Goal: Communication & Community: Answer question/provide support

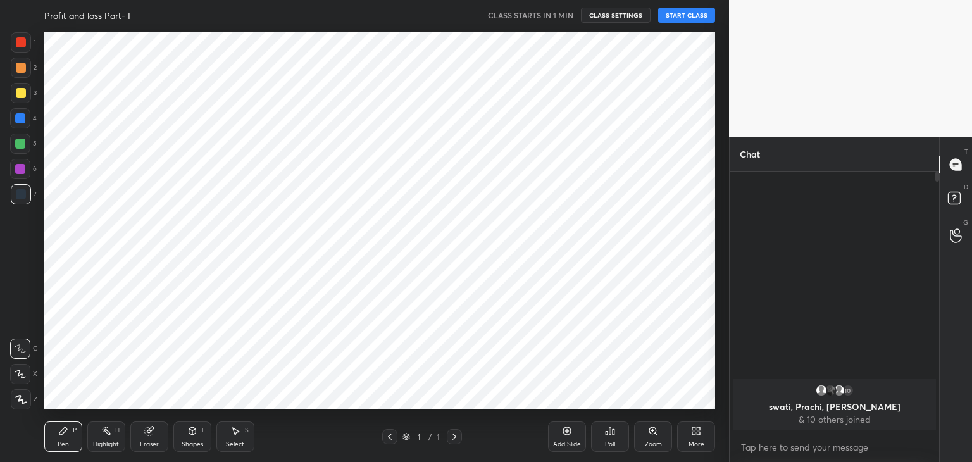
scroll to position [62900, 62603]
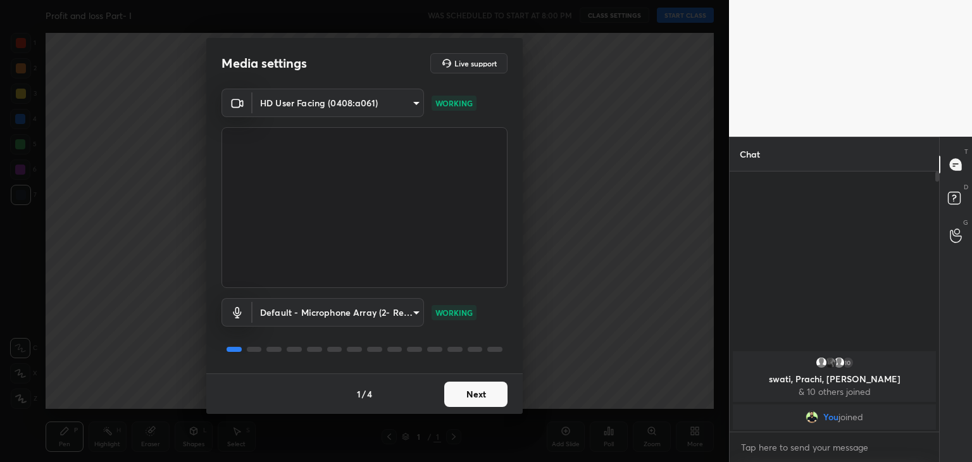
click at [466, 395] on button "Next" at bounding box center [475, 394] width 63 height 25
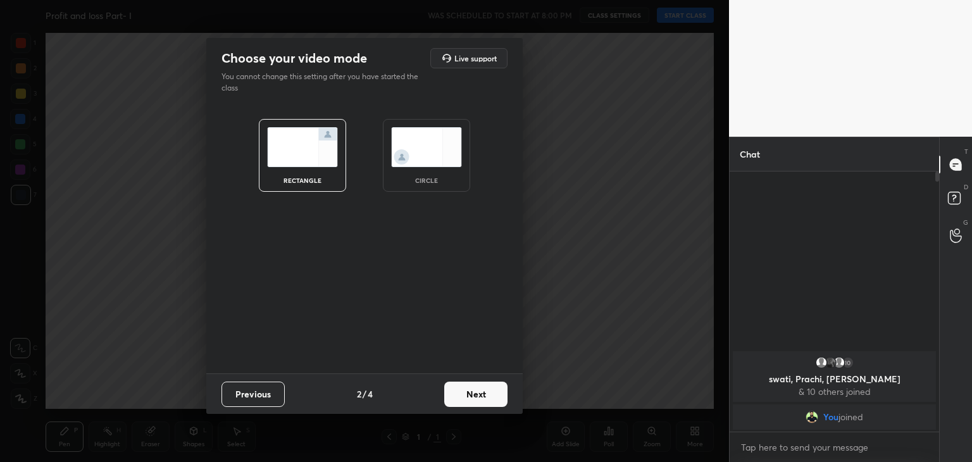
click at [428, 151] on img at bounding box center [426, 147] width 71 height 40
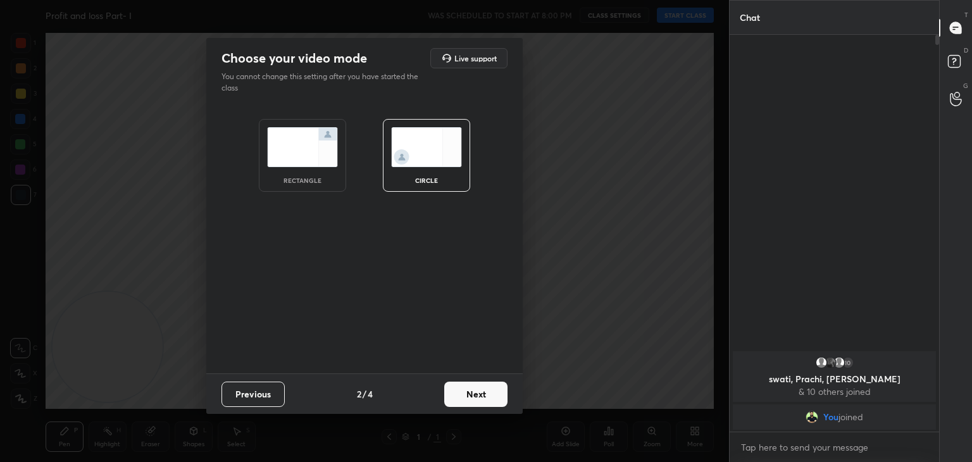
scroll to position [423, 206]
click at [471, 388] on button "Next" at bounding box center [475, 394] width 63 height 25
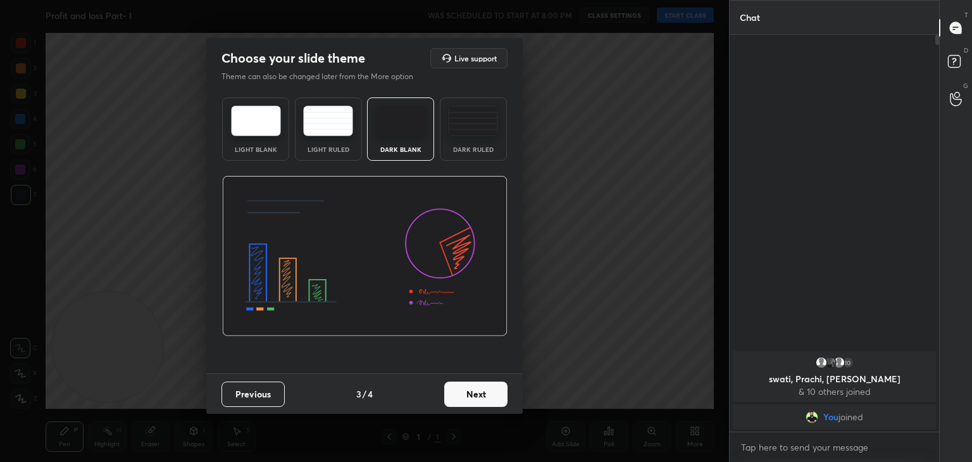
click at [484, 391] on button "Next" at bounding box center [475, 394] width 63 height 25
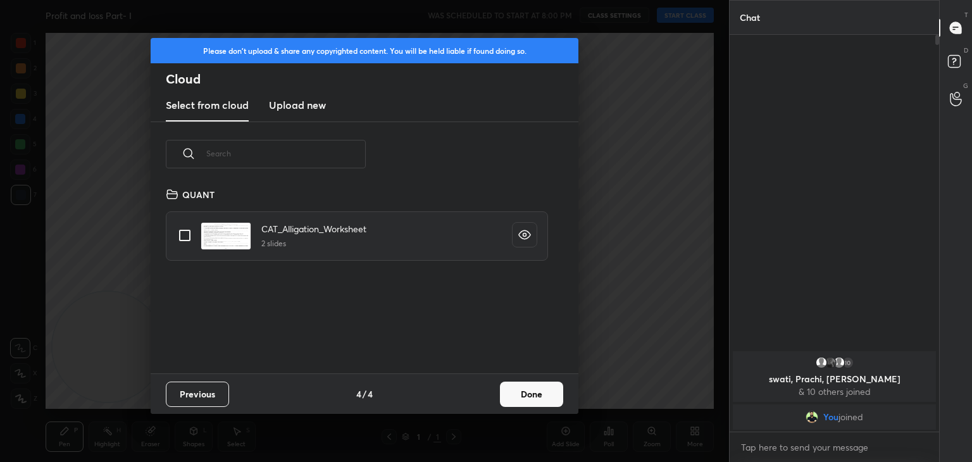
scroll to position [187, 406]
click at [520, 395] on button "Done" at bounding box center [531, 394] width 63 height 25
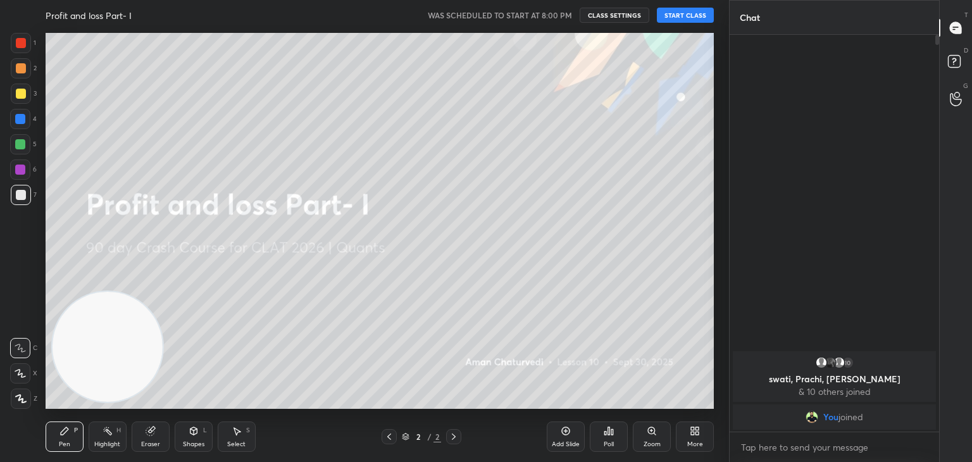
click at [694, 13] on button "START CLASS" at bounding box center [685, 15] width 57 height 15
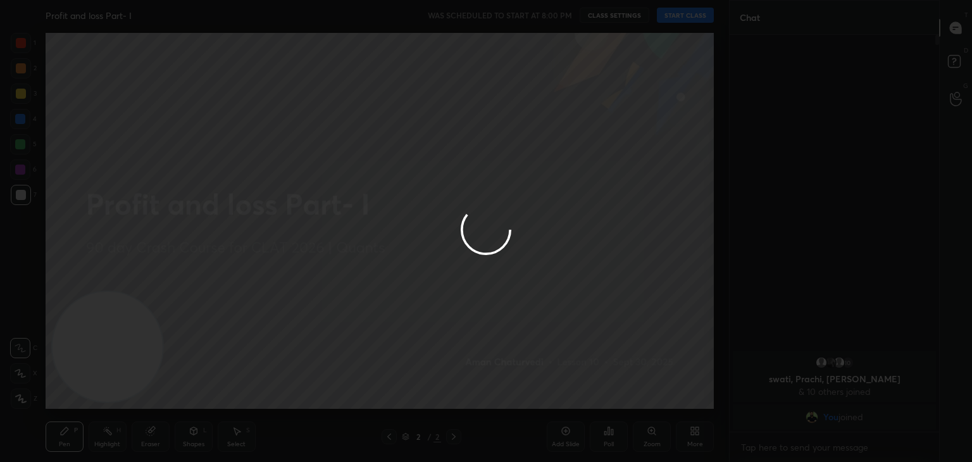
type textarea "x"
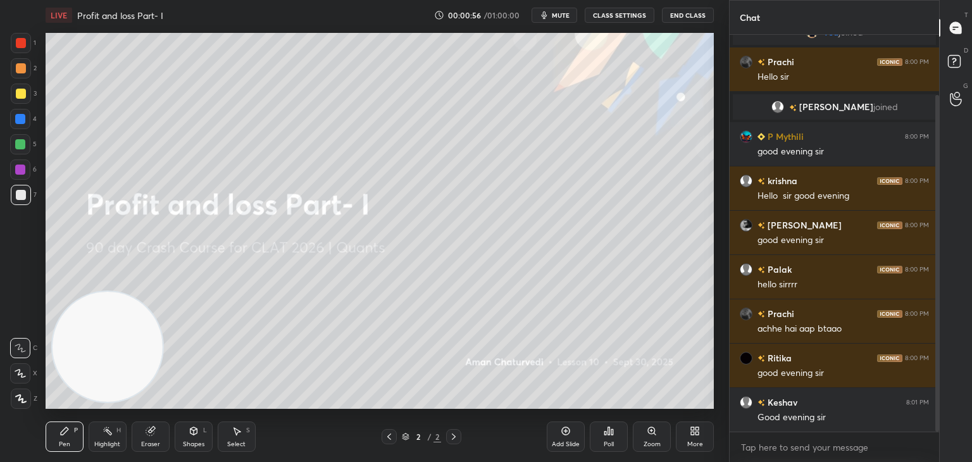
scroll to position [115, 0]
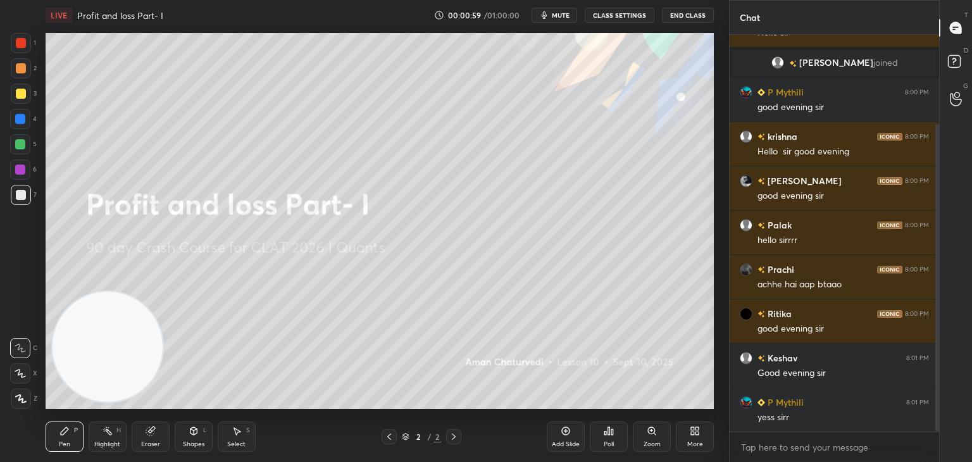
click at [569, 436] on icon at bounding box center [566, 431] width 10 height 10
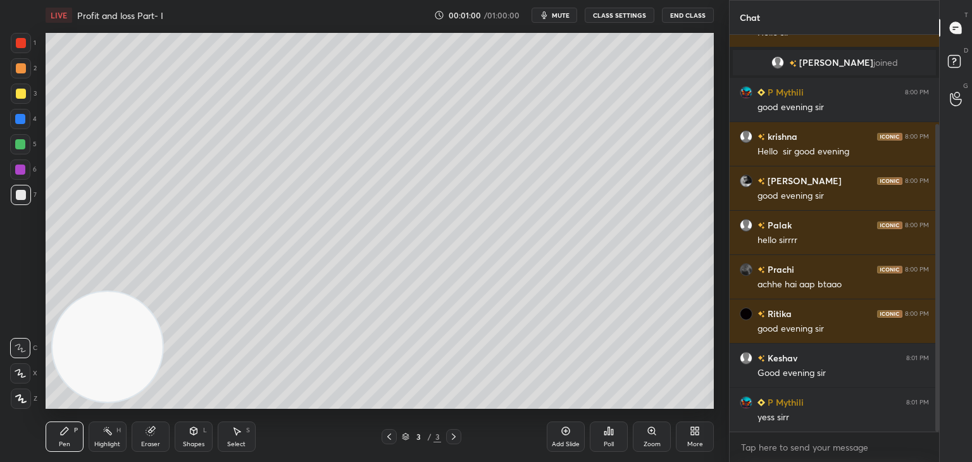
click at [23, 96] on div at bounding box center [21, 94] width 10 height 10
click at [152, 439] on div "Eraser" at bounding box center [151, 436] width 38 height 30
click at [25, 396] on span "Erase all" at bounding box center [20, 398] width 19 height 9
click at [84, 444] on div "Pen P Highlight H Eraser Shapes L Select S" at bounding box center [171, 436] width 251 height 30
click at [14, 156] on div "5" at bounding box center [23, 146] width 27 height 25
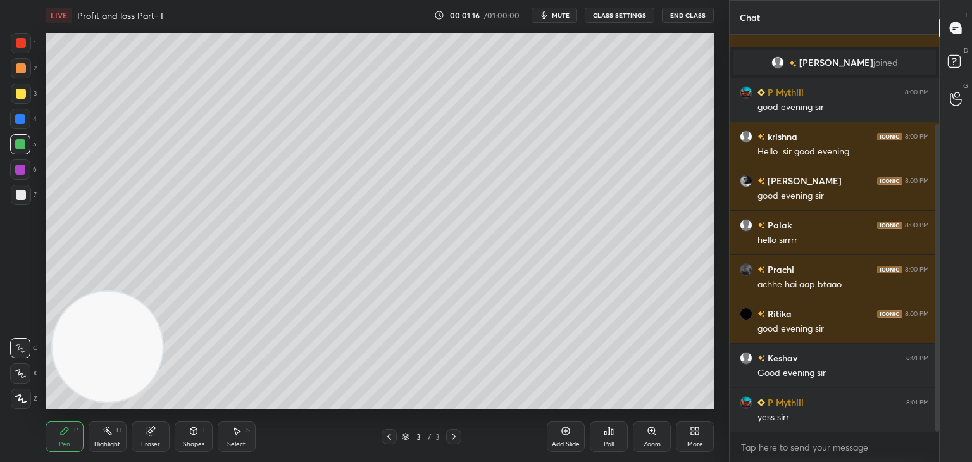
scroll to position [128, 0]
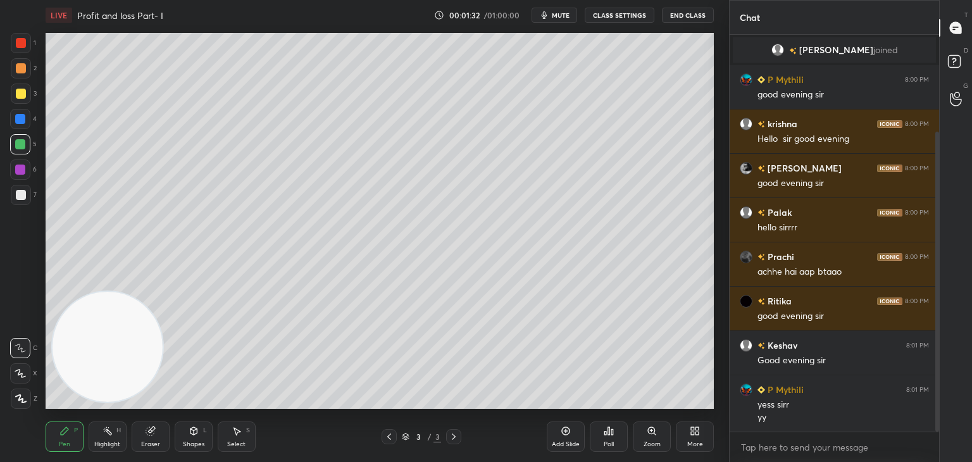
click at [200, 429] on div "Shapes L" at bounding box center [194, 436] width 38 height 30
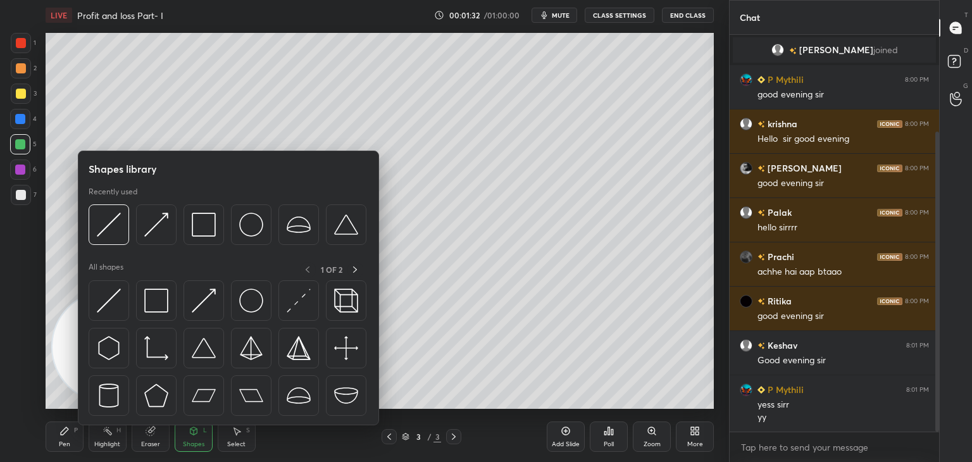
click at [123, 298] on div at bounding box center [109, 300] width 41 height 41
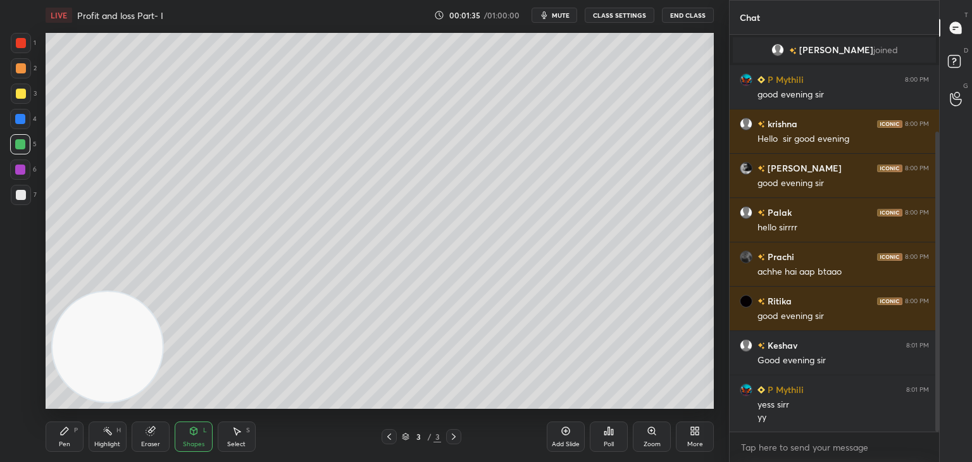
click at [66, 432] on icon at bounding box center [65, 431] width 8 height 8
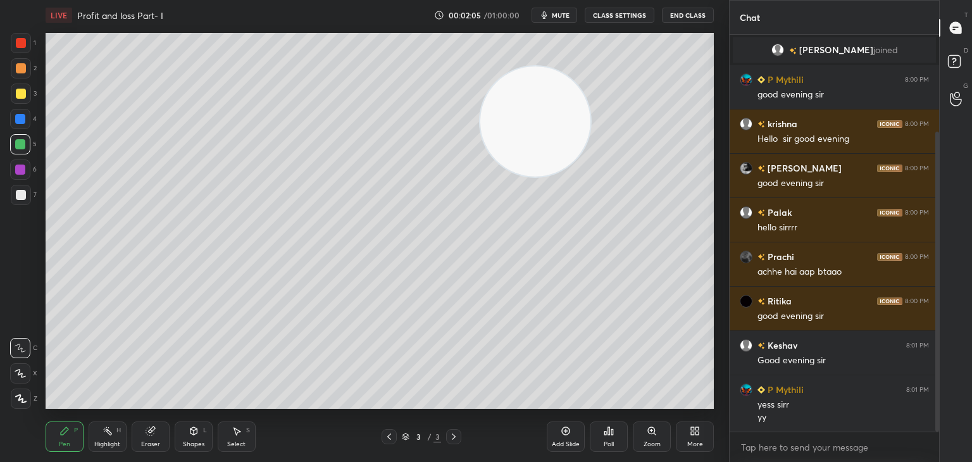
click at [197, 430] on icon at bounding box center [193, 431] width 7 height 8
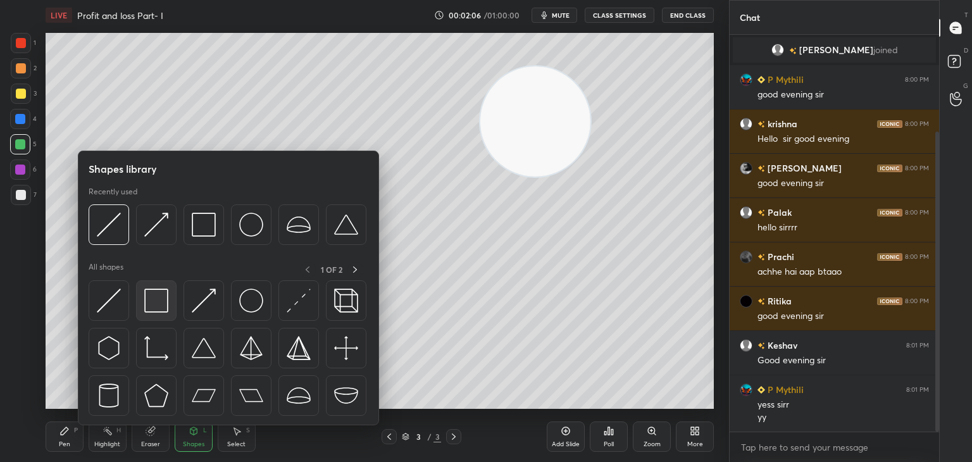
click at [155, 315] on div at bounding box center [156, 300] width 41 height 41
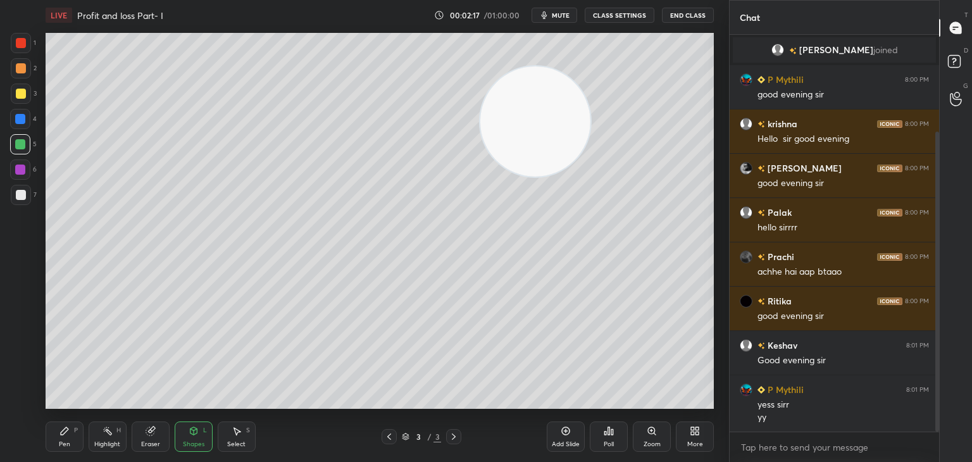
click at [185, 433] on div "Shapes L" at bounding box center [194, 436] width 38 height 30
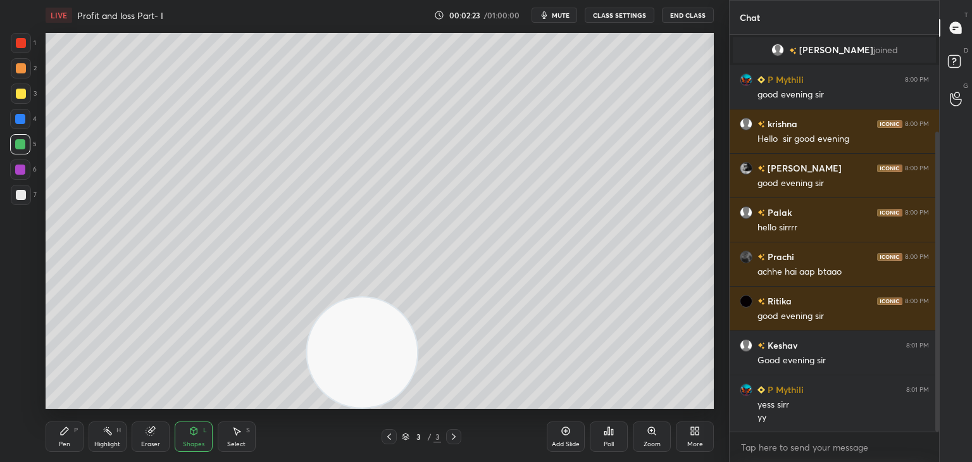
click at [182, 438] on div "Shapes L" at bounding box center [194, 436] width 38 height 30
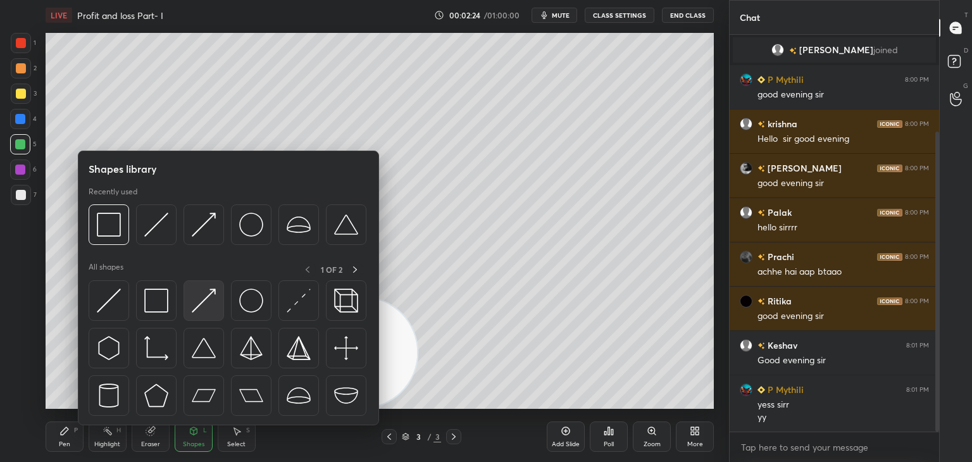
click at [199, 295] on img at bounding box center [204, 301] width 24 height 24
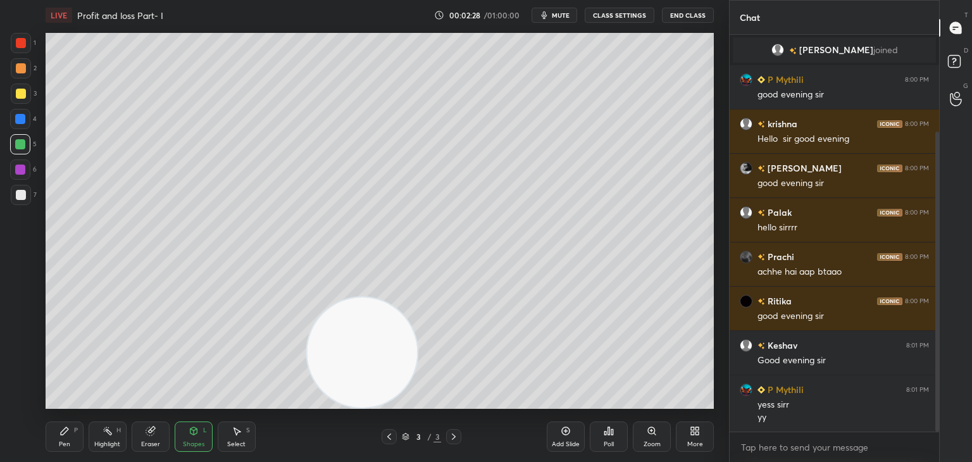
click at [68, 437] on div "Pen P" at bounding box center [65, 436] width 38 height 30
click at [29, 89] on div at bounding box center [21, 94] width 20 height 20
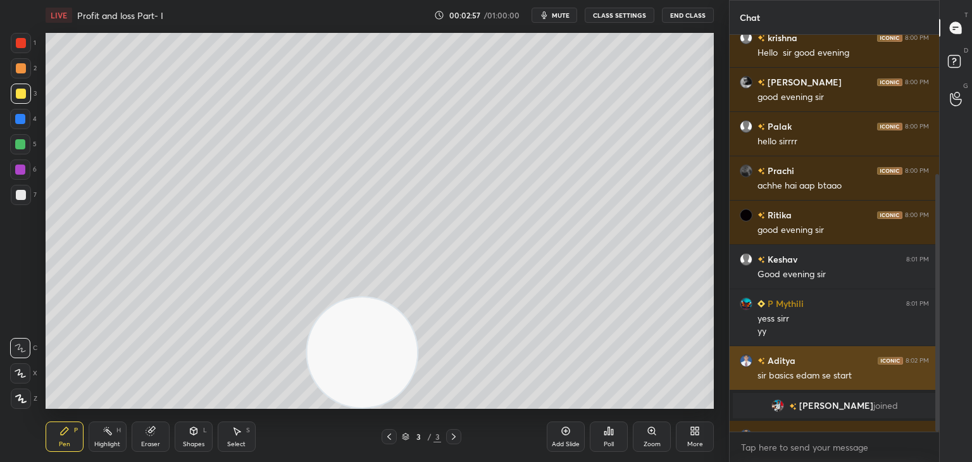
scroll to position [247, 0]
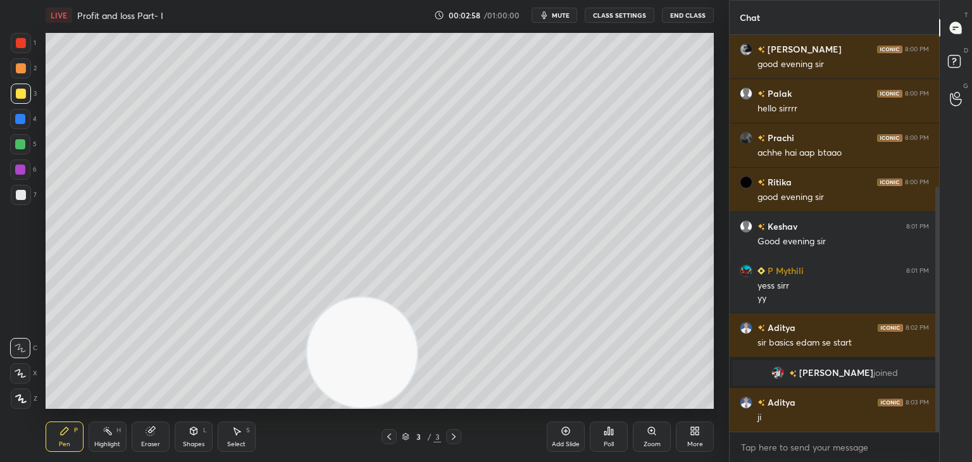
click at [143, 443] on div "Eraser" at bounding box center [150, 444] width 19 height 6
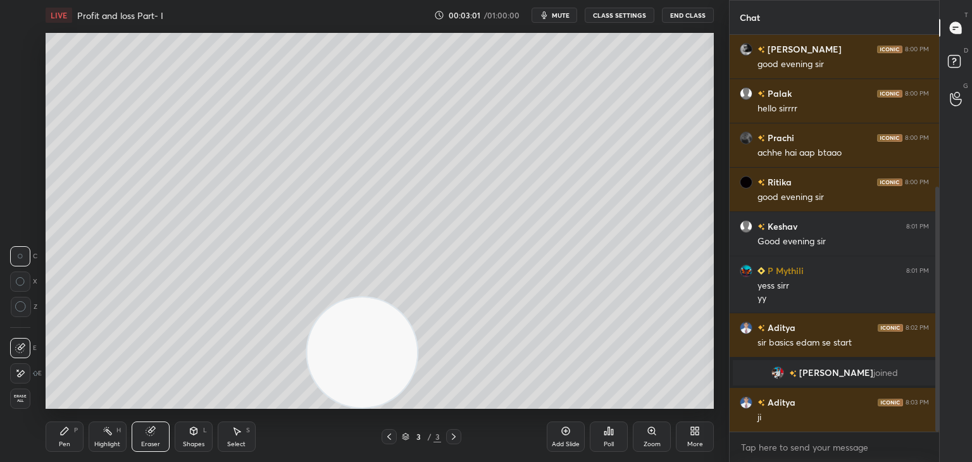
click at [15, 306] on icon at bounding box center [20, 306] width 11 height 11
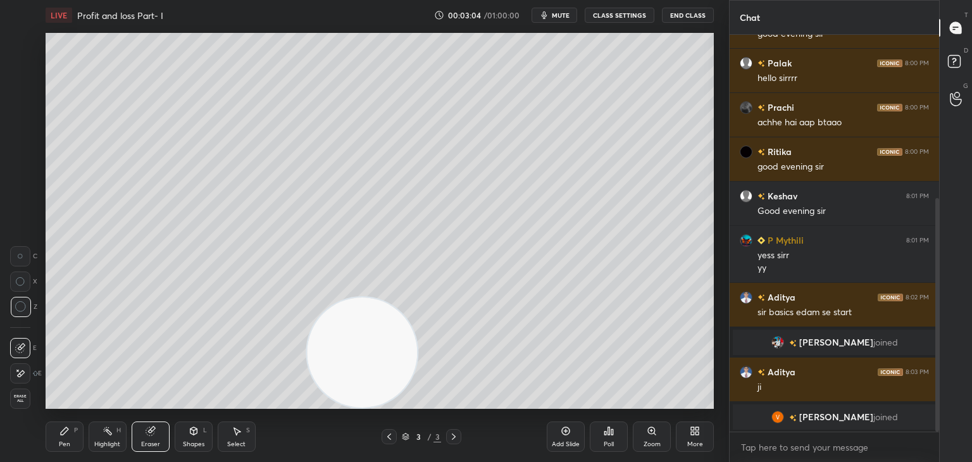
click at [56, 437] on div "Pen P" at bounding box center [65, 436] width 38 height 30
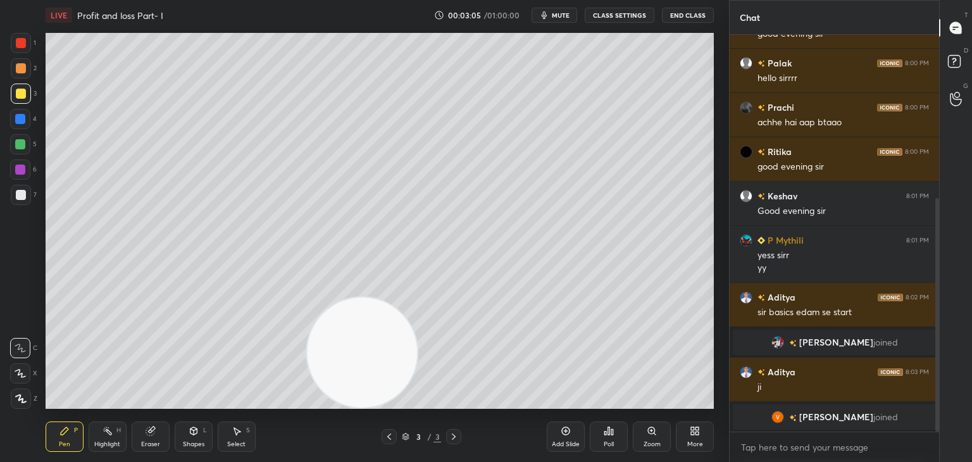
click at [63, 434] on icon at bounding box center [65, 431] width 8 height 8
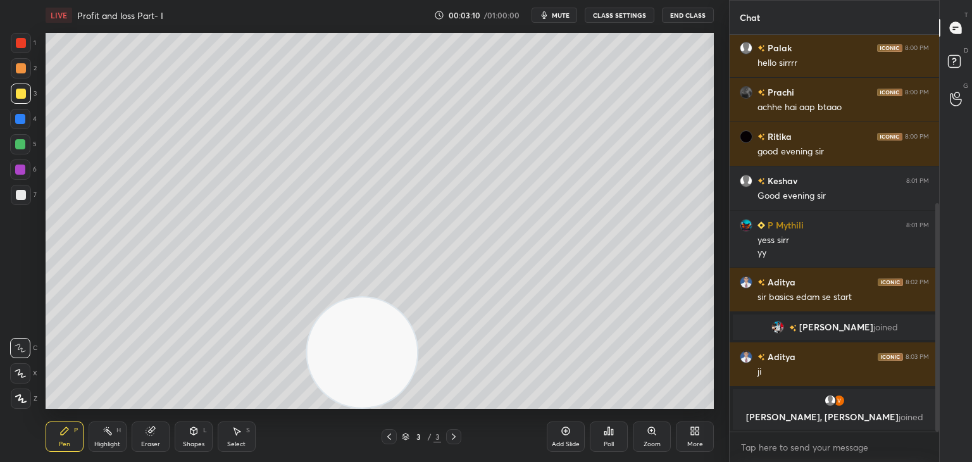
scroll to position [337, 0]
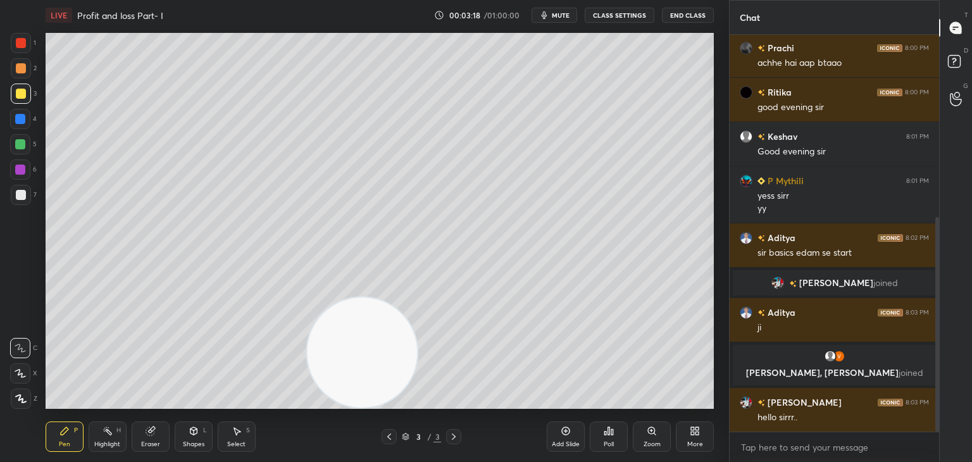
click at [189, 433] on icon at bounding box center [194, 431] width 10 height 10
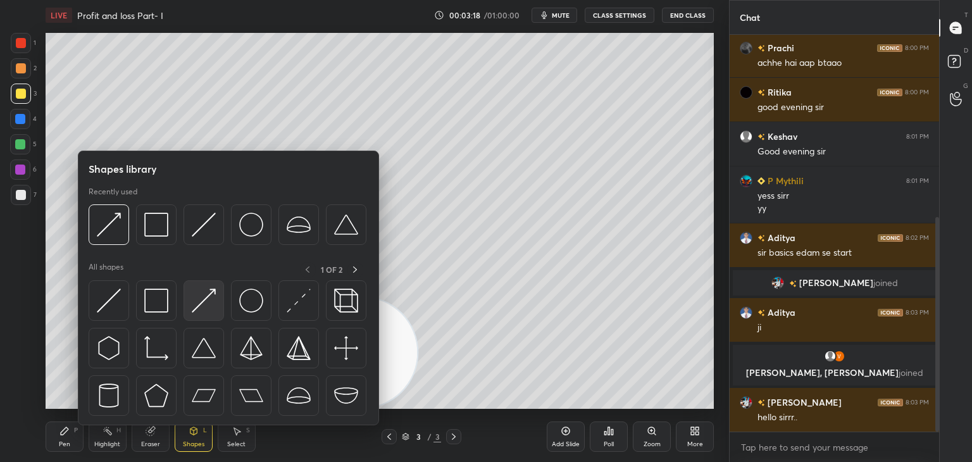
click at [206, 303] on img at bounding box center [204, 301] width 24 height 24
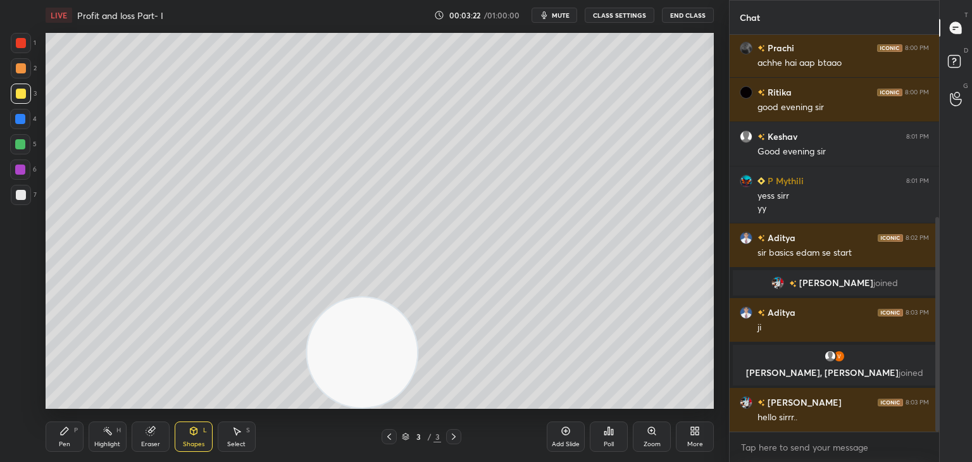
click at [68, 428] on icon at bounding box center [64, 431] width 10 height 10
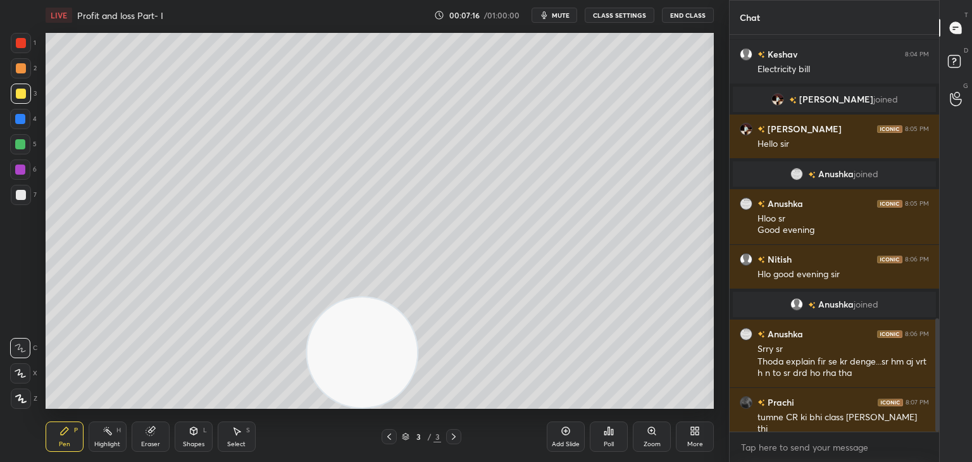
scroll to position [992, 0]
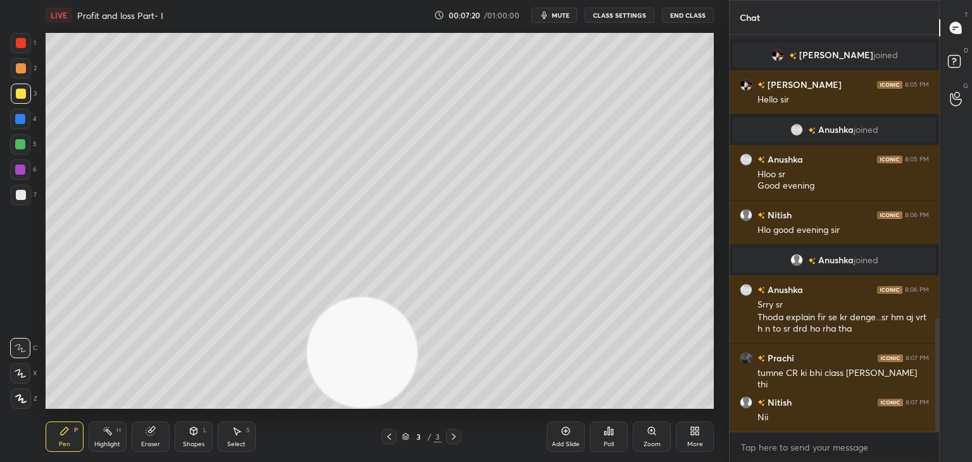
click at [549, 18] on icon "button" at bounding box center [544, 15] width 10 height 10
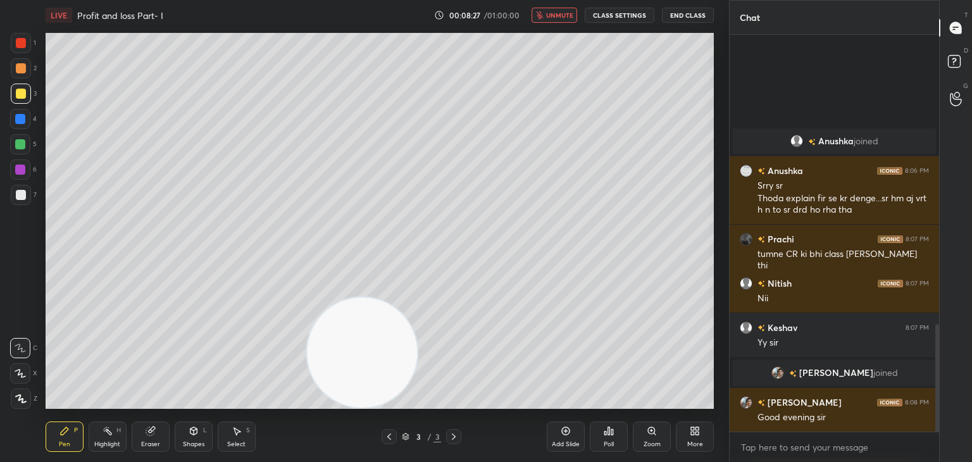
scroll to position [1035, 0]
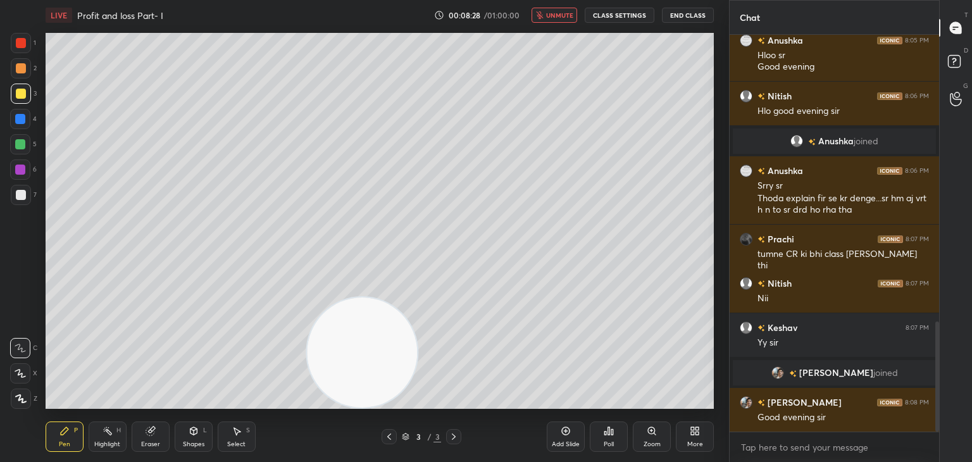
click at [555, 11] on button "unmute" at bounding box center [555, 15] width 46 height 15
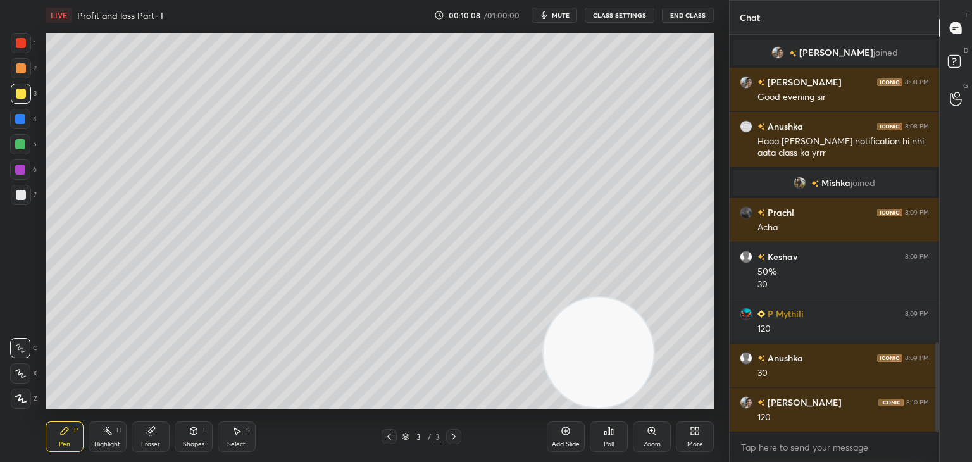
scroll to position [1363, 0]
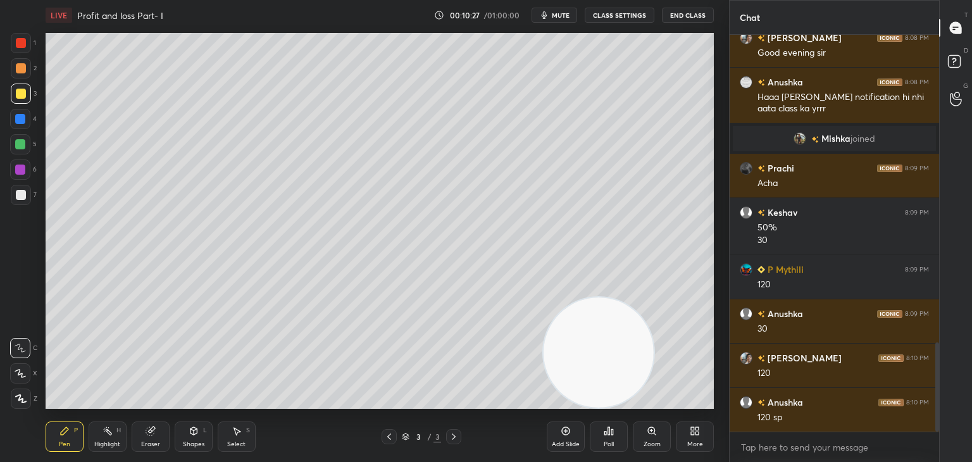
click at [23, 149] on div at bounding box center [20, 144] width 10 height 10
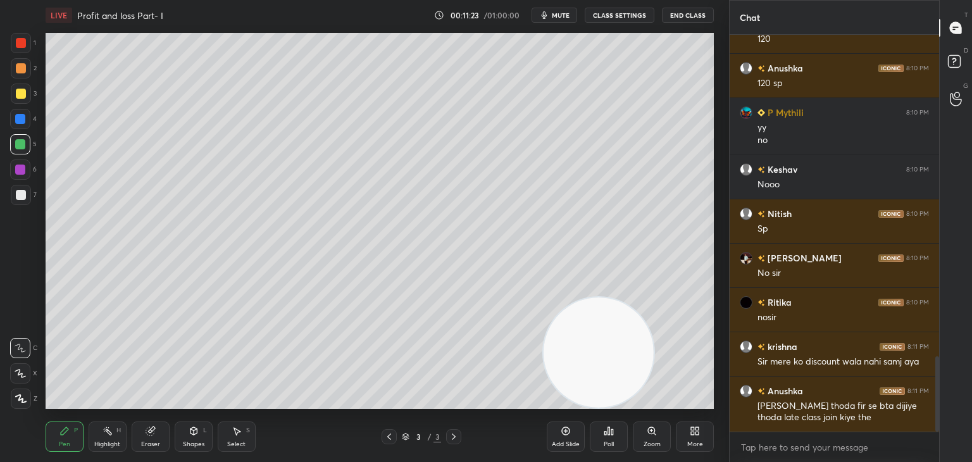
scroll to position [1710, 0]
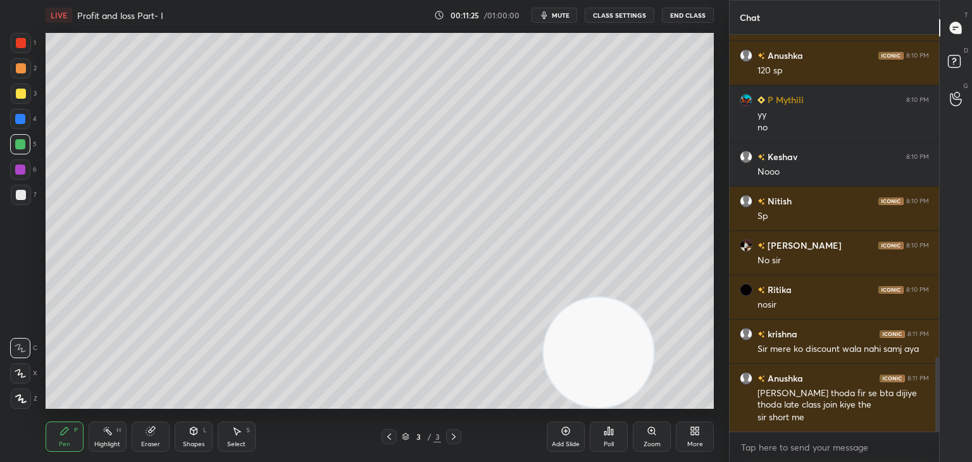
click at [146, 437] on div "Eraser" at bounding box center [151, 436] width 38 height 30
click at [81, 428] on div "Pen P" at bounding box center [65, 436] width 38 height 30
click at [70, 444] on div "Pen" at bounding box center [64, 444] width 11 height 6
click at [23, 95] on div at bounding box center [21, 94] width 10 height 10
click at [110, 434] on rect at bounding box center [109, 432] width 6 height 6
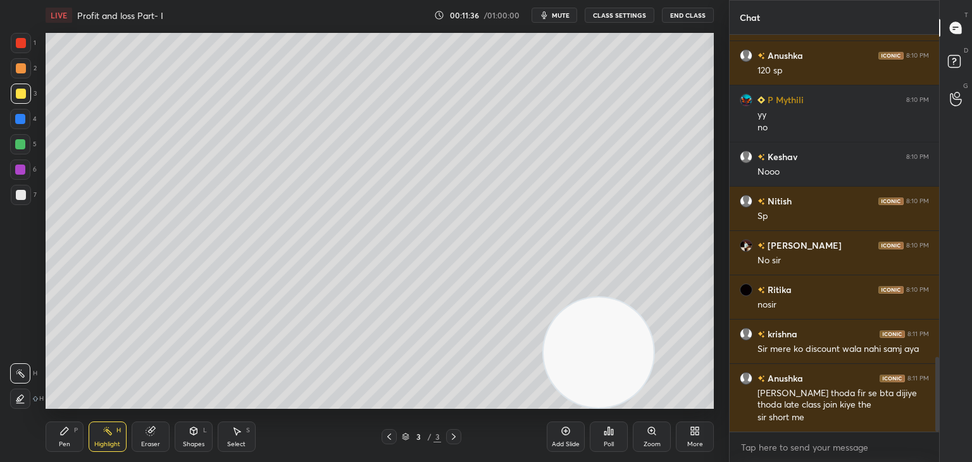
click at [16, 204] on div at bounding box center [21, 195] width 20 height 20
click at [23, 400] on icon at bounding box center [20, 399] width 10 height 10
click at [18, 151] on div at bounding box center [20, 144] width 20 height 20
click at [23, 41] on div at bounding box center [21, 43] width 10 height 10
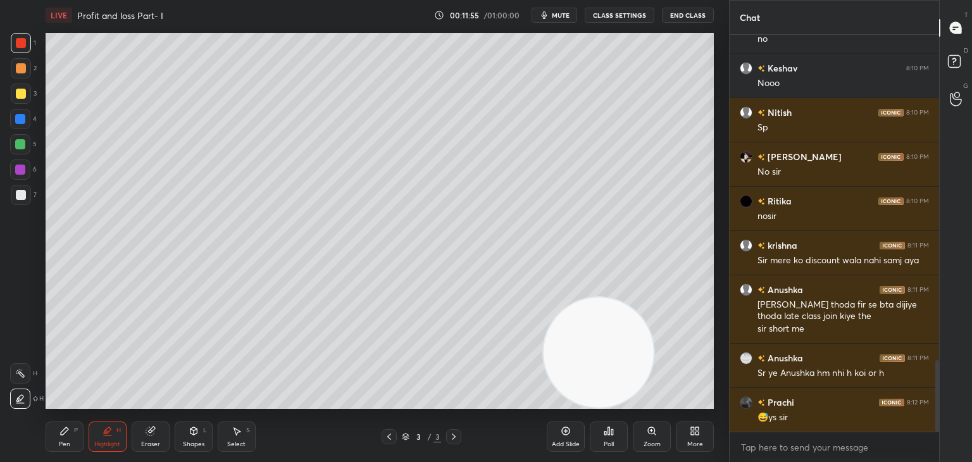
scroll to position [1843, 0]
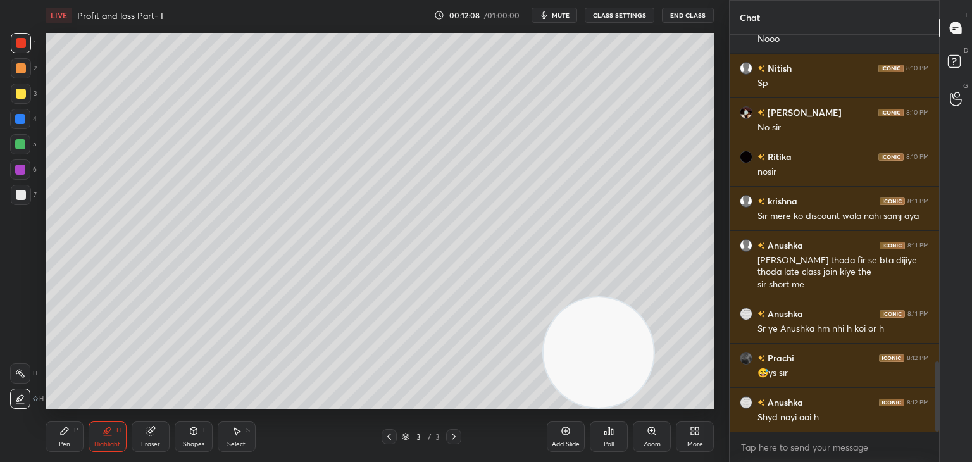
click at [24, 379] on div at bounding box center [20, 373] width 20 height 20
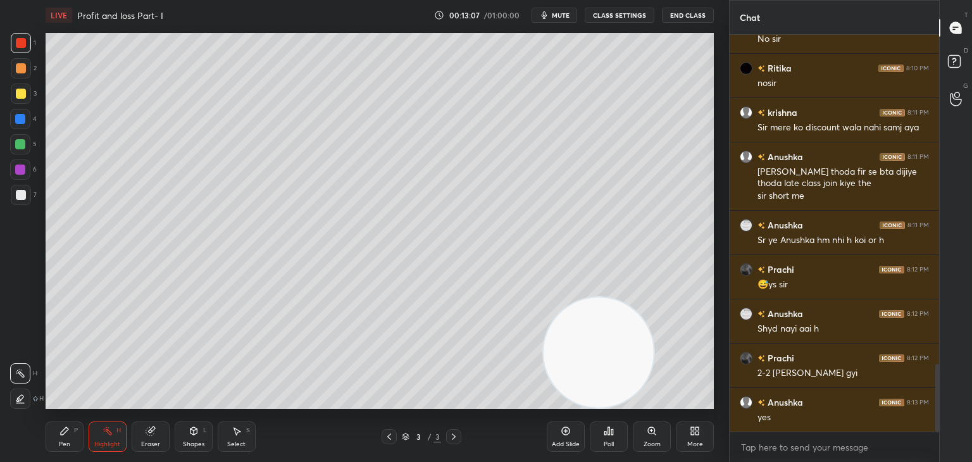
scroll to position [1962, 0]
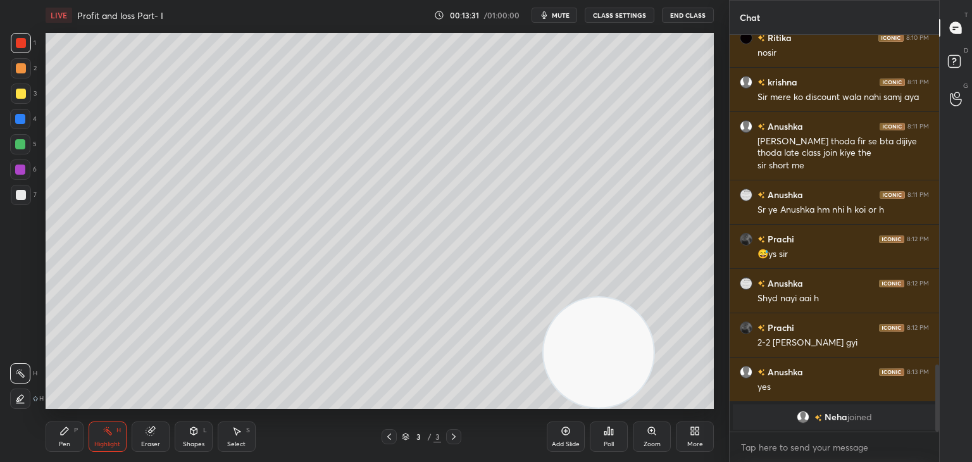
click at [65, 433] on icon at bounding box center [64, 431] width 10 height 10
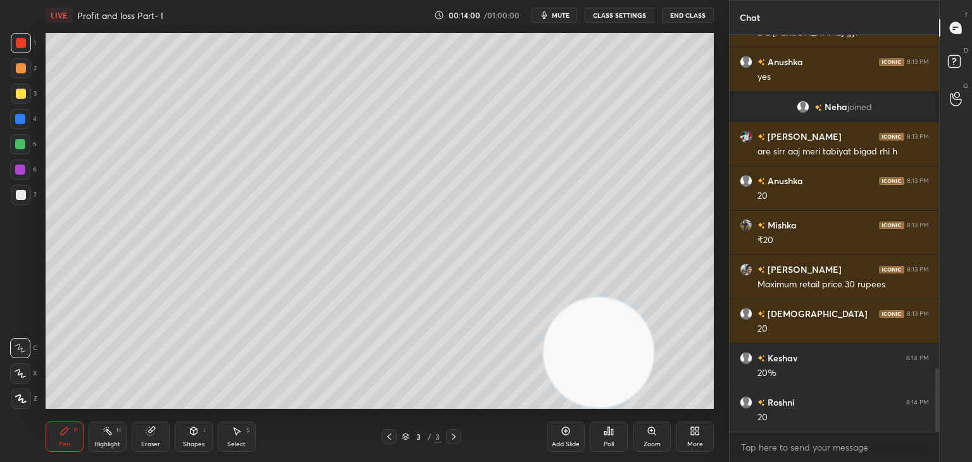
scroll to position [2135, 0]
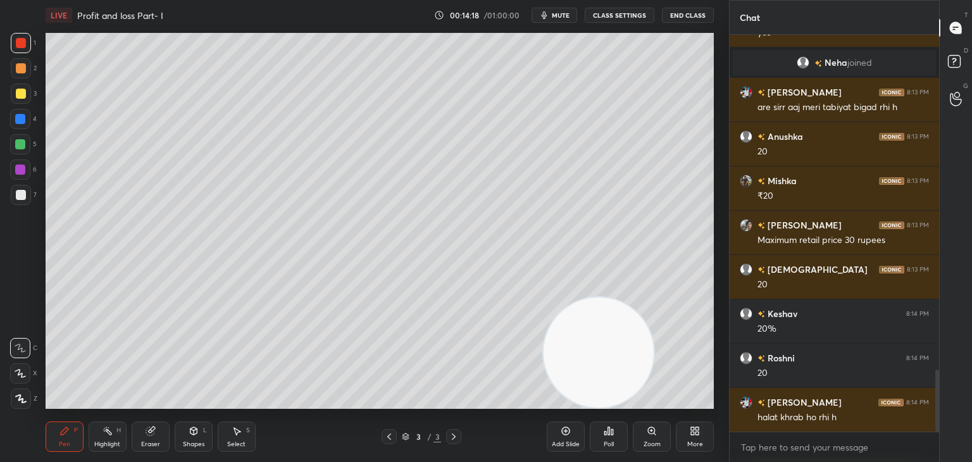
click at [25, 92] on div at bounding box center [21, 94] width 10 height 10
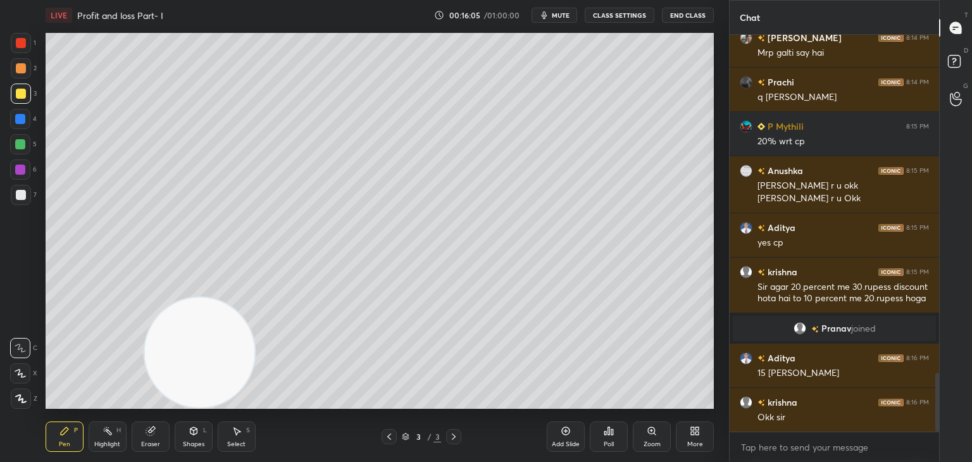
scroll to position [2338, 0]
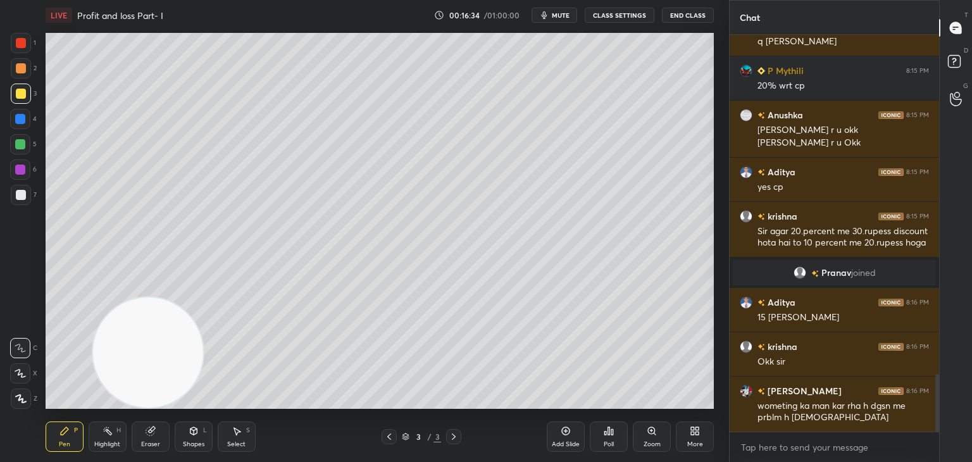
click at [192, 436] on icon at bounding box center [194, 431] width 10 height 10
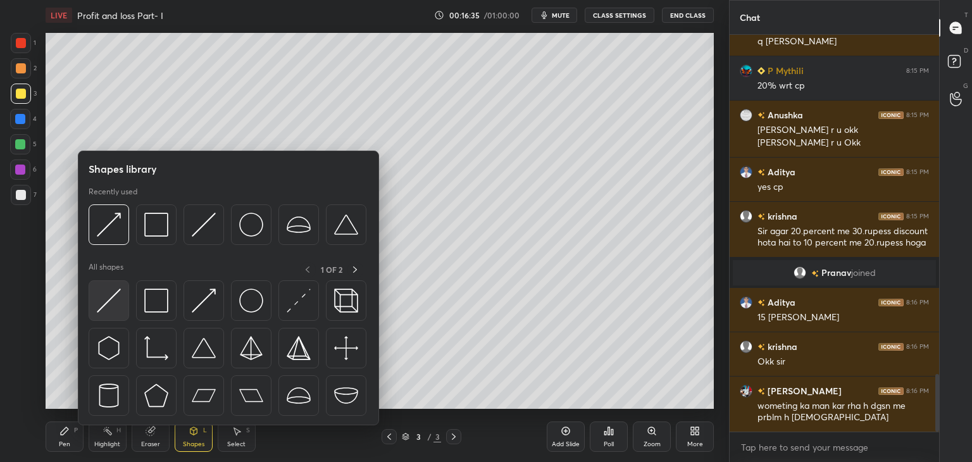
click at [116, 300] on img at bounding box center [109, 301] width 24 height 24
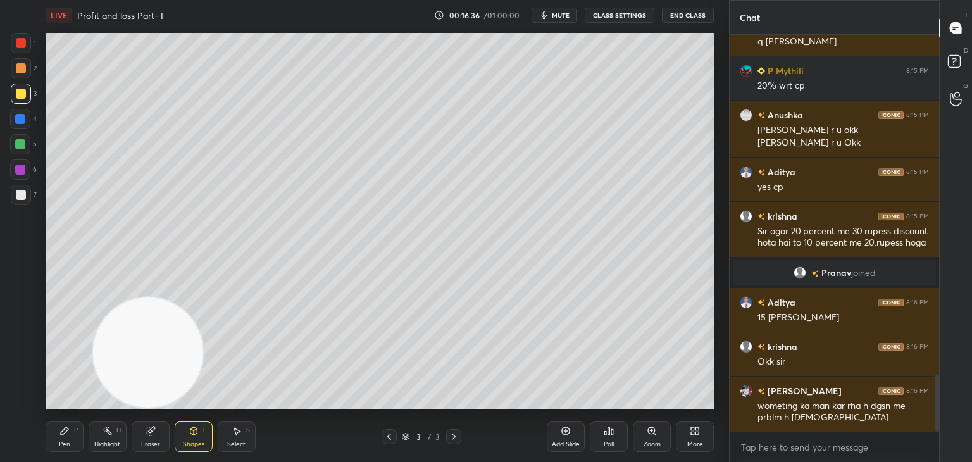
scroll to position [2393, 0]
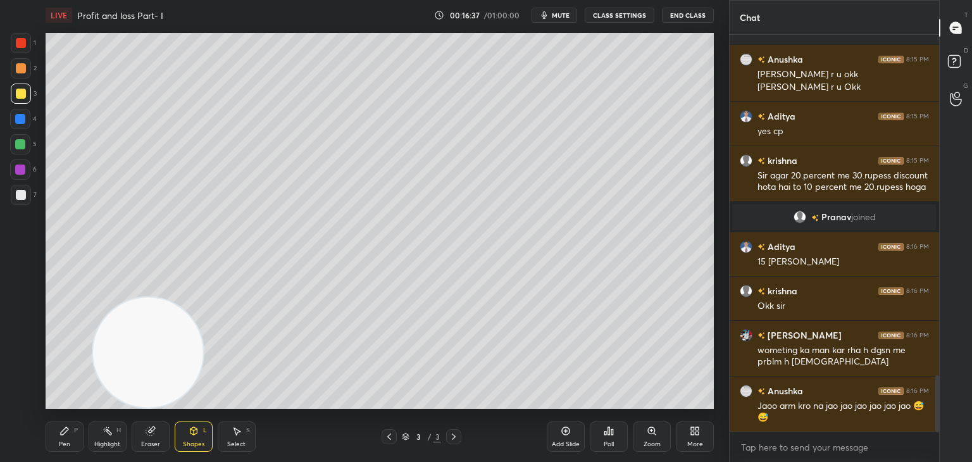
click at [73, 436] on div "Pen P" at bounding box center [65, 436] width 38 height 30
click at [23, 193] on div at bounding box center [21, 195] width 10 height 10
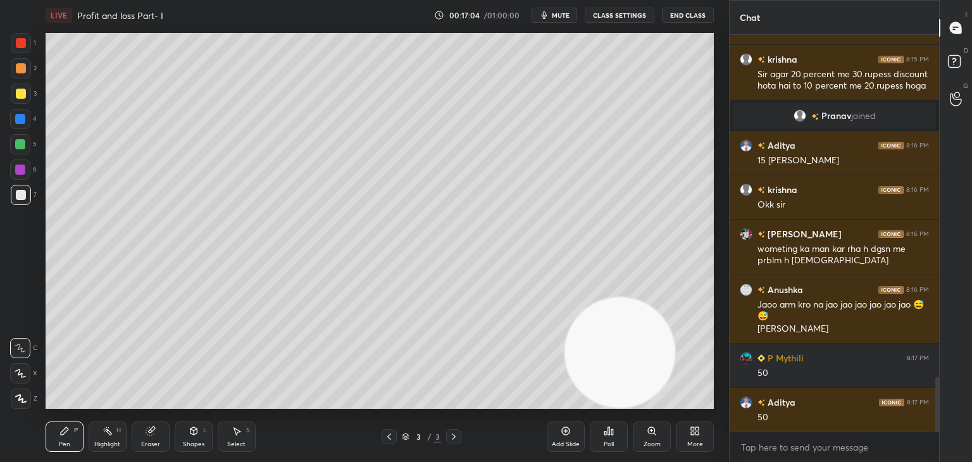
scroll to position [2539, 0]
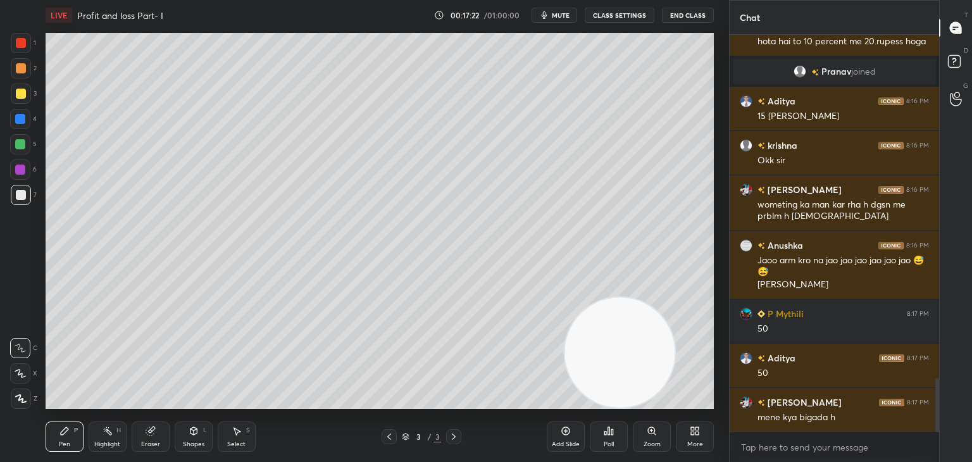
click at [557, 440] on div "Add Slide" at bounding box center [566, 436] width 38 height 30
click at [21, 145] on div at bounding box center [20, 144] width 10 height 10
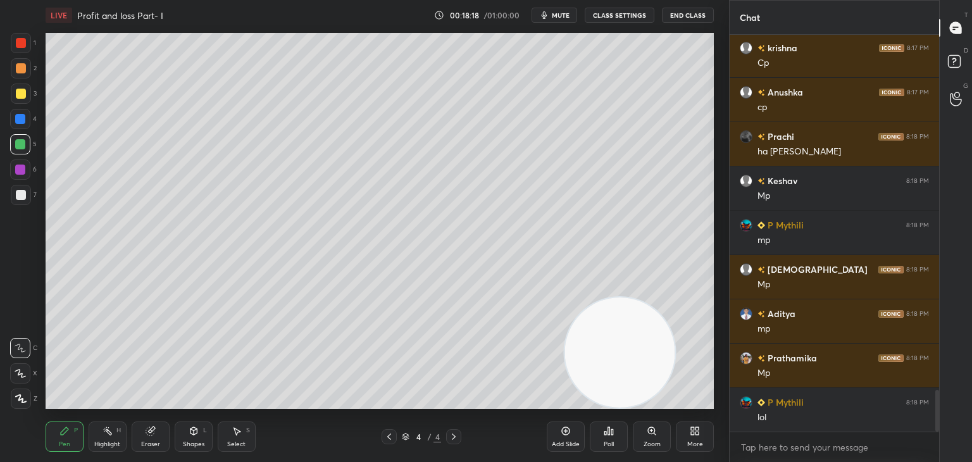
scroll to position [3348, 0]
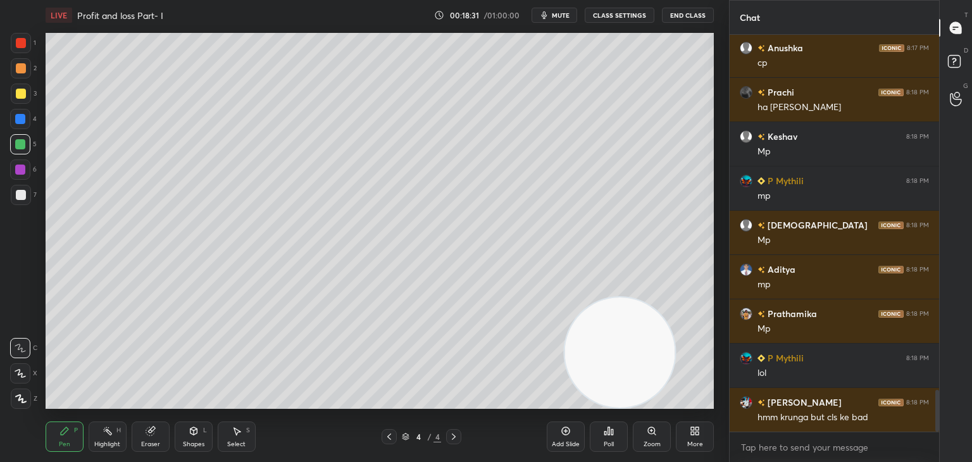
click at [155, 433] on icon at bounding box center [151, 431] width 10 height 10
click at [75, 439] on div "Pen P" at bounding box center [65, 436] width 38 height 30
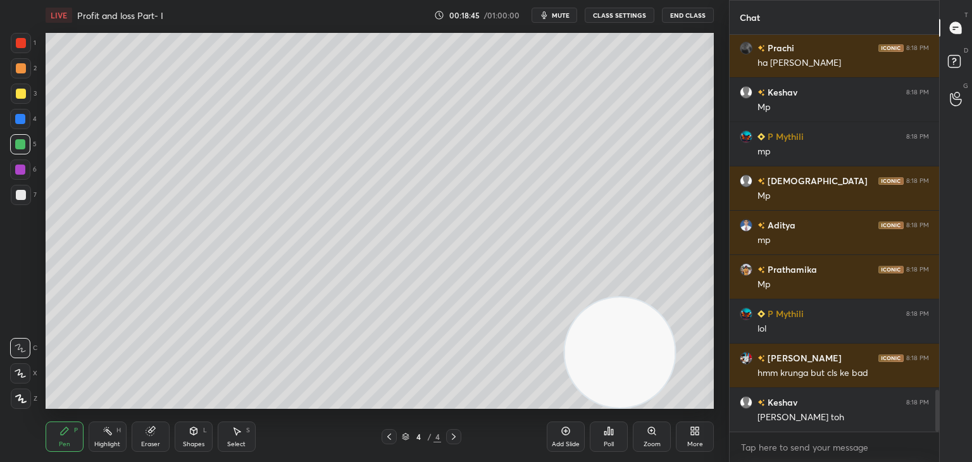
scroll to position [3436, 0]
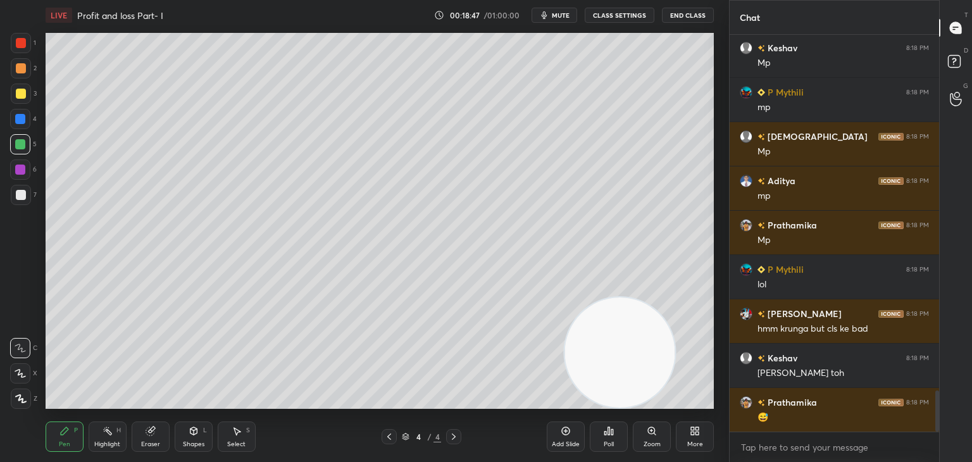
click at [190, 445] on div "Shapes" at bounding box center [194, 444] width 22 height 6
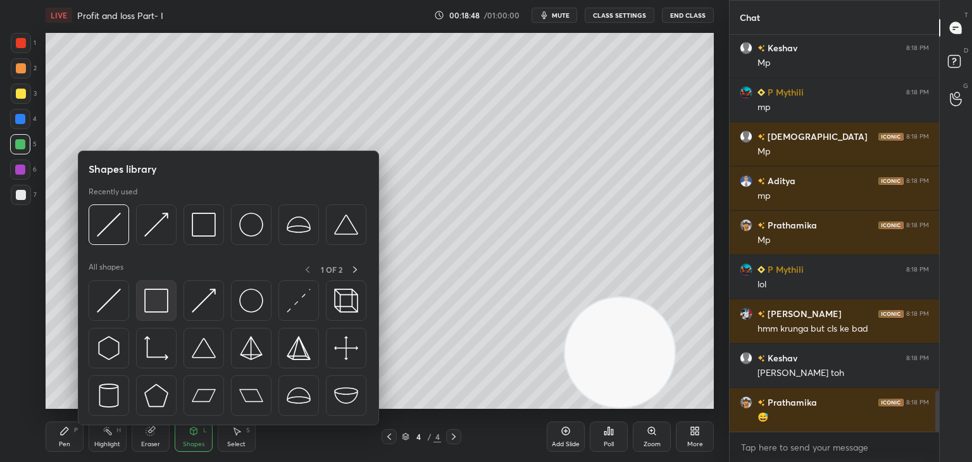
click at [154, 298] on img at bounding box center [156, 301] width 24 height 24
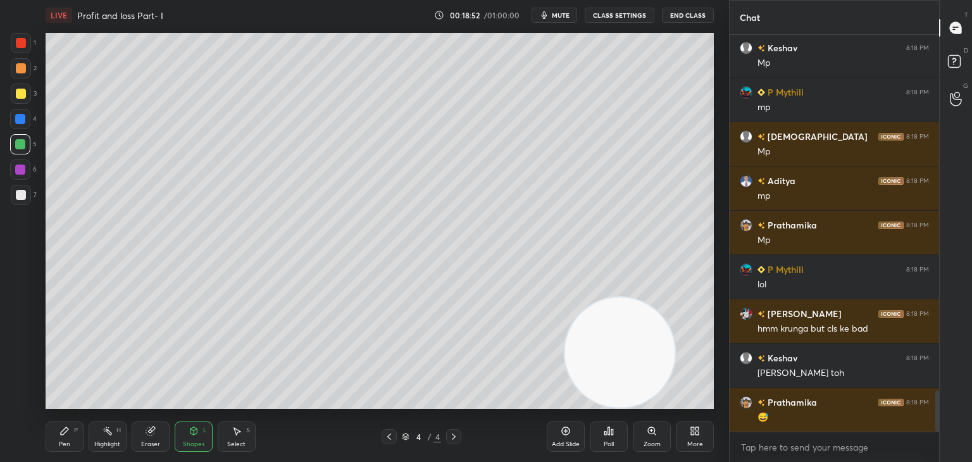
click at [62, 431] on icon at bounding box center [65, 431] width 8 height 8
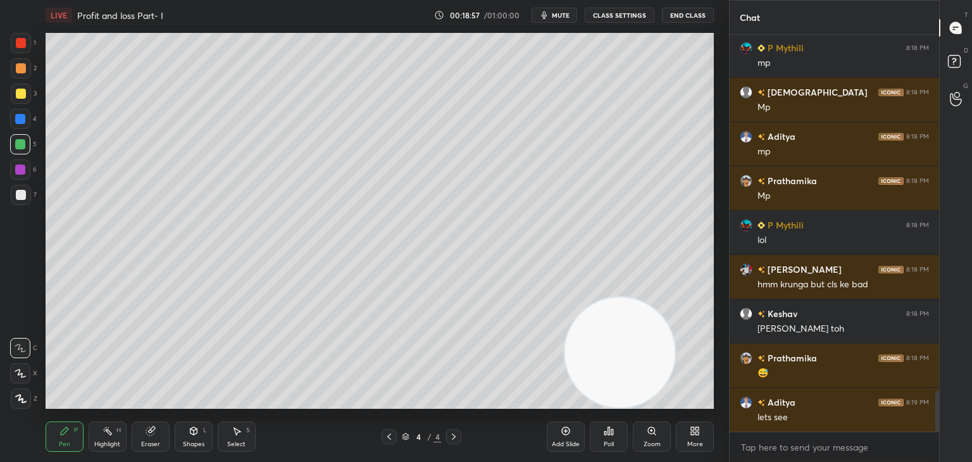
click at [190, 433] on icon at bounding box center [193, 431] width 7 height 8
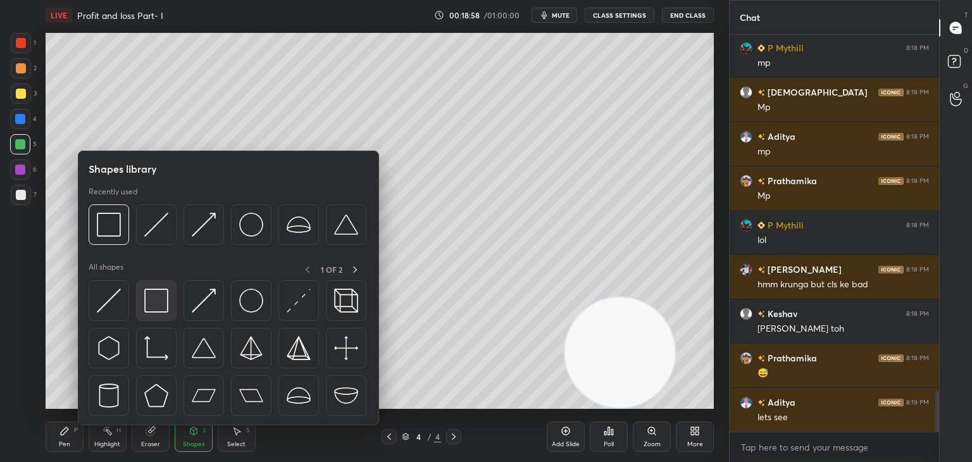
click at [152, 311] on img at bounding box center [156, 301] width 24 height 24
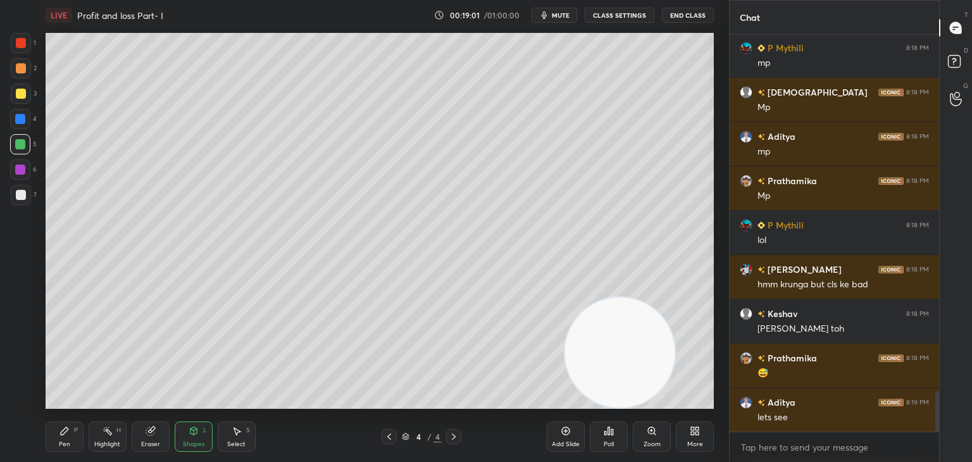
click at [65, 429] on icon at bounding box center [65, 431] width 8 height 8
click at [110, 441] on div "Highlight" at bounding box center [107, 444] width 26 height 6
click at [25, 398] on icon at bounding box center [20, 399] width 10 height 10
click at [27, 93] on div at bounding box center [21, 94] width 20 height 20
click at [68, 446] on div "Pen" at bounding box center [64, 444] width 11 height 6
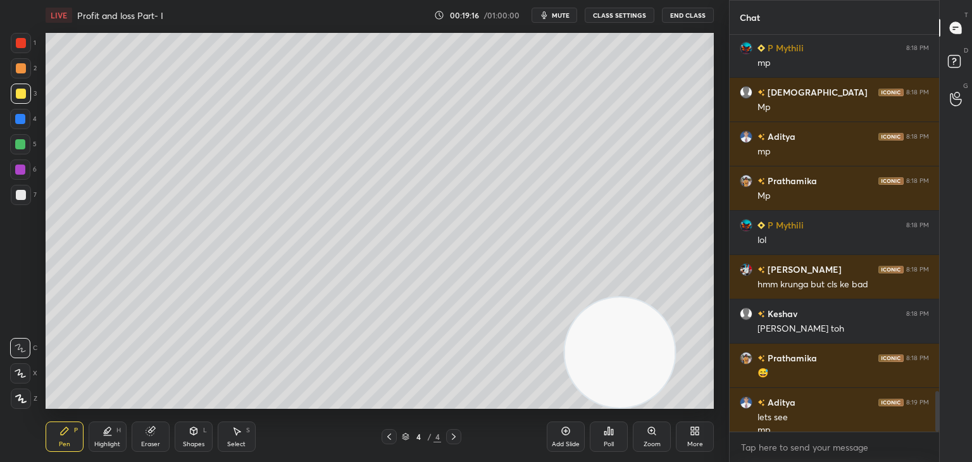
scroll to position [3493, 0]
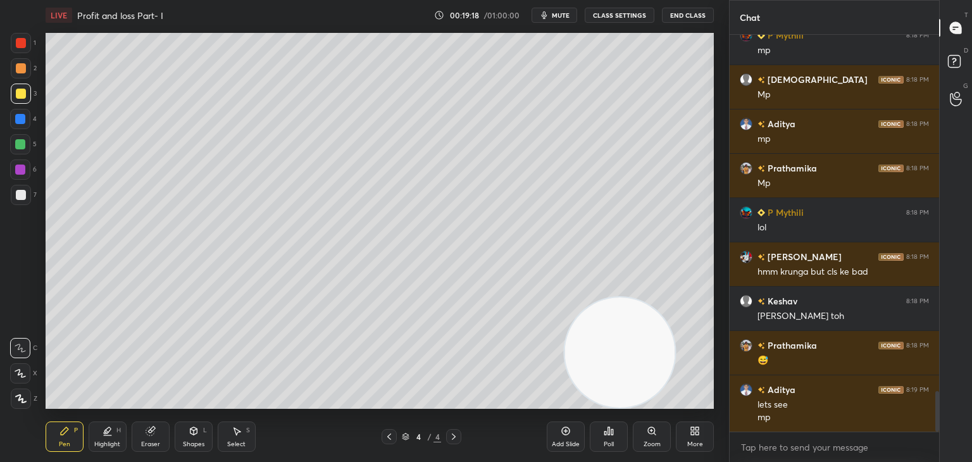
click at [24, 47] on div at bounding box center [21, 43] width 10 height 10
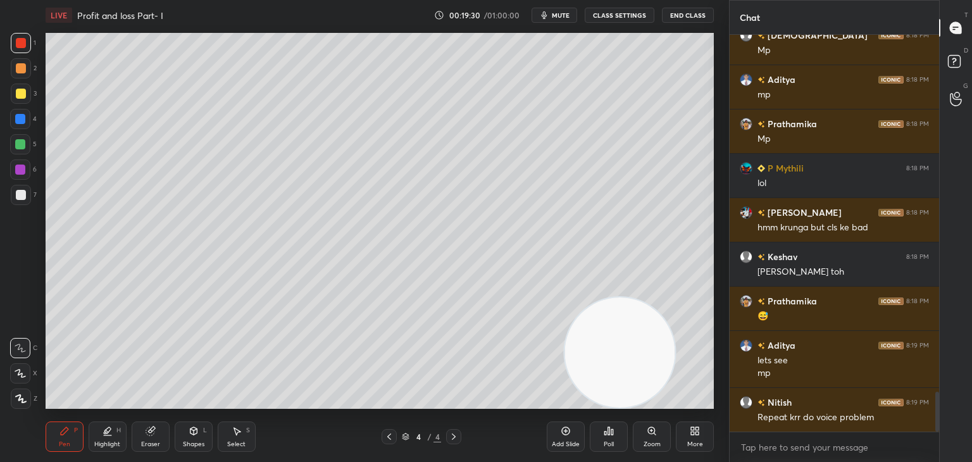
scroll to position [3582, 0]
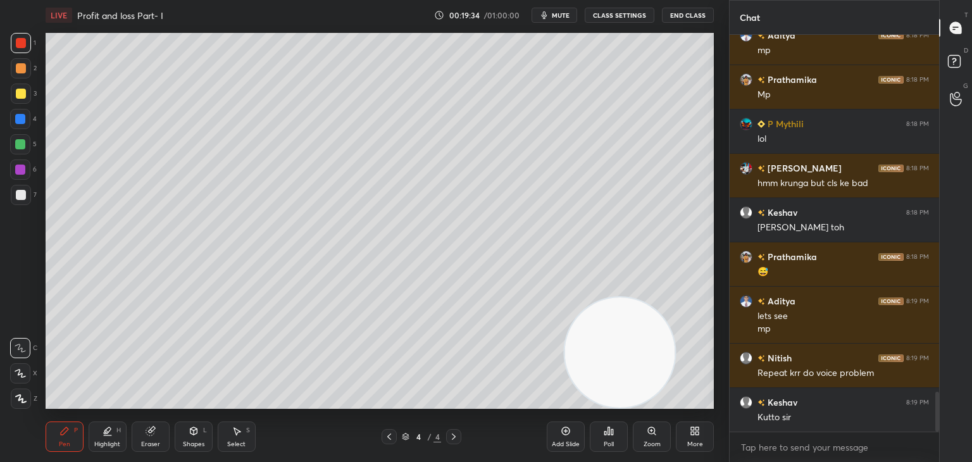
click at [19, 125] on div at bounding box center [20, 119] width 20 height 20
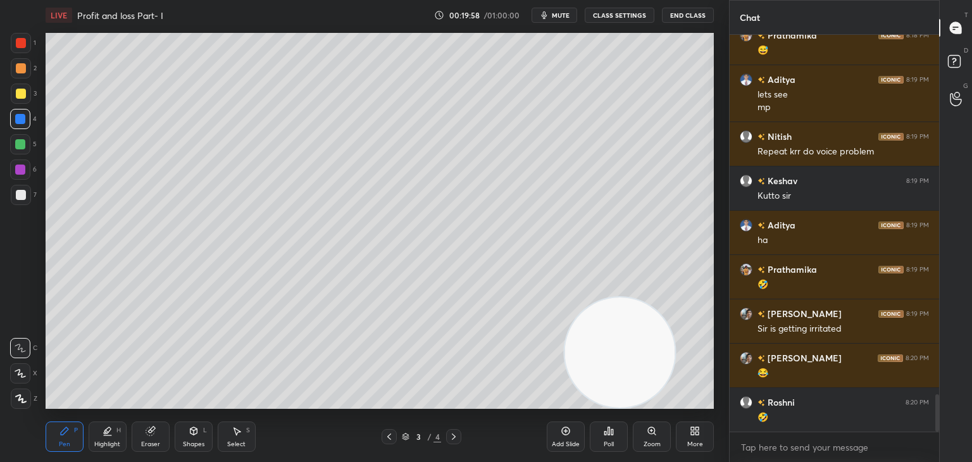
scroll to position [3848, 0]
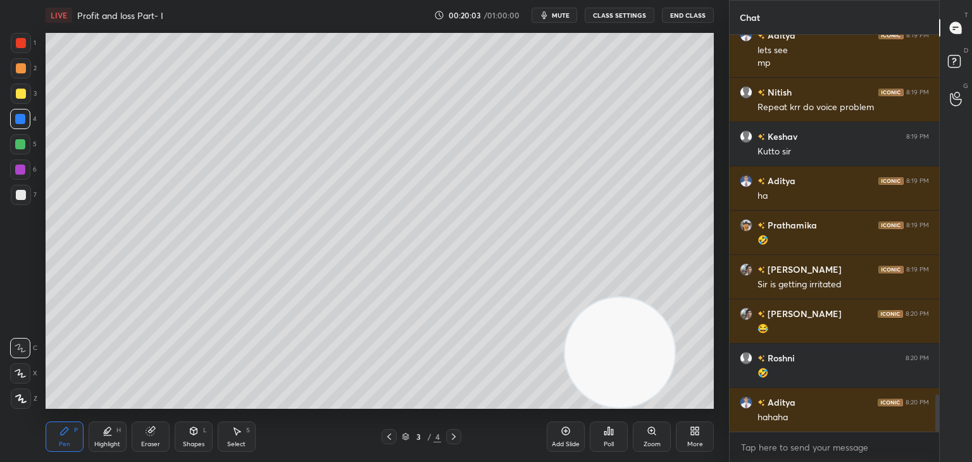
click at [105, 437] on div "Highlight H" at bounding box center [108, 436] width 38 height 30
click at [32, 403] on div "H" at bounding box center [27, 399] width 34 height 20
click at [75, 437] on div "Pen P" at bounding box center [65, 436] width 38 height 30
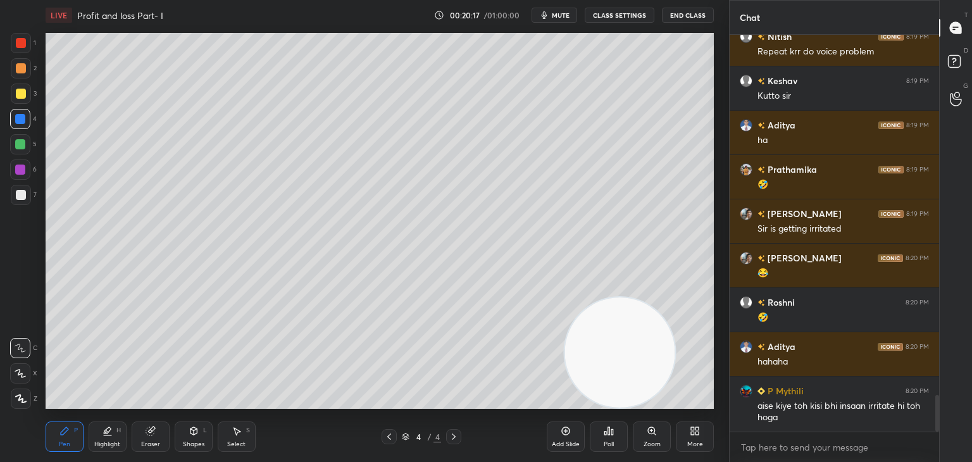
click at [23, 203] on div at bounding box center [21, 195] width 20 height 20
click at [564, 435] on icon at bounding box center [566, 431] width 8 height 8
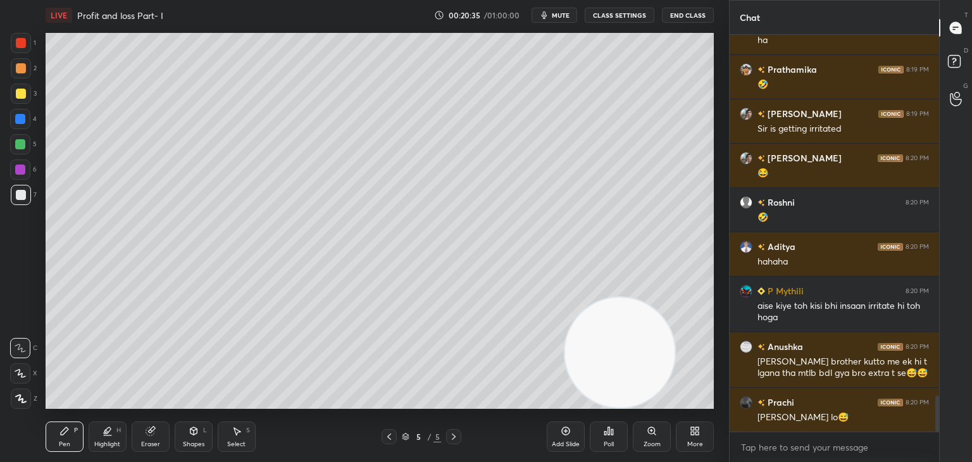
scroll to position [4047, 0]
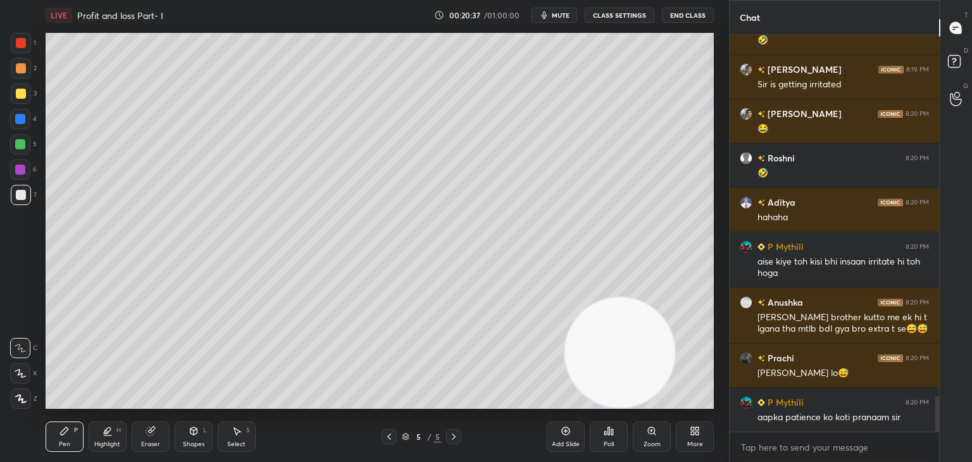
click at [23, 49] on div at bounding box center [21, 43] width 20 height 20
click at [185, 434] on div "Shapes L" at bounding box center [194, 436] width 38 height 30
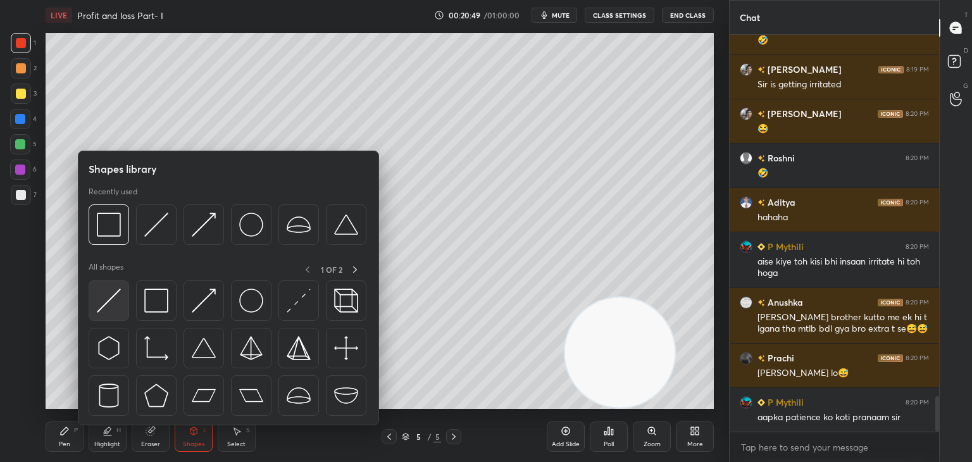
click at [114, 304] on img at bounding box center [109, 301] width 24 height 24
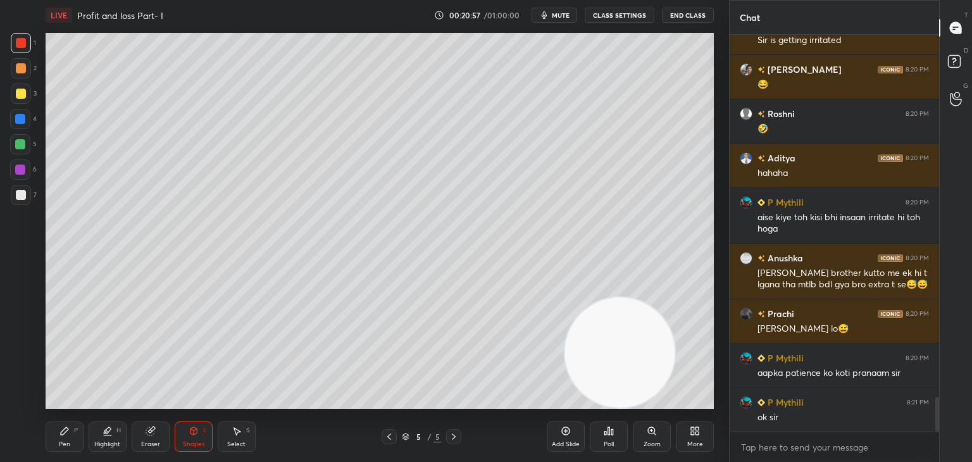
scroll to position [4136, 0]
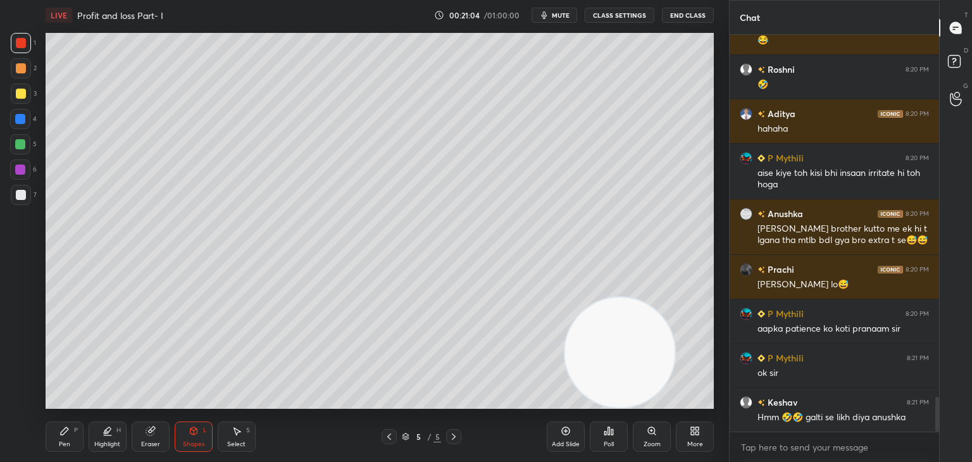
click at [75, 426] on div "Pen P" at bounding box center [65, 436] width 38 height 30
click at [22, 88] on div at bounding box center [21, 94] width 20 height 20
click at [191, 433] on icon at bounding box center [193, 431] width 7 height 8
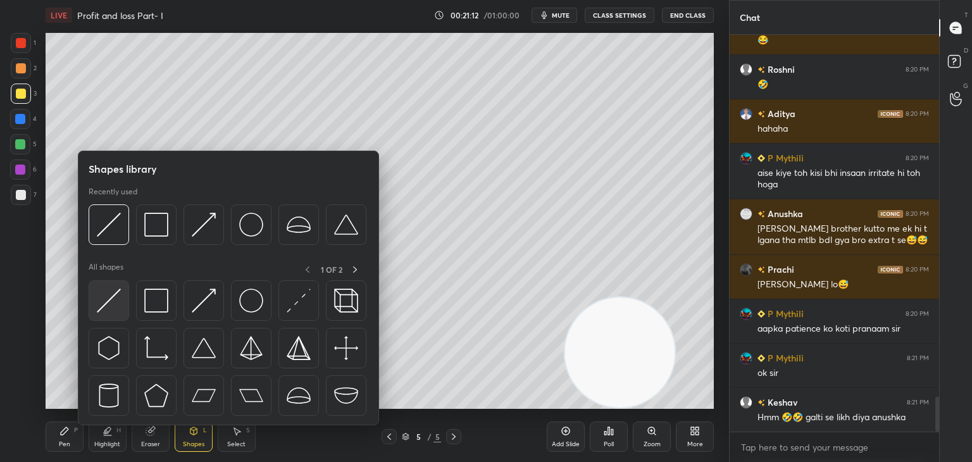
click at [127, 301] on div at bounding box center [109, 300] width 41 height 41
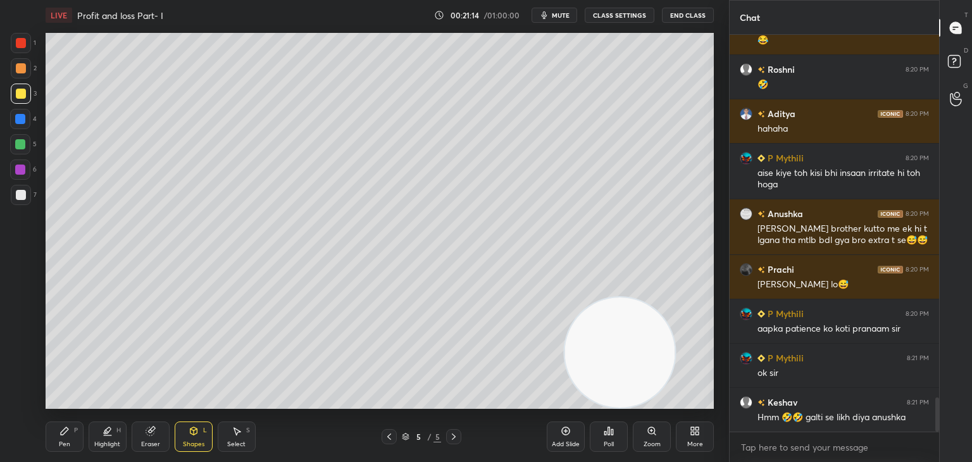
scroll to position [4180, 0]
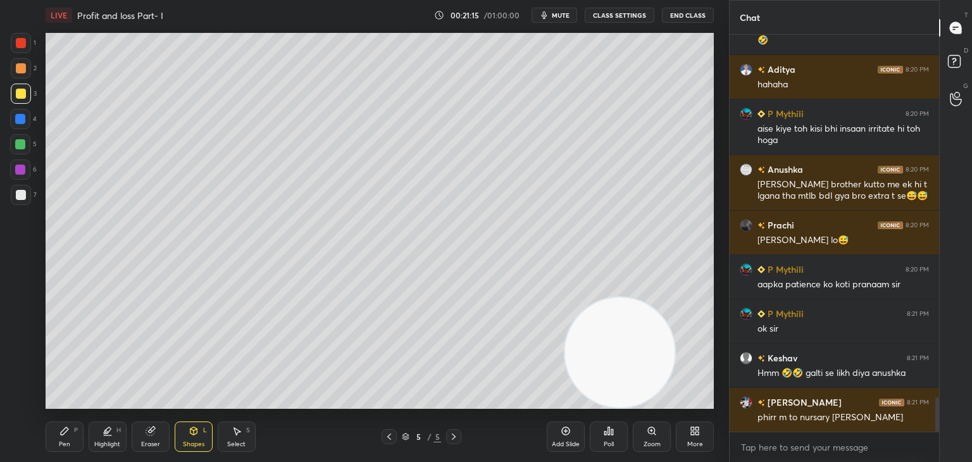
click at [81, 435] on div "Pen P" at bounding box center [65, 436] width 38 height 30
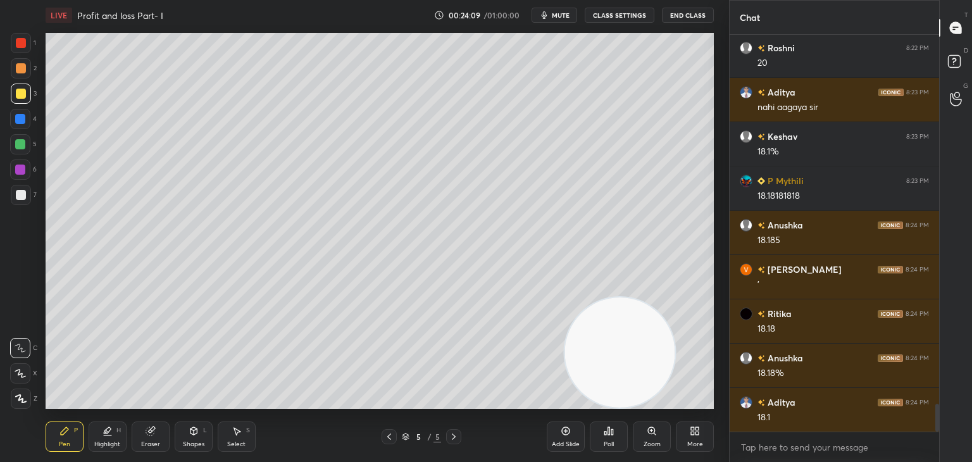
scroll to position [5345, 0]
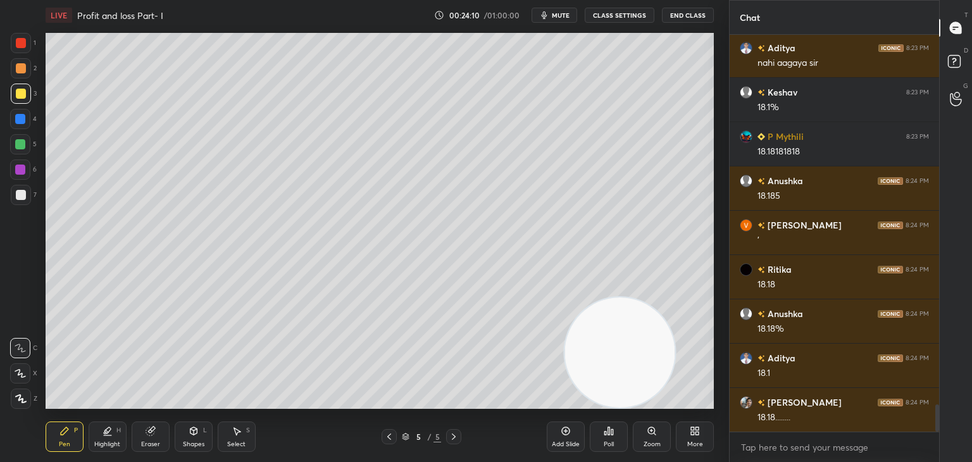
click at [556, 14] on span "mute" at bounding box center [561, 15] width 18 height 9
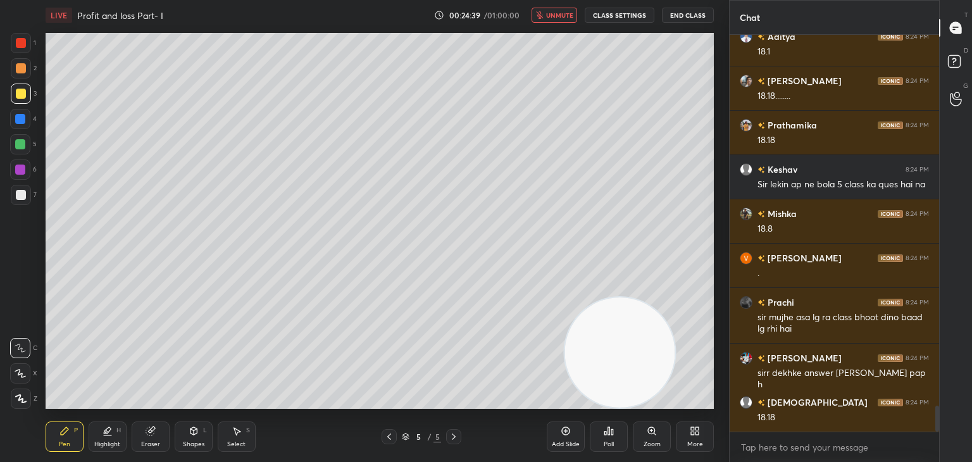
scroll to position [5711, 0]
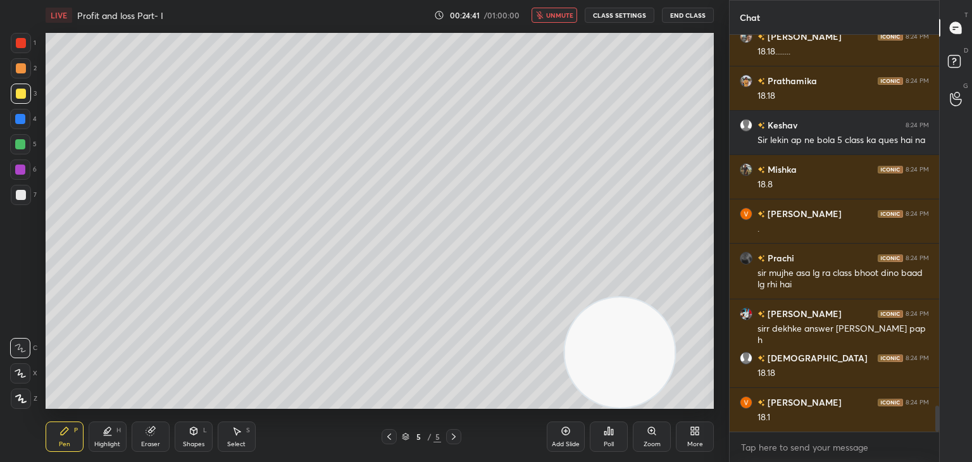
click at [548, 18] on button "unmute" at bounding box center [555, 15] width 46 height 15
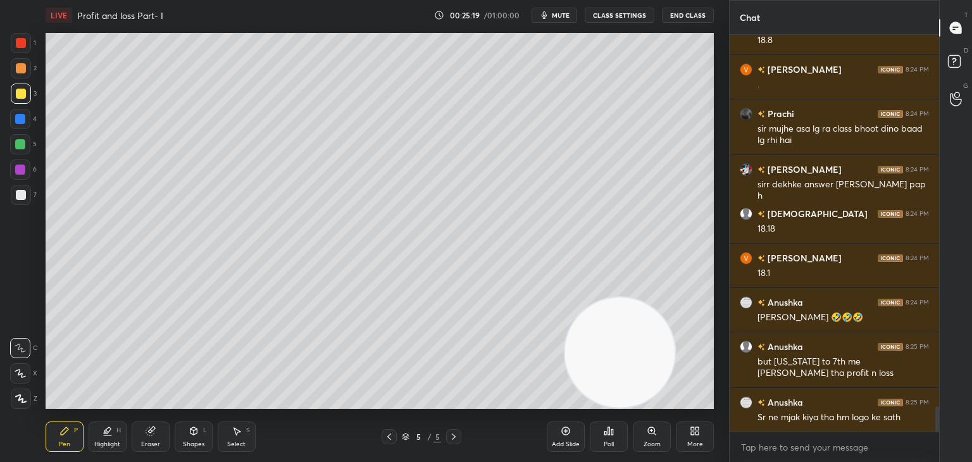
scroll to position [5899, 0]
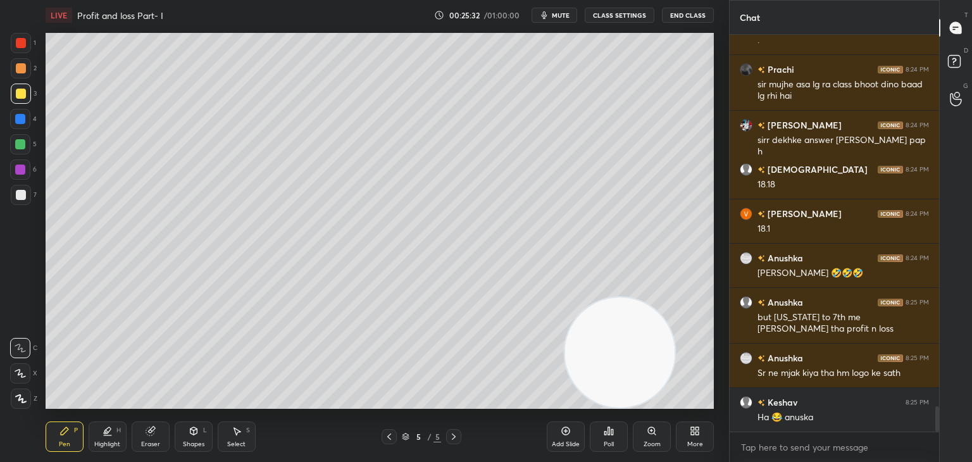
click at [154, 418] on div "Pen P Highlight H Eraser Shapes L Select S 5 / 5 Add Slide Poll Zoom More" at bounding box center [380, 436] width 668 height 51
click at [151, 430] on icon at bounding box center [150, 431] width 8 height 8
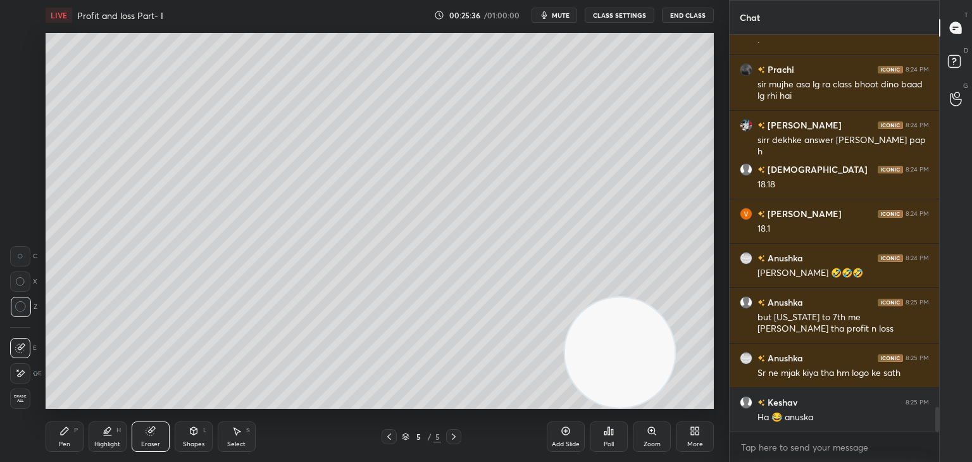
scroll to position [5943, 0]
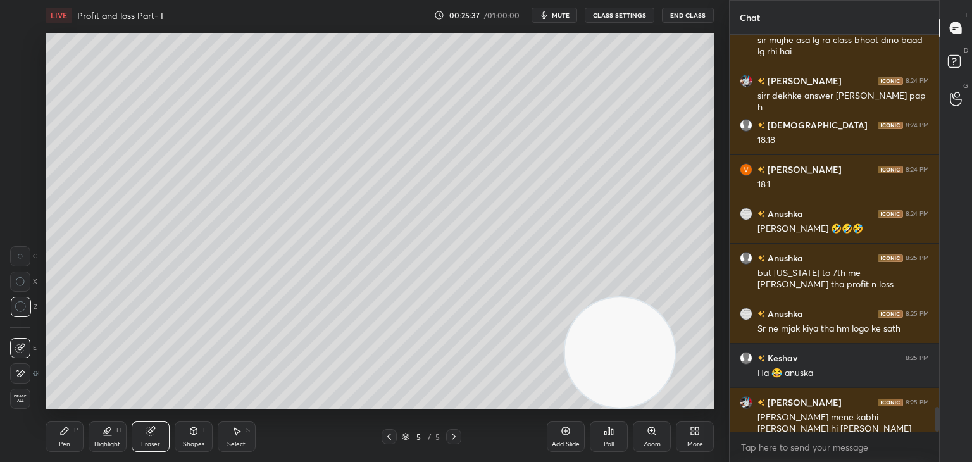
click at [70, 428] on div "Pen P" at bounding box center [65, 436] width 38 height 30
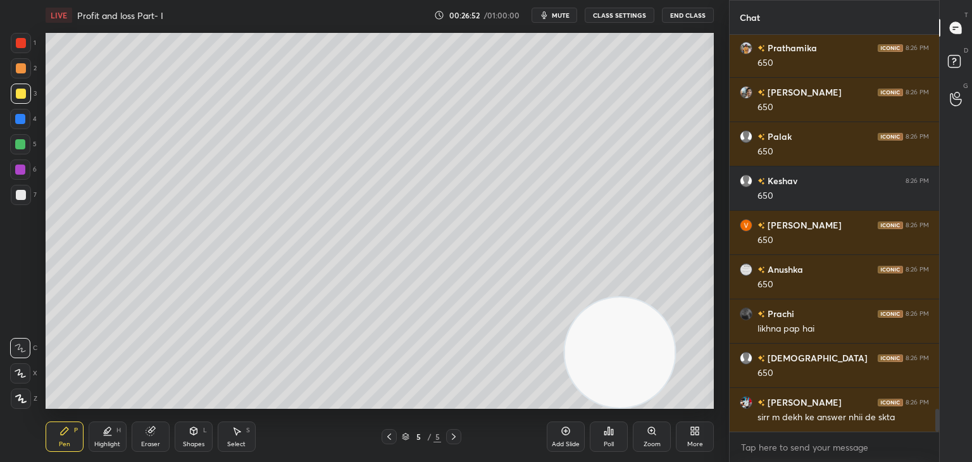
scroll to position [6619, 0]
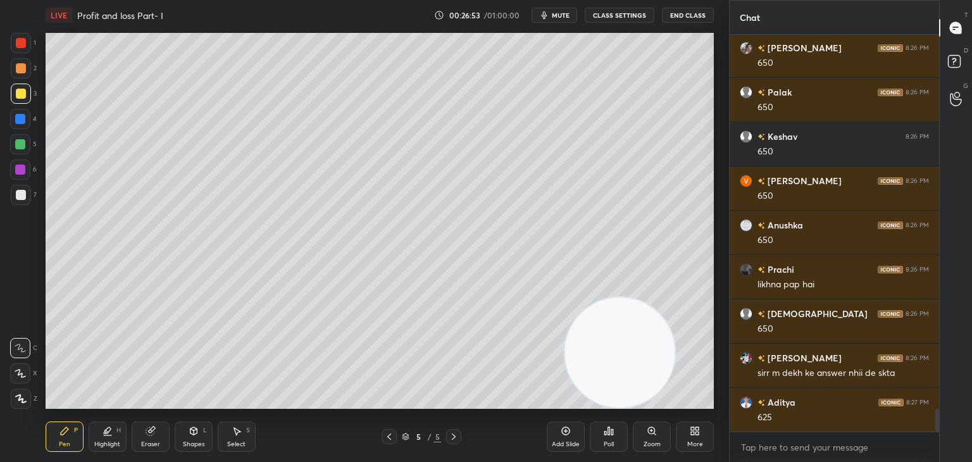
click at [20, 198] on div at bounding box center [21, 195] width 10 height 10
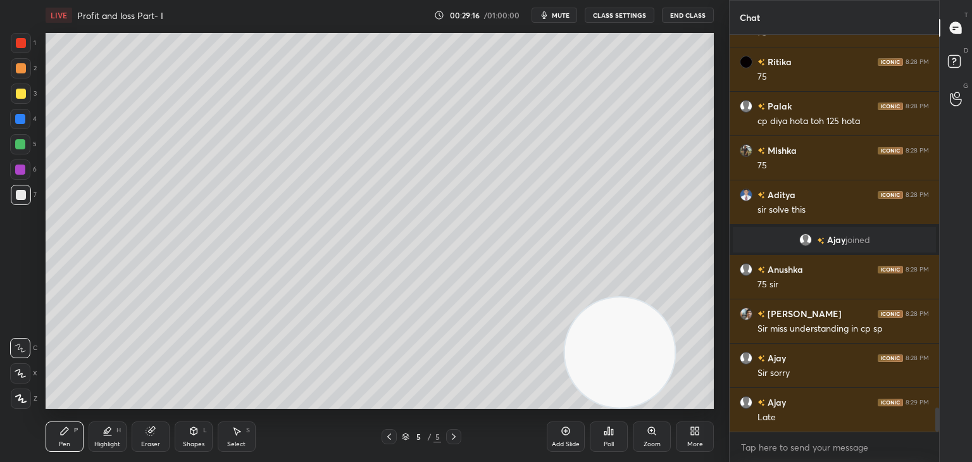
scroll to position [6104, 0]
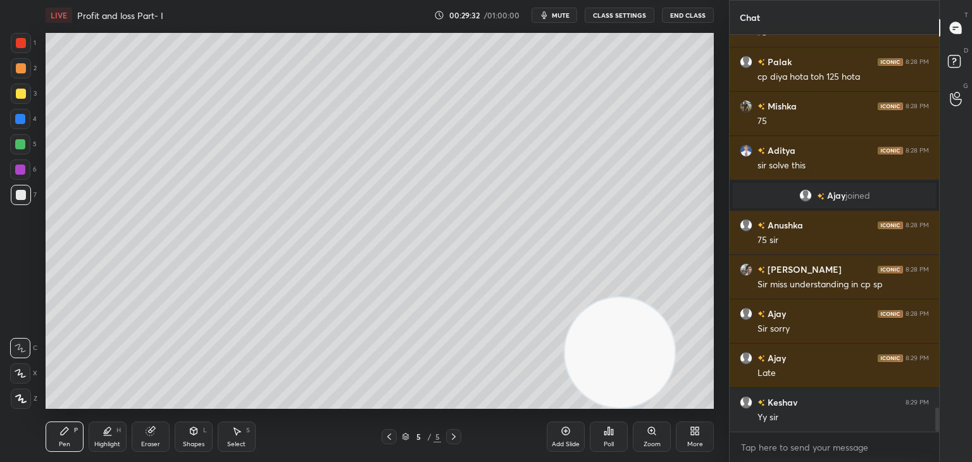
click at [151, 430] on icon at bounding box center [150, 431] width 8 height 8
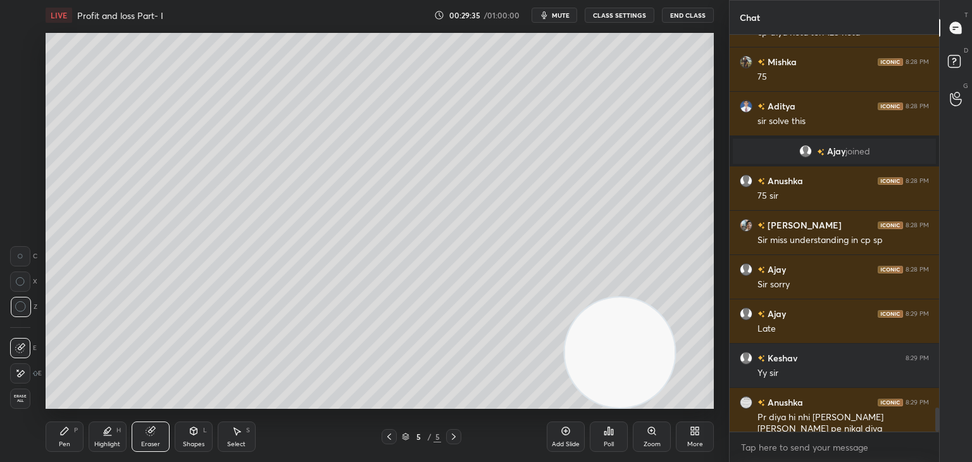
click at [68, 432] on icon at bounding box center [64, 431] width 10 height 10
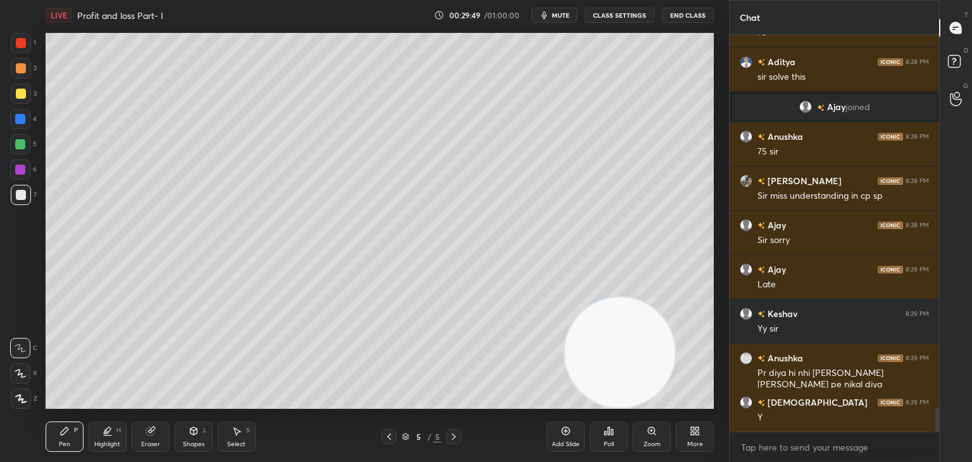
scroll to position [6237, 0]
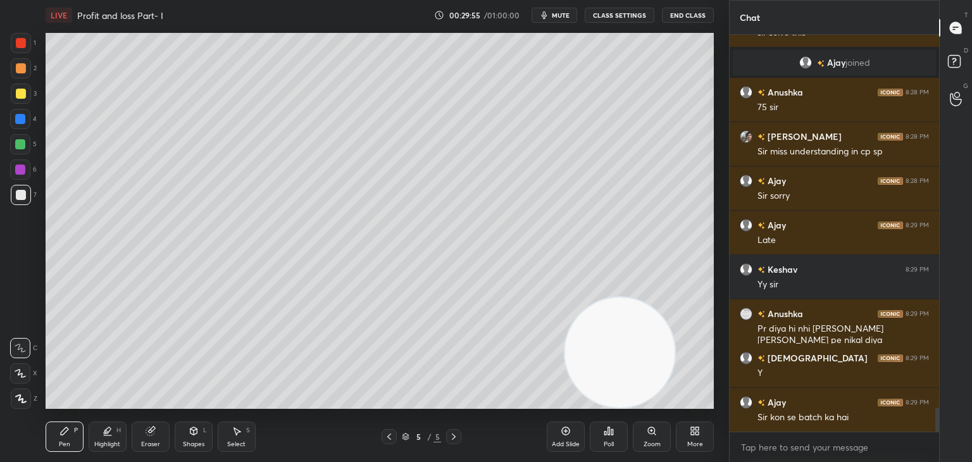
click at [20, 140] on div at bounding box center [20, 144] width 10 height 10
click at [20, 94] on div at bounding box center [21, 94] width 10 height 10
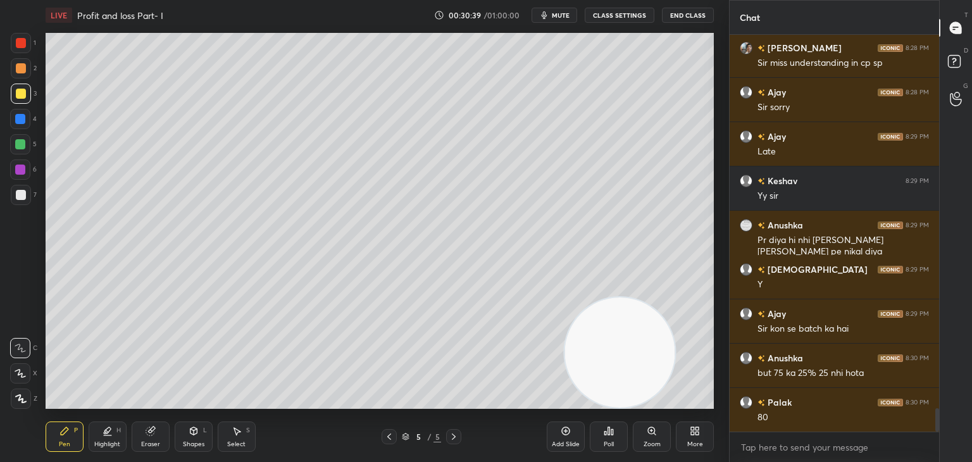
scroll to position [6370, 0]
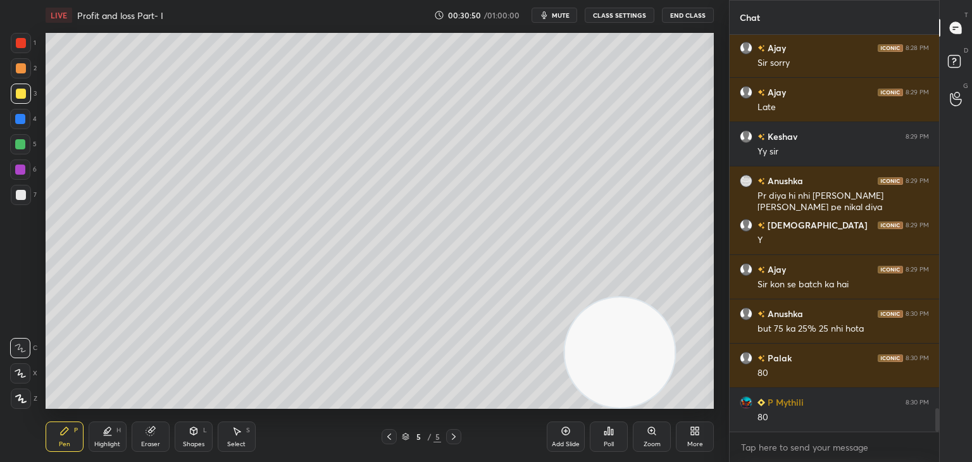
click at [154, 442] on div "Eraser" at bounding box center [150, 444] width 19 height 6
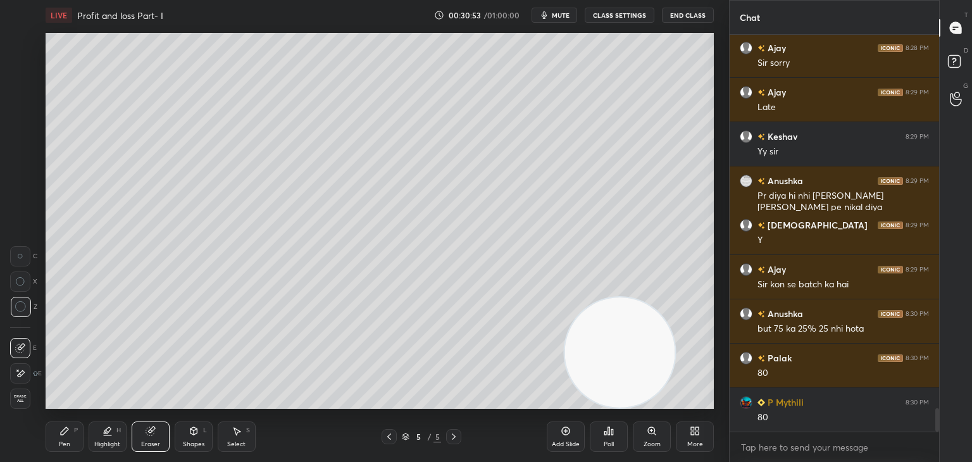
click at [61, 433] on icon at bounding box center [65, 431] width 8 height 8
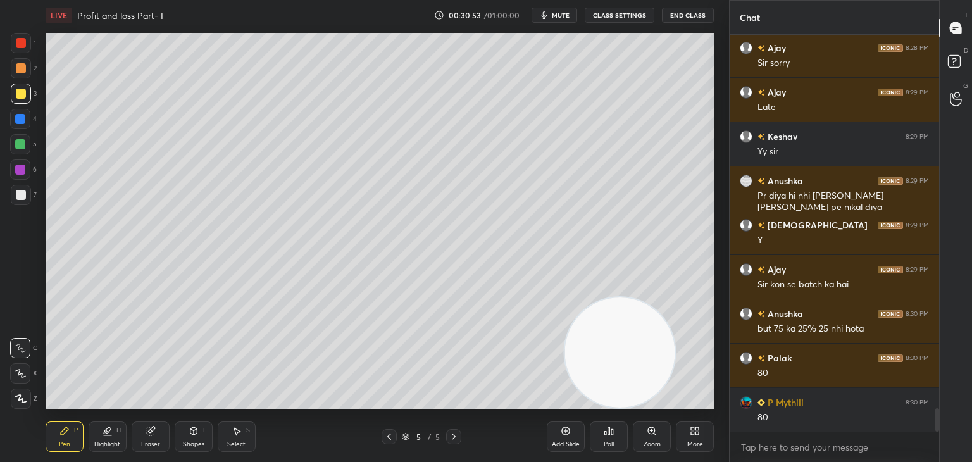
click at [65, 439] on div "Pen P" at bounding box center [65, 436] width 38 height 30
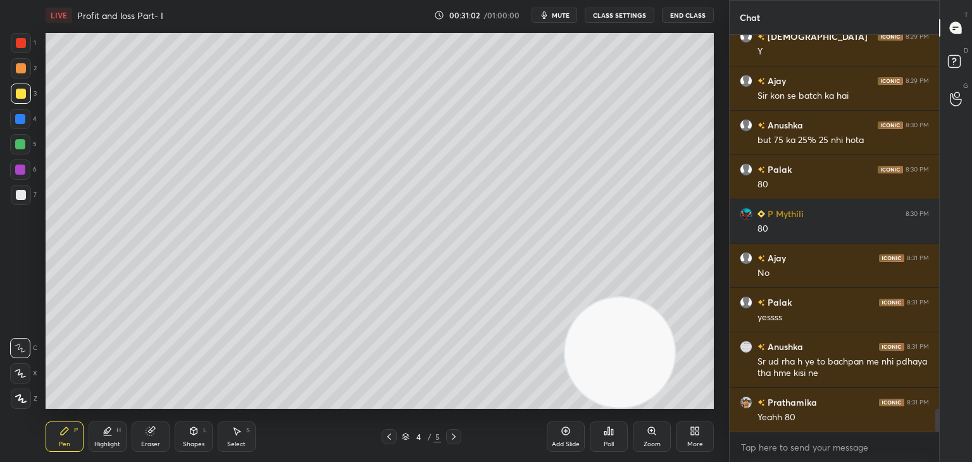
scroll to position [6603, 0]
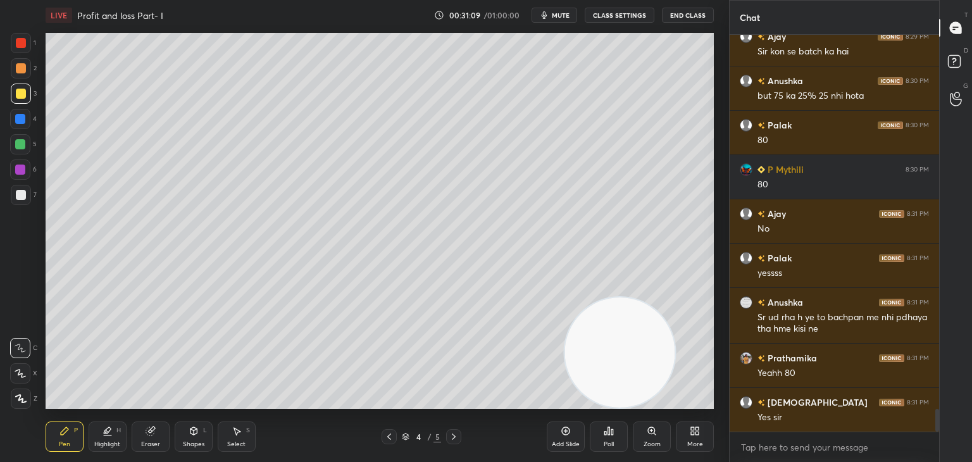
click at [27, 44] on div at bounding box center [21, 43] width 20 height 20
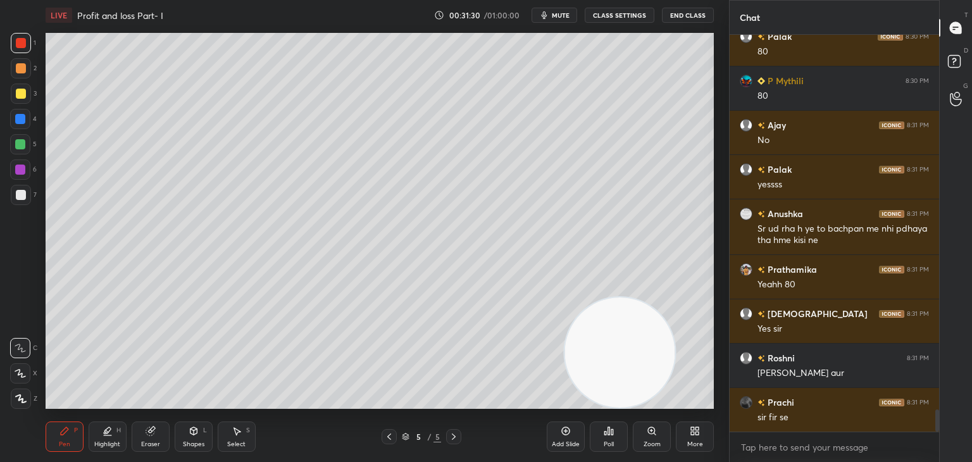
scroll to position [6736, 0]
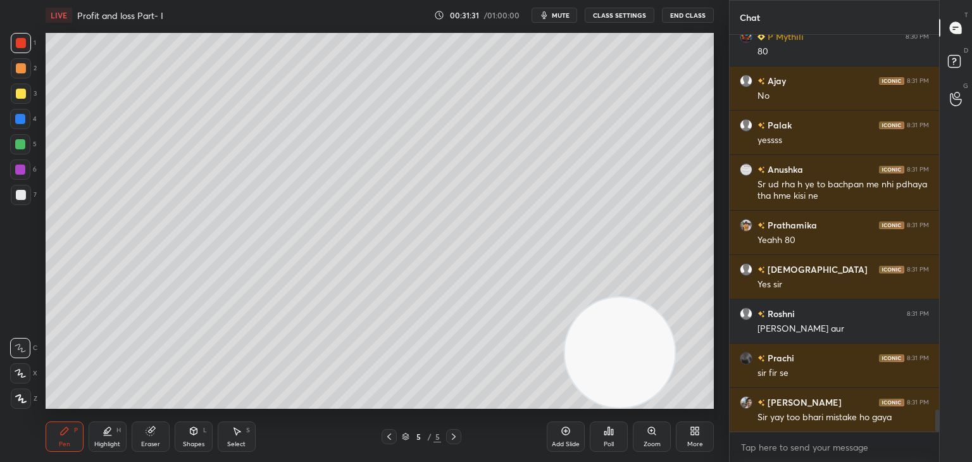
click at [22, 90] on div at bounding box center [21, 94] width 10 height 10
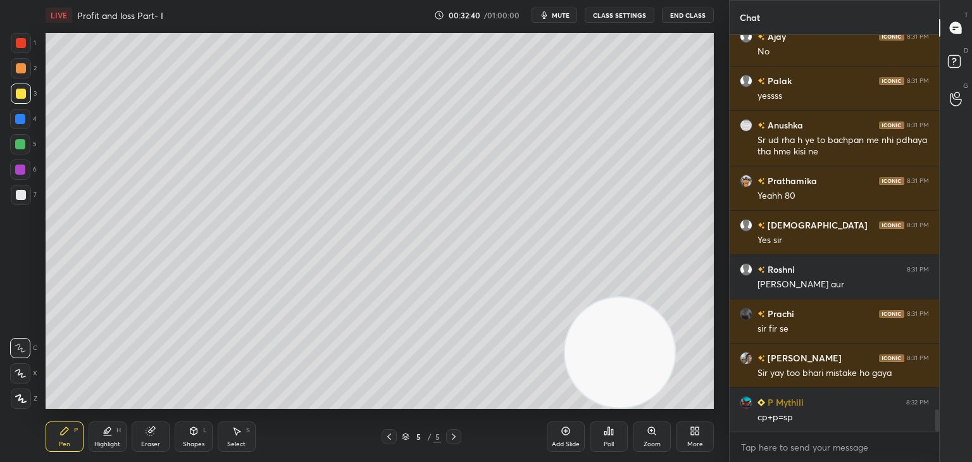
scroll to position [6824, 0]
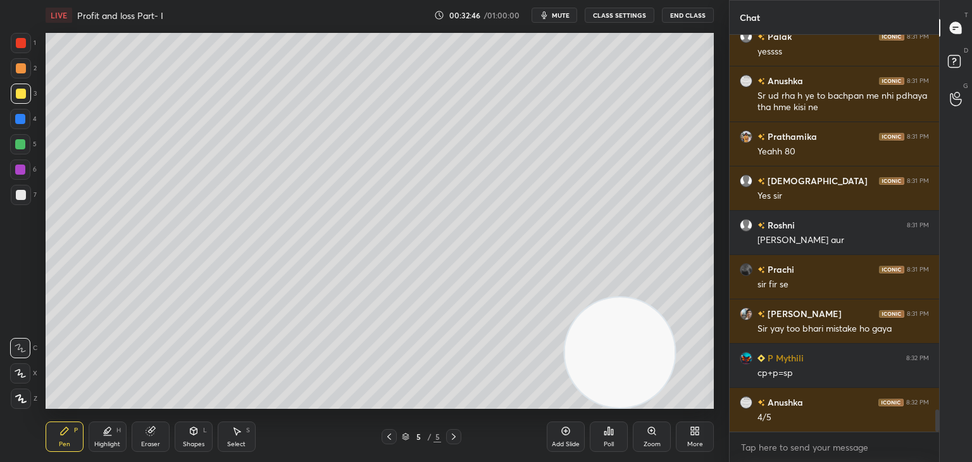
click at [28, 190] on div at bounding box center [21, 195] width 20 height 20
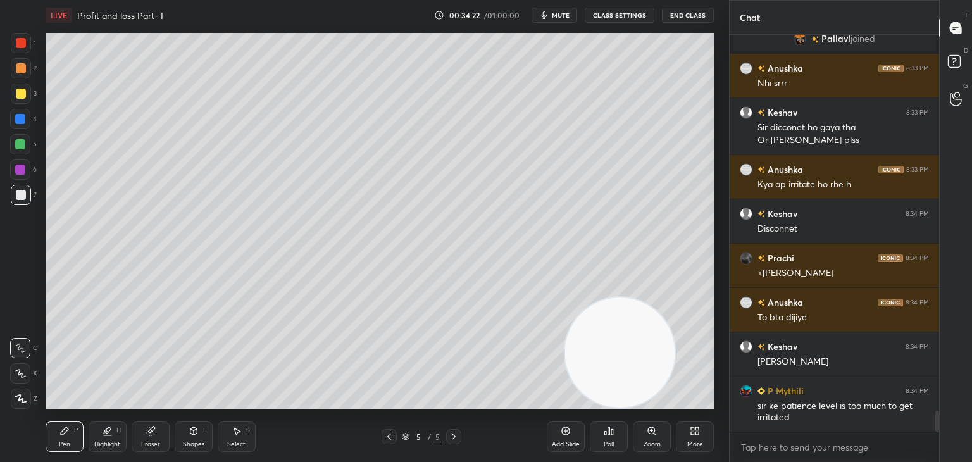
scroll to position [7104, 0]
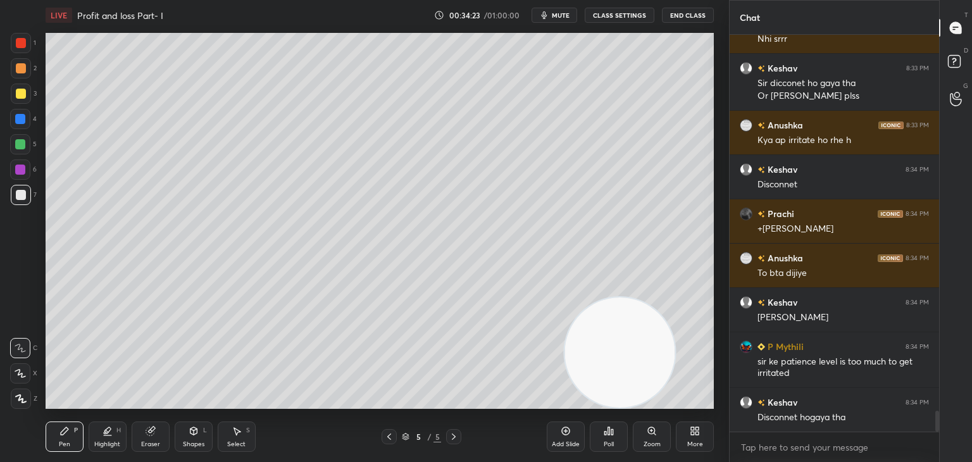
click at [22, 145] on div at bounding box center [20, 144] width 10 height 10
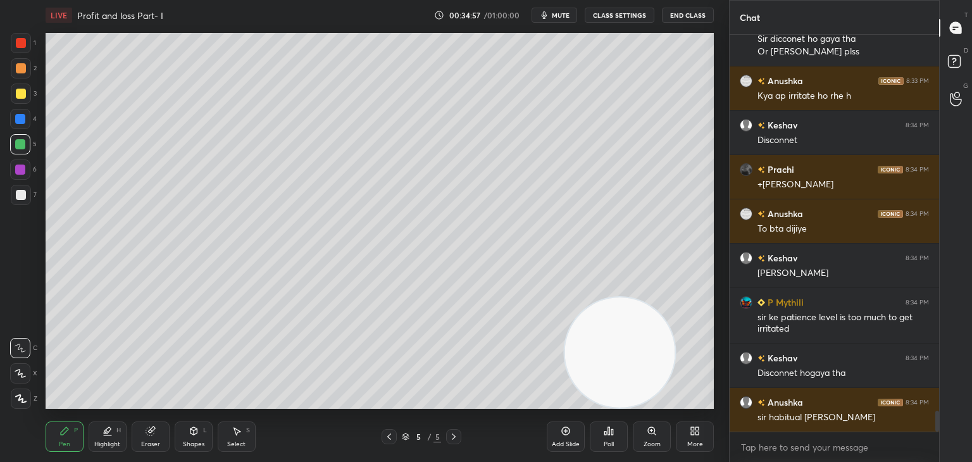
click at [547, 16] on icon "button" at bounding box center [545, 15] width 6 height 8
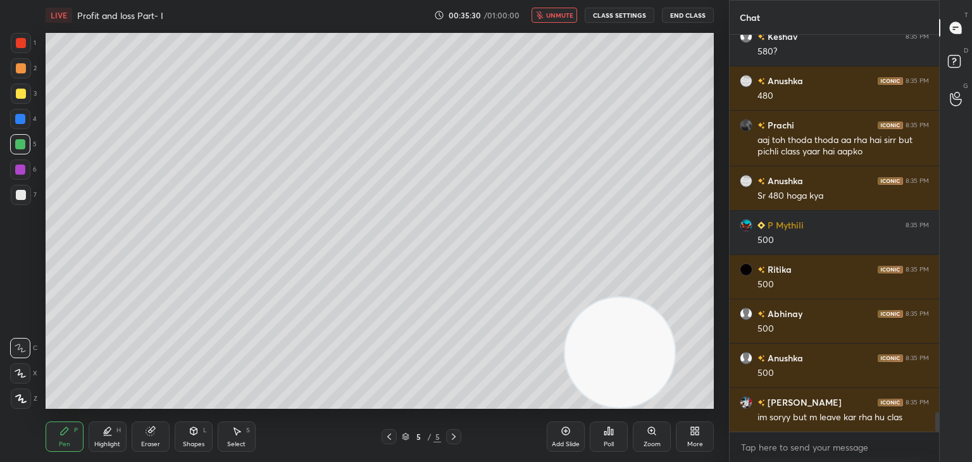
scroll to position [7647, 0]
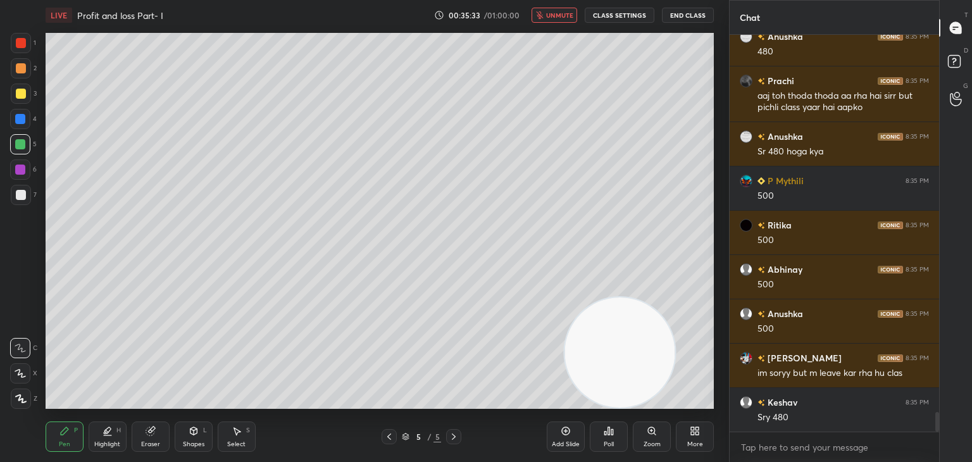
click at [547, 16] on button "unmute" at bounding box center [555, 15] width 46 height 15
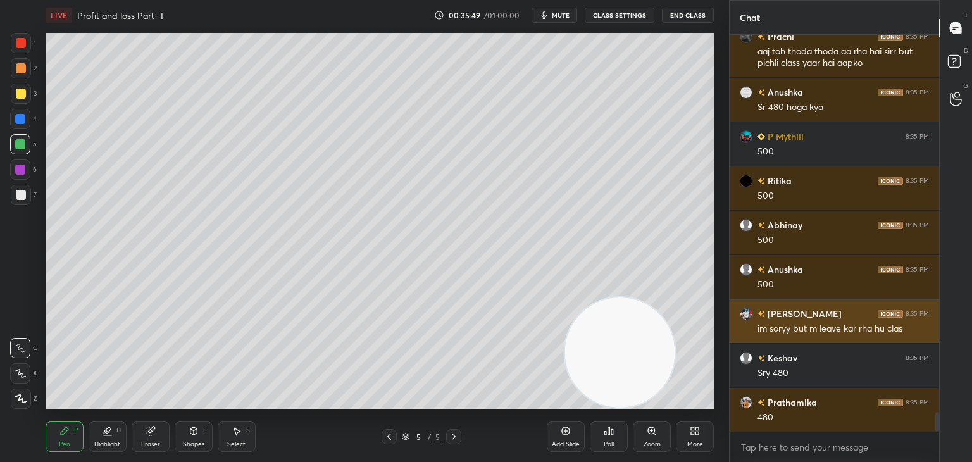
scroll to position [7736, 0]
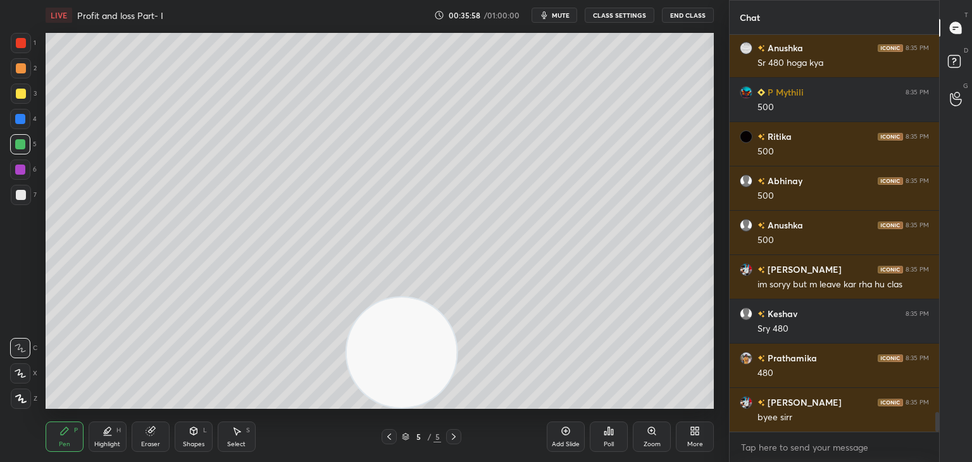
click at [32, 198] on div "7" at bounding box center [24, 195] width 26 height 20
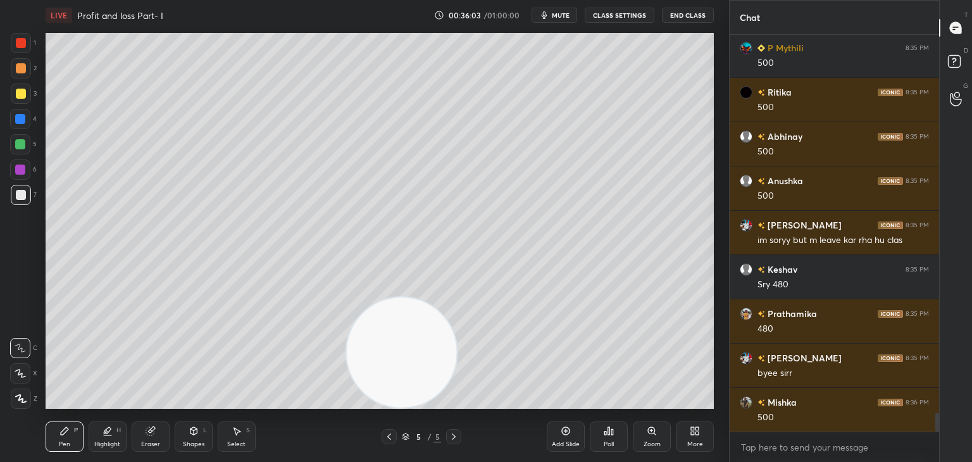
click at [27, 118] on div at bounding box center [20, 119] width 20 height 20
click at [25, 140] on div at bounding box center [20, 144] width 20 height 20
click at [23, 94] on div at bounding box center [21, 94] width 10 height 10
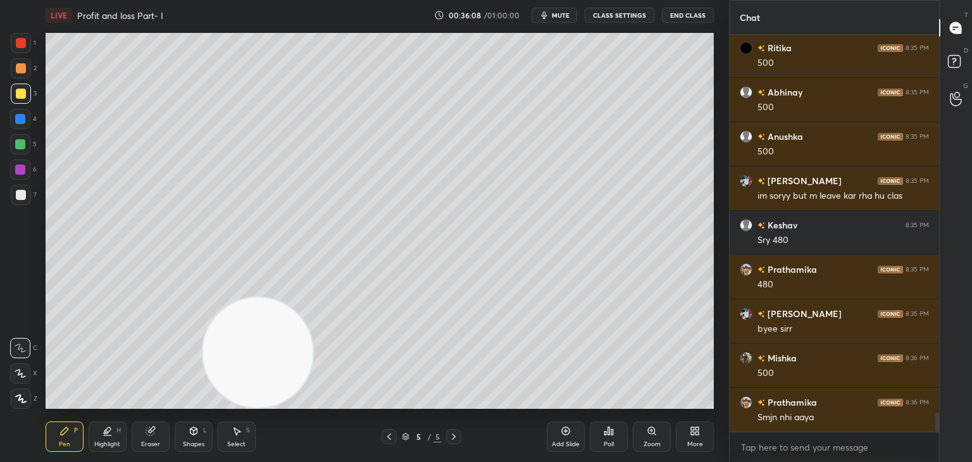
scroll to position [7868, 0]
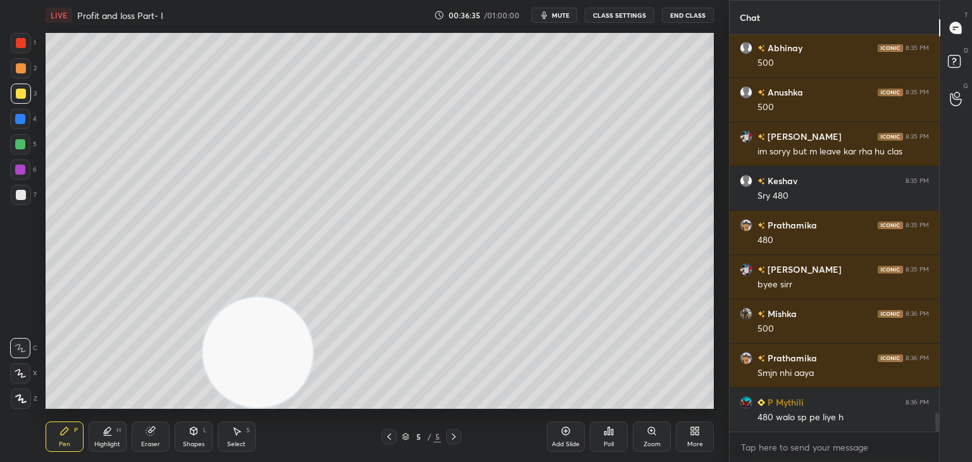
click at [23, 197] on div at bounding box center [21, 195] width 10 height 10
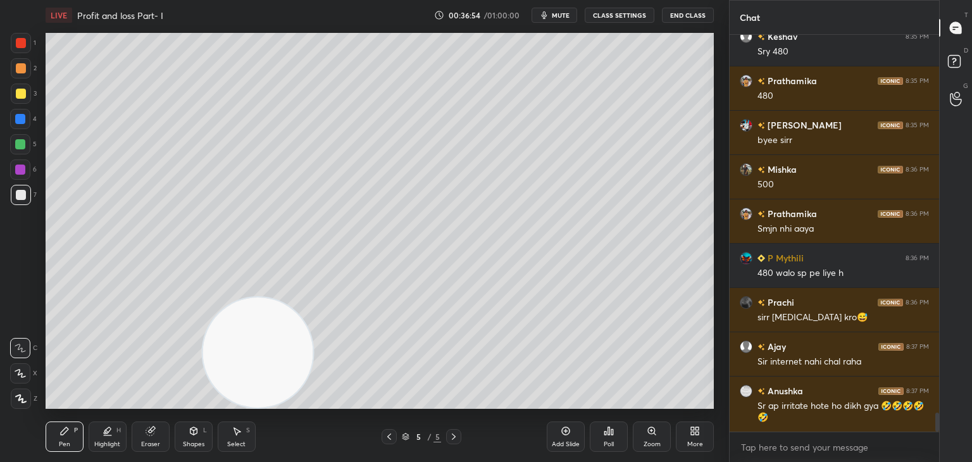
scroll to position [8057, 0]
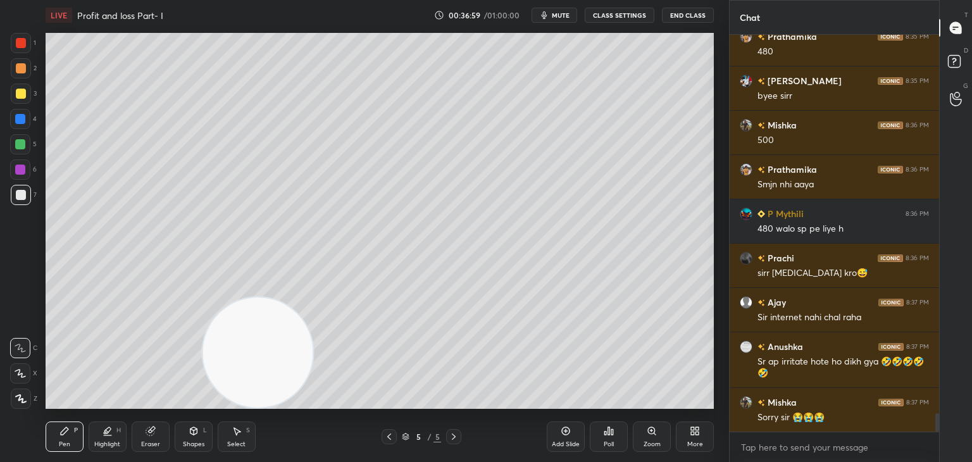
click at [29, 142] on div at bounding box center [20, 144] width 20 height 20
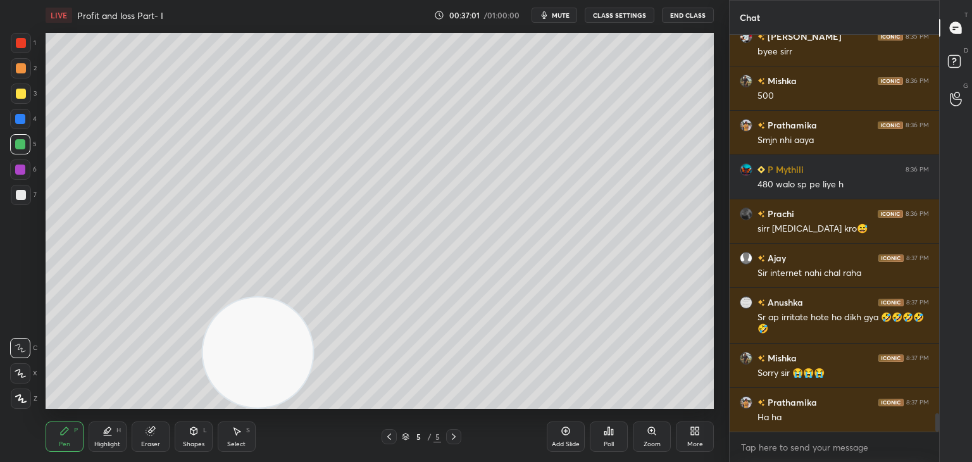
click at [29, 39] on div at bounding box center [21, 43] width 20 height 20
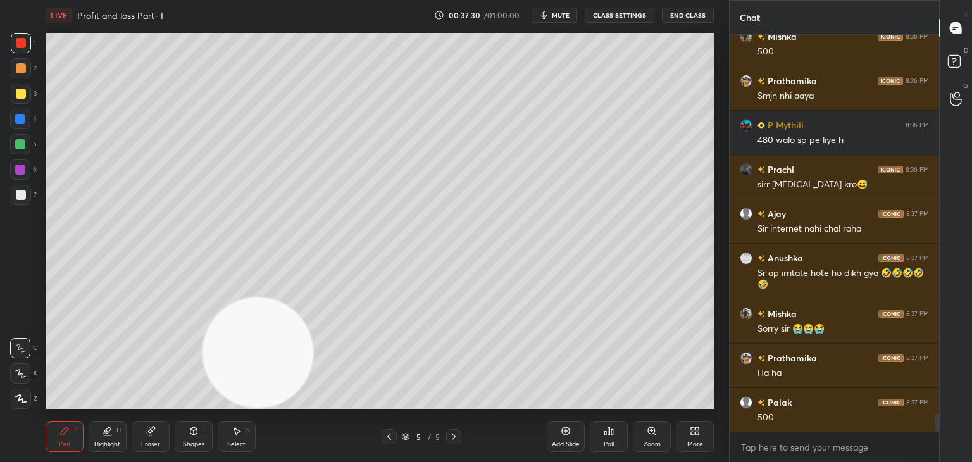
scroll to position [8190, 0]
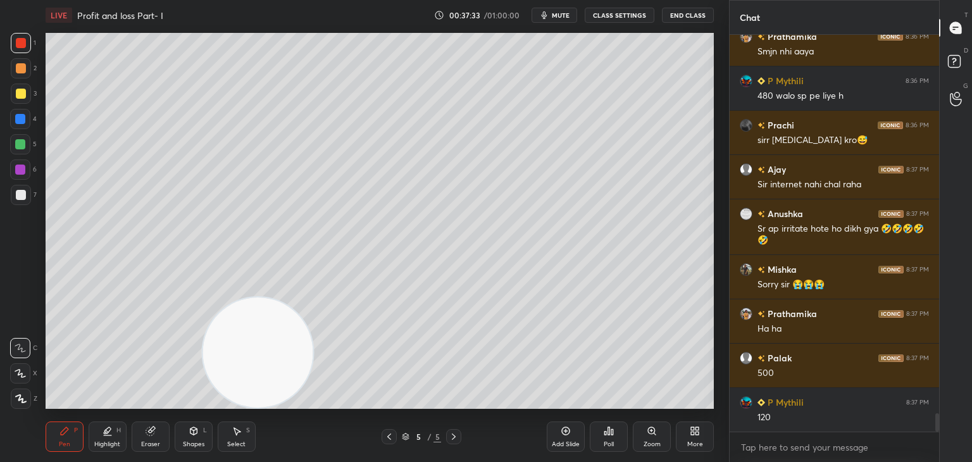
click at [22, 192] on div at bounding box center [21, 195] width 10 height 10
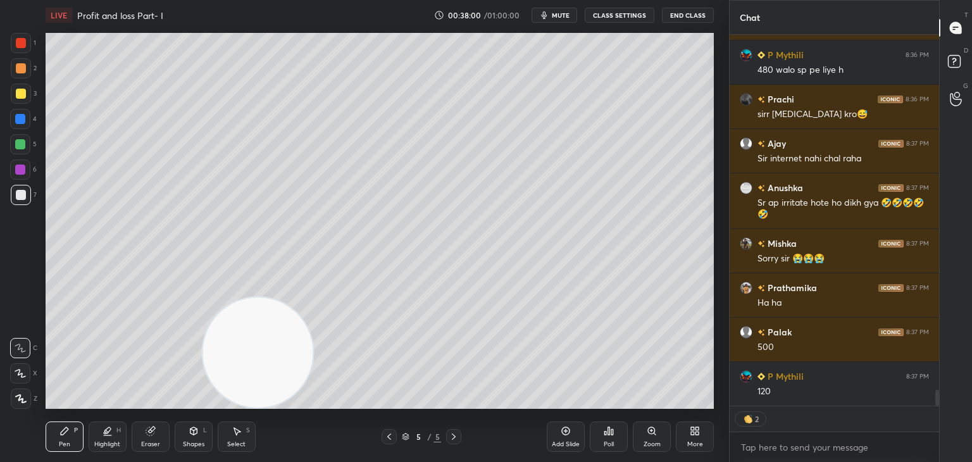
scroll to position [8260, 0]
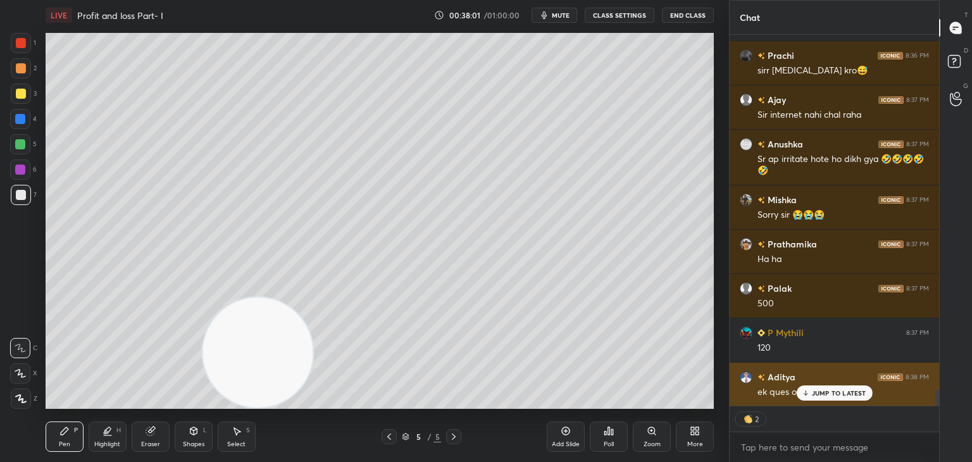
click at [813, 385] on div "ek ques or sir" at bounding box center [842, 390] width 171 height 15
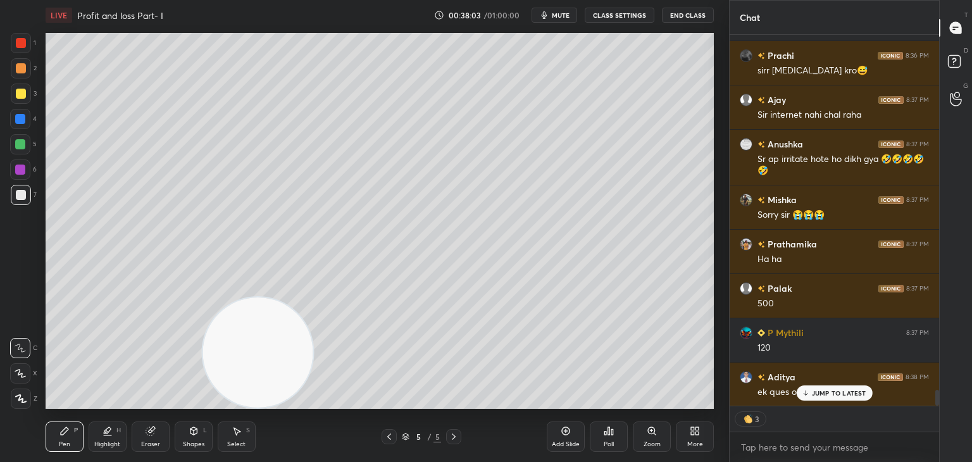
click at [827, 402] on div "Aditya 8:38 PM ek ques or sir" at bounding box center [834, 385] width 209 height 44
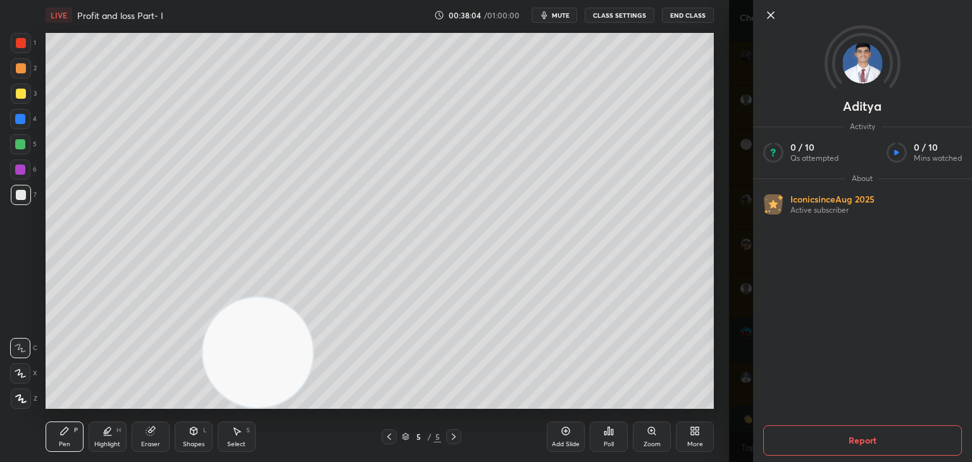
click at [762, 385] on div "Aditya Activity 0 / 10 Qs attempted 0 / 10 Mins watched About Iconic since [DAT…" at bounding box center [862, 231] width 219 height 462
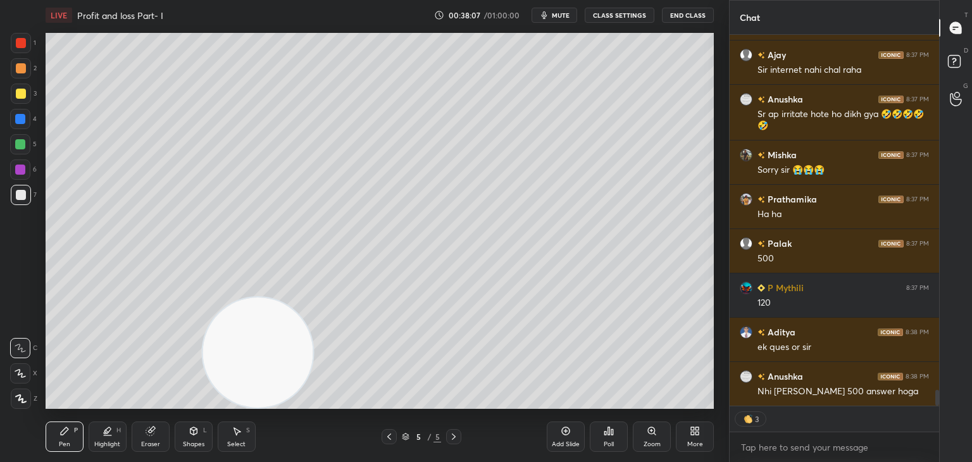
scroll to position [8348, 0]
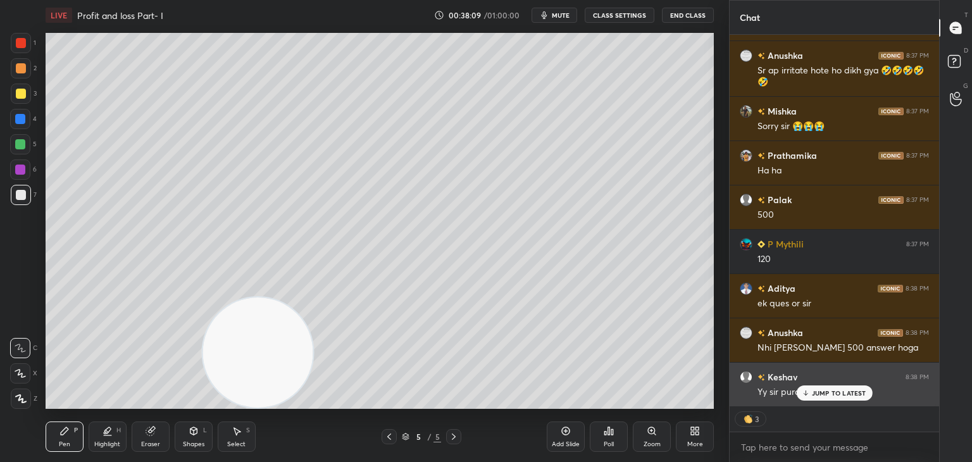
click at [810, 390] on div "JUMP TO LATEST" at bounding box center [834, 392] width 76 height 15
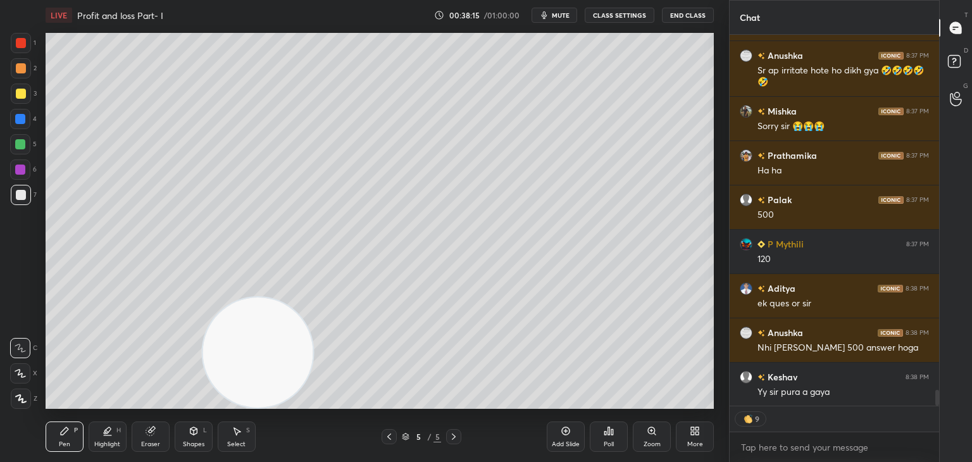
click at [22, 140] on div at bounding box center [20, 144] width 10 height 10
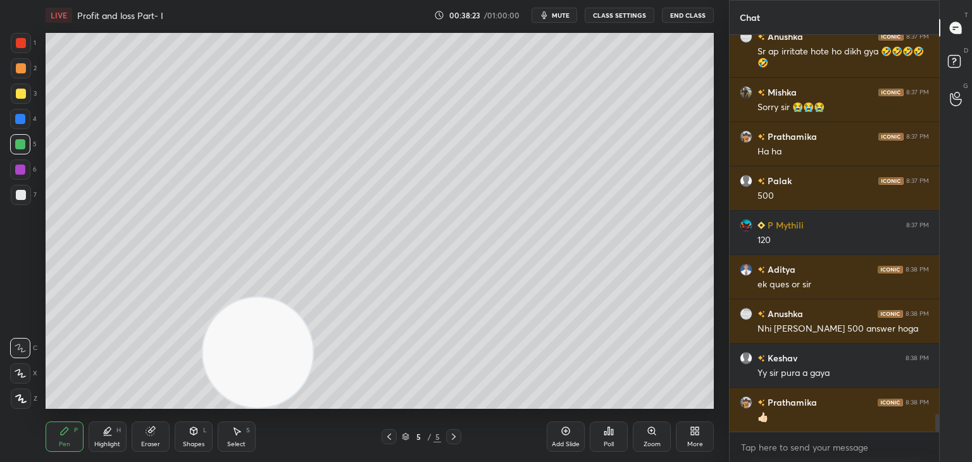
scroll to position [4, 4]
click at [427, 423] on div "Pen P Highlight H Eraser Shapes L Select S 5 / 5 Add Slide Poll Zoom More" at bounding box center [380, 436] width 668 height 51
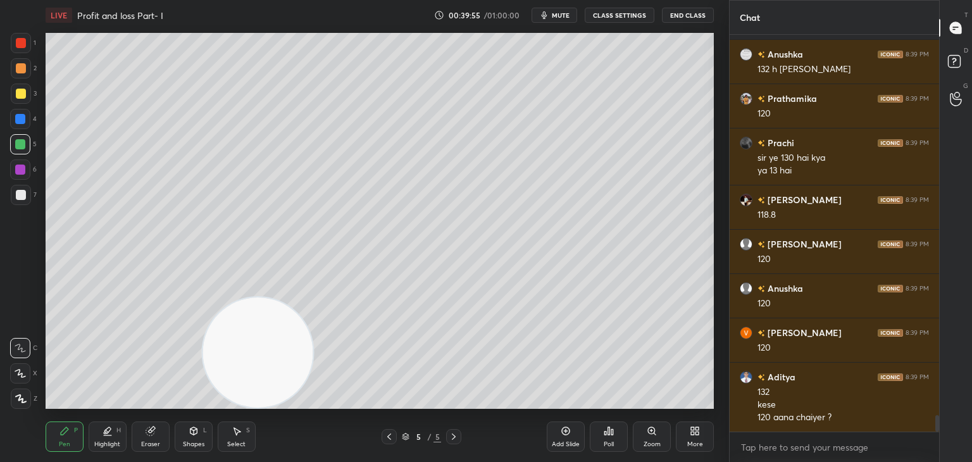
scroll to position [9070, 0]
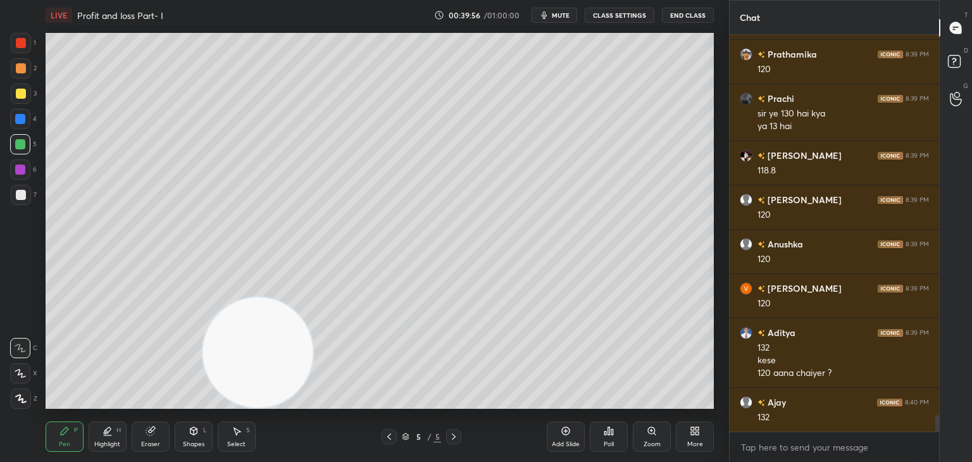
click at [27, 194] on div at bounding box center [21, 195] width 20 height 20
click at [157, 432] on div "Eraser" at bounding box center [151, 436] width 38 height 30
click at [68, 441] on div "Pen" at bounding box center [64, 444] width 11 height 6
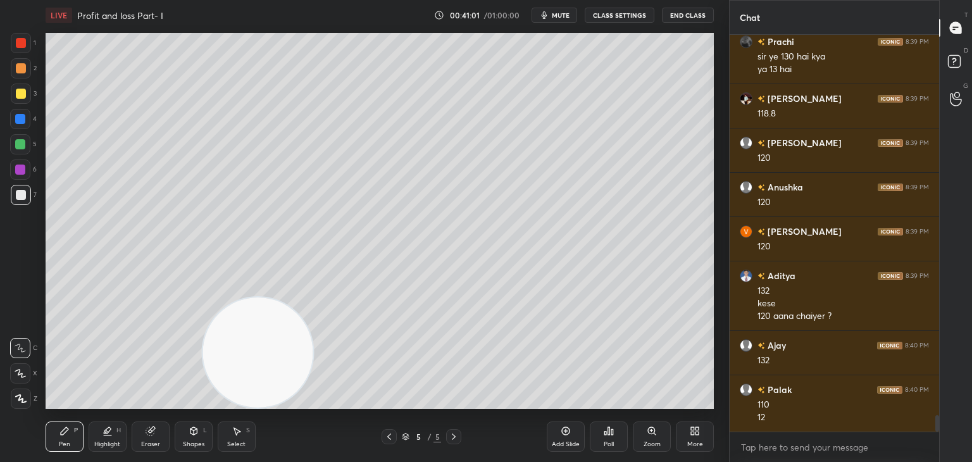
scroll to position [9171, 0]
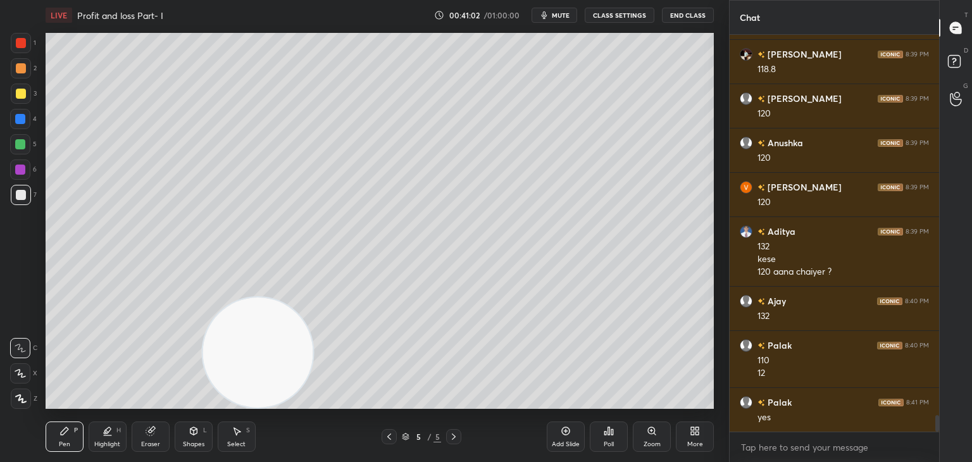
click at [235, 437] on div "Select S" at bounding box center [237, 436] width 38 height 30
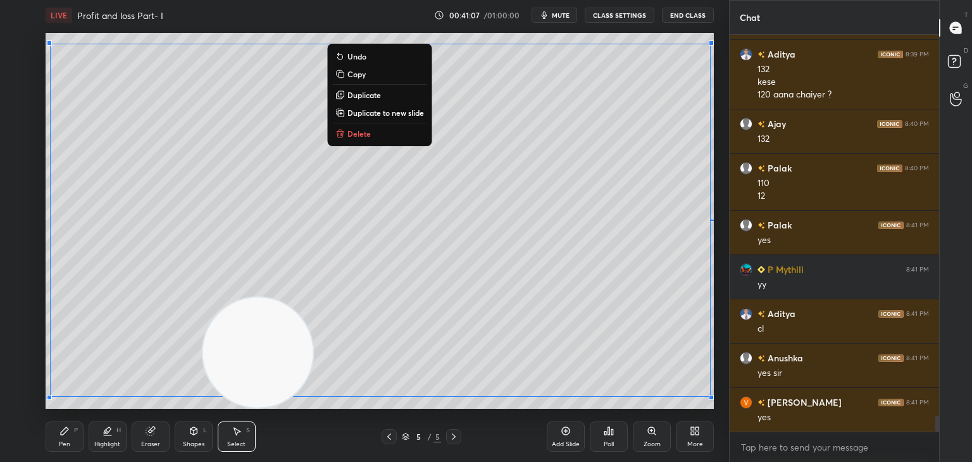
scroll to position [9392, 0]
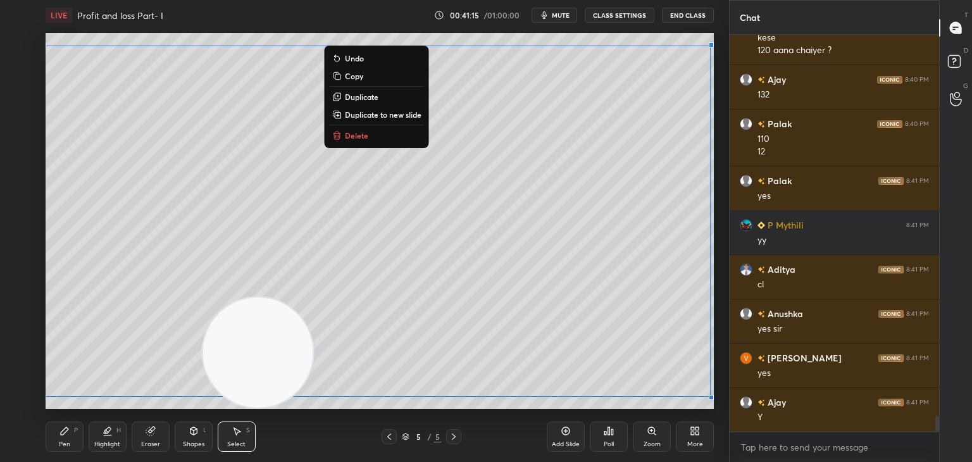
click at [392, 115] on p "Duplicate to new slide" at bounding box center [383, 114] width 77 height 10
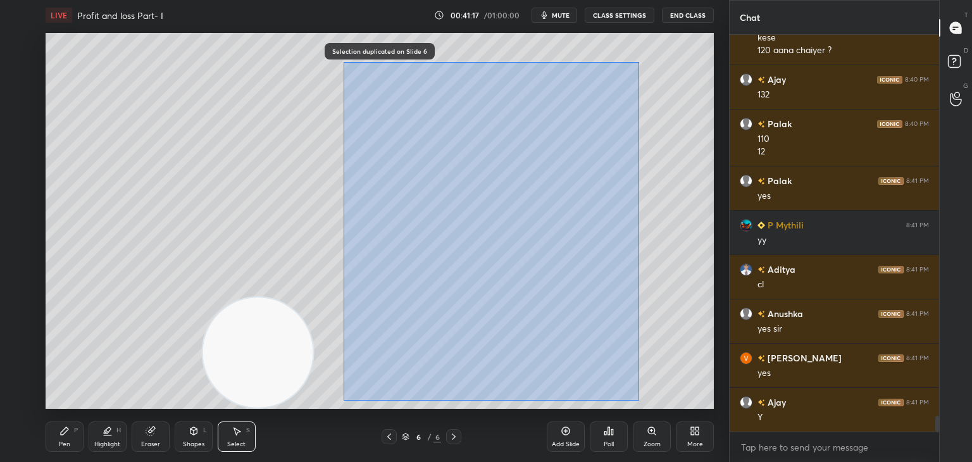
scroll to position [9437, 0]
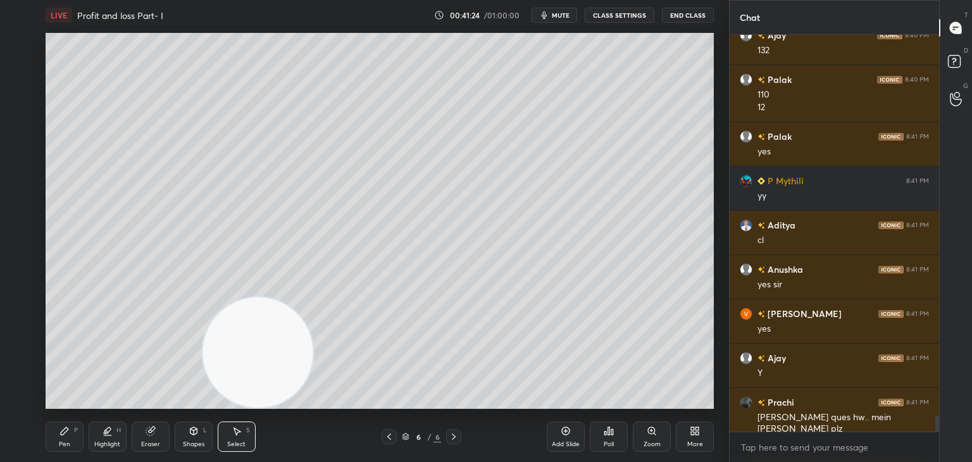
click at [54, 437] on div "Pen P" at bounding box center [65, 436] width 38 height 30
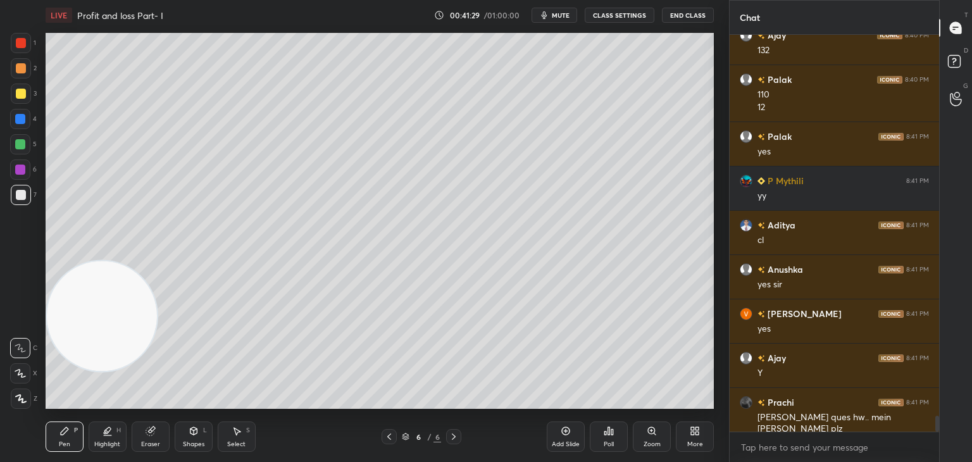
click at [204, 441] on div "Shapes L" at bounding box center [194, 436] width 38 height 30
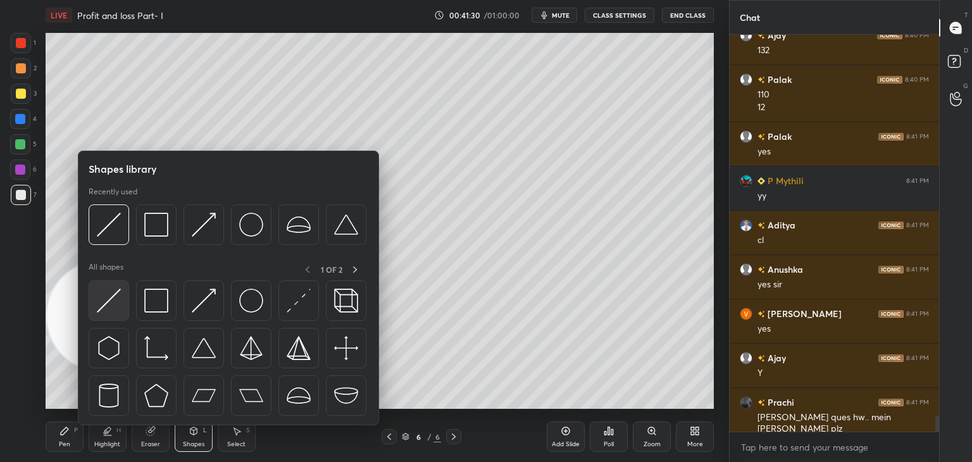
click at [122, 290] on div at bounding box center [109, 300] width 41 height 41
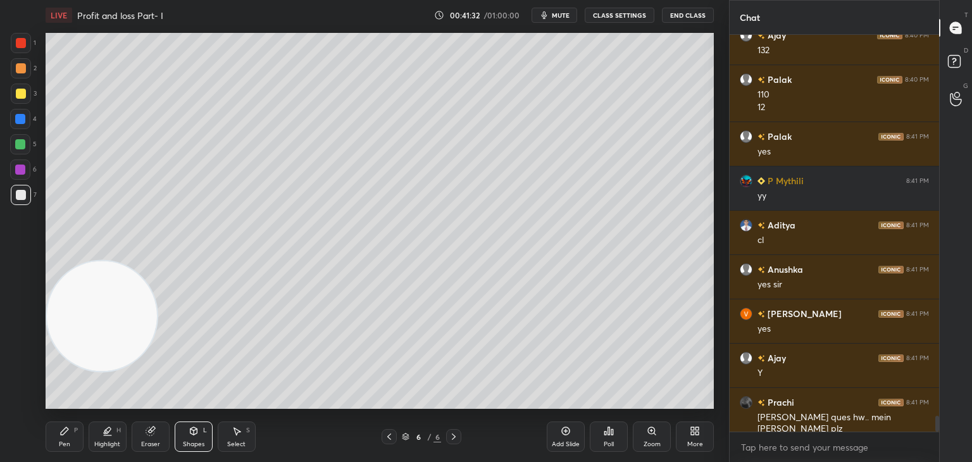
click at [69, 442] on div "Pen" at bounding box center [64, 444] width 11 height 6
click at [23, 90] on div at bounding box center [21, 94] width 10 height 10
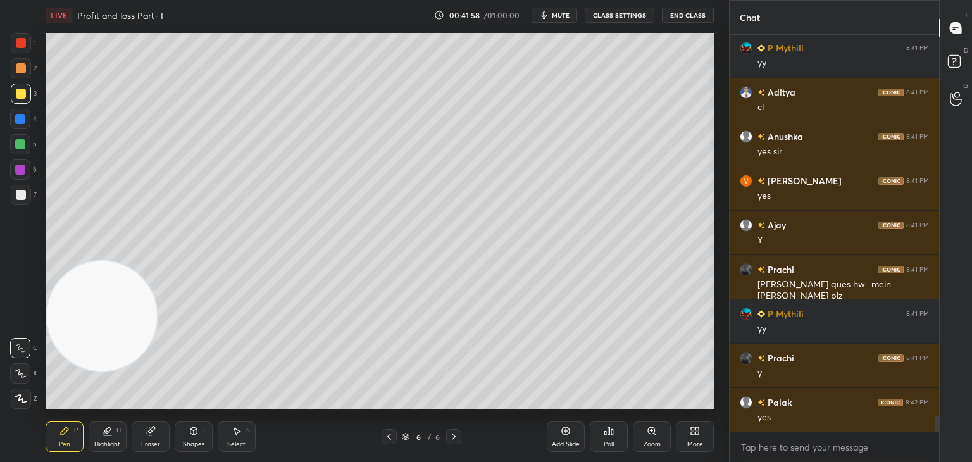
scroll to position [9614, 0]
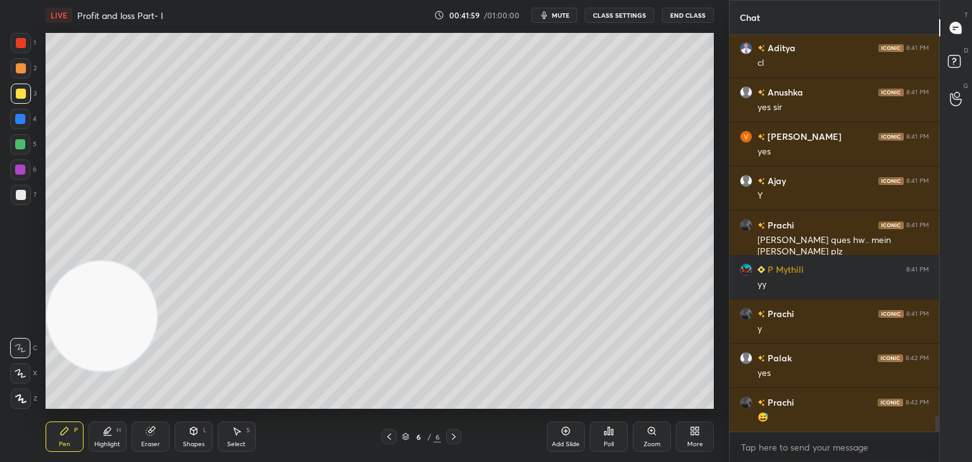
click at [18, 171] on div at bounding box center [20, 170] width 10 height 10
click at [22, 143] on div at bounding box center [20, 144] width 10 height 10
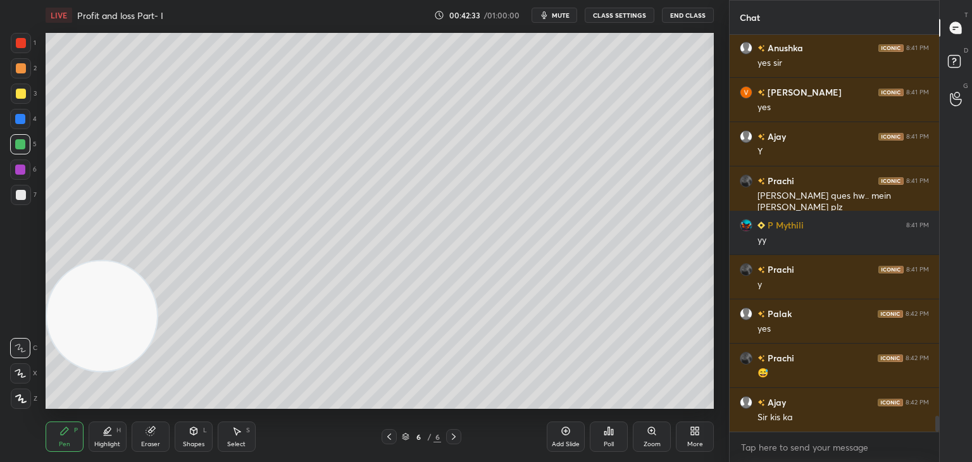
scroll to position [9714, 0]
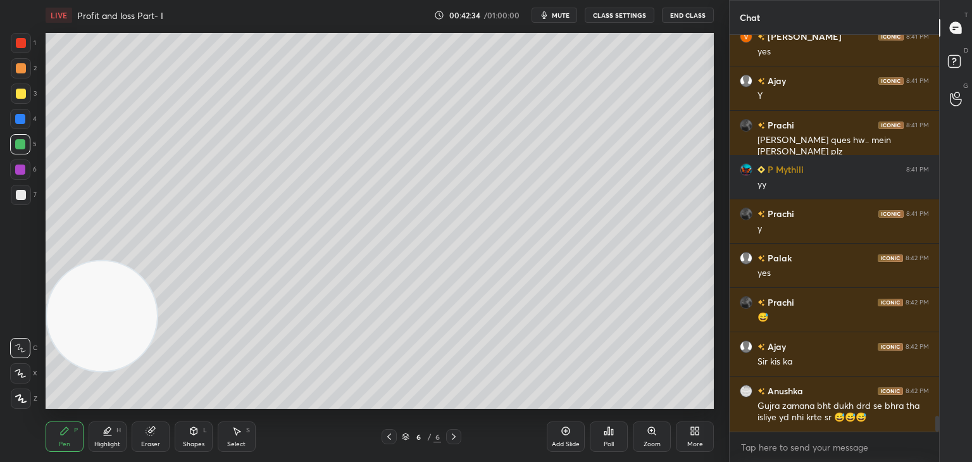
click at [21, 94] on div at bounding box center [21, 94] width 10 height 10
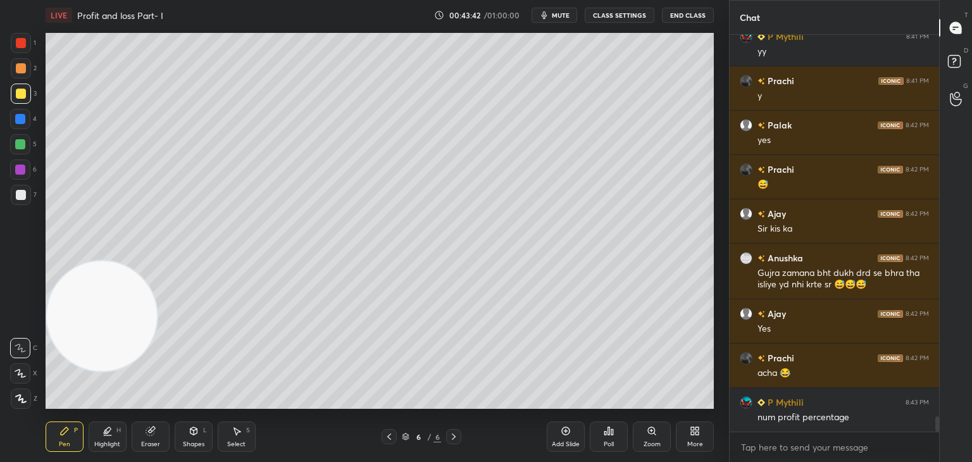
scroll to position [9859, 0]
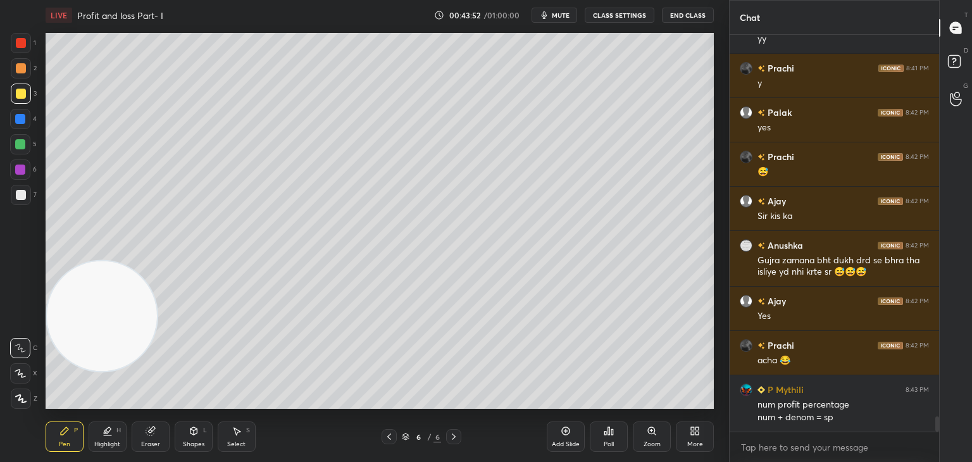
click at [23, 44] on div at bounding box center [21, 43] width 10 height 10
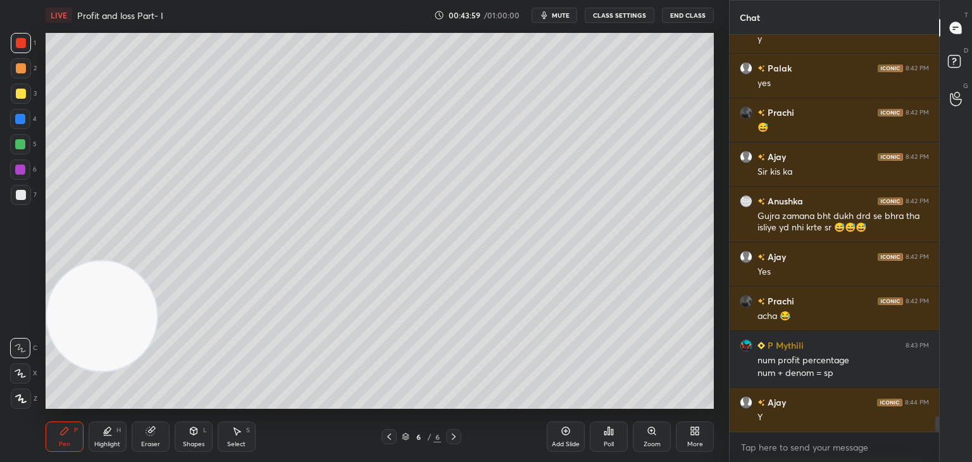
click at [20, 99] on div at bounding box center [21, 94] width 20 height 20
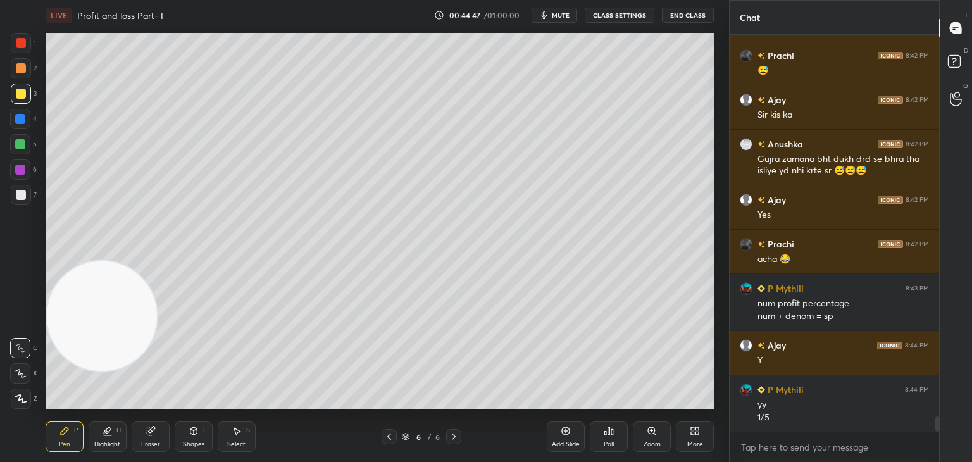
scroll to position [10005, 0]
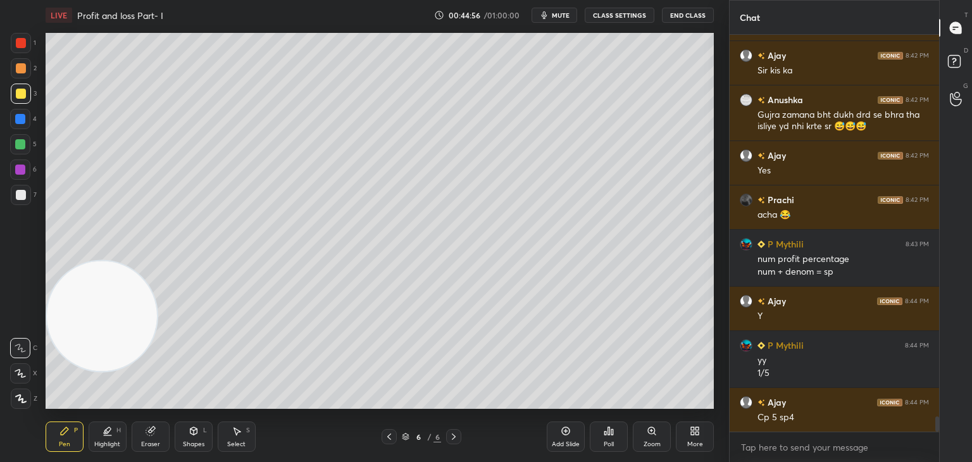
click at [24, 196] on div at bounding box center [21, 195] width 10 height 10
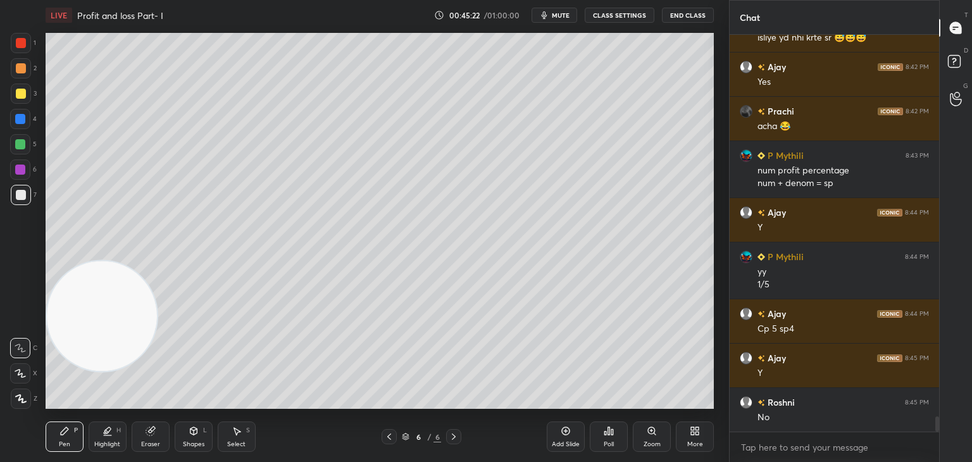
scroll to position [10138, 0]
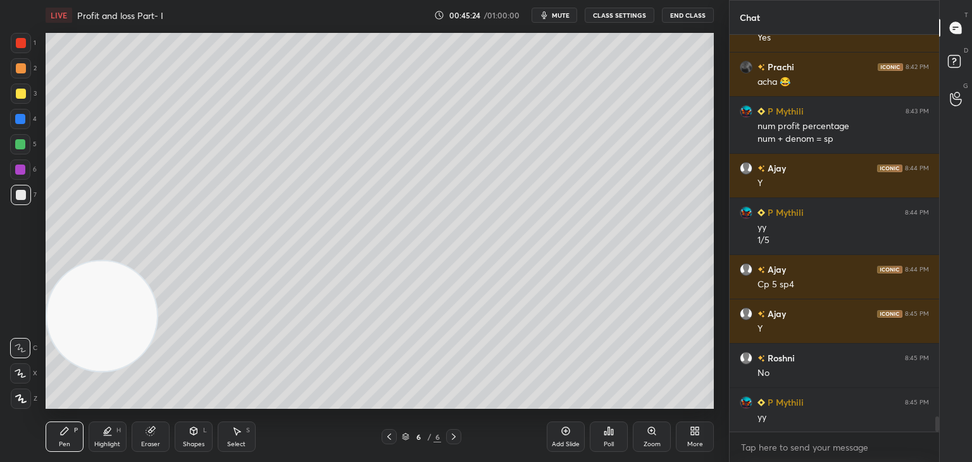
click at [695, 436] on div "More" at bounding box center [695, 436] width 38 height 30
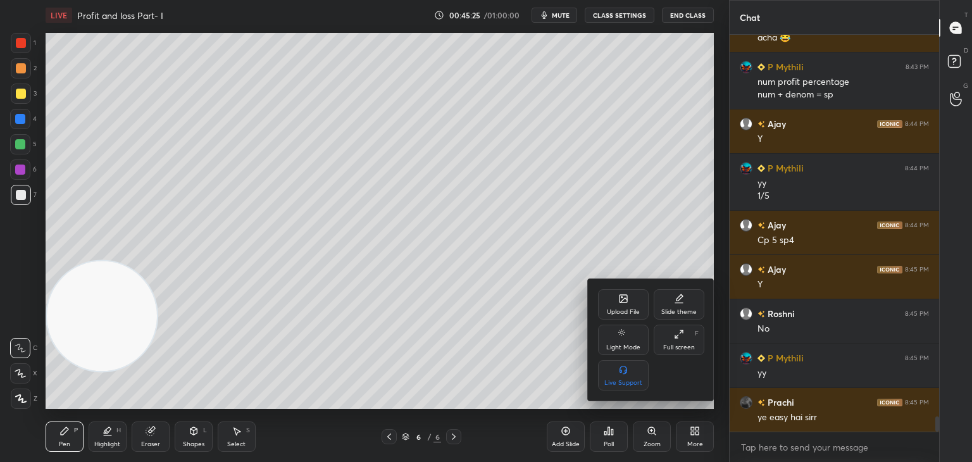
scroll to position [10226, 0]
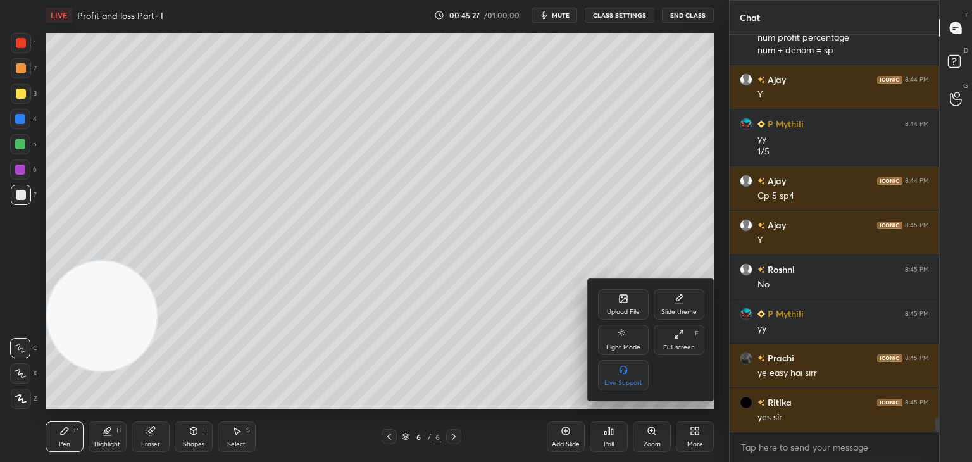
click at [623, 307] on div "Upload File" at bounding box center [623, 304] width 51 height 30
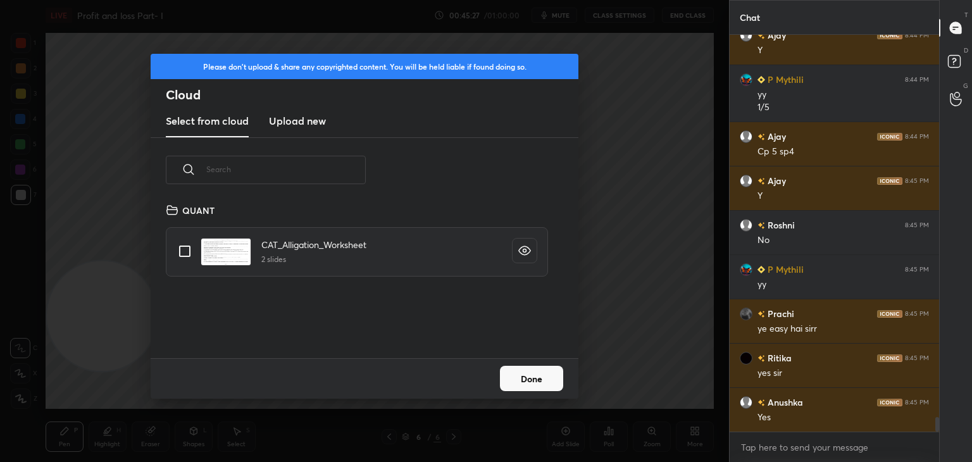
scroll to position [156, 406]
click at [306, 129] on new "Upload new" at bounding box center [297, 122] width 57 height 32
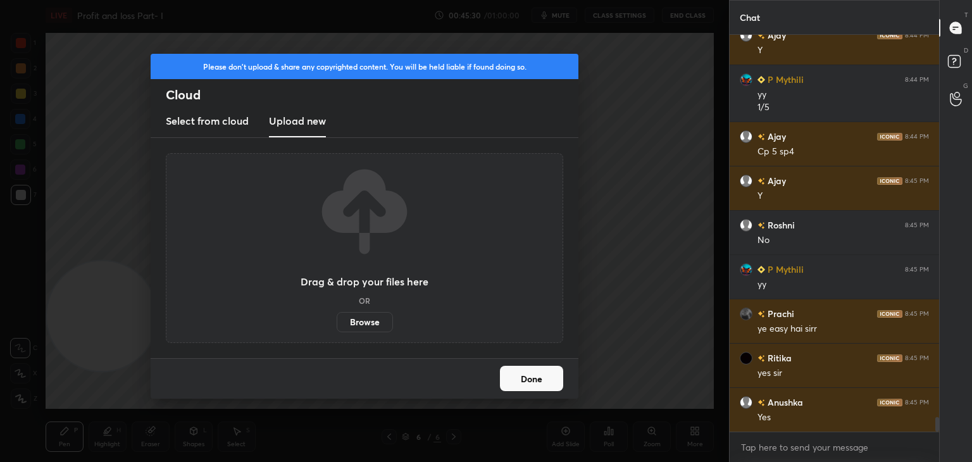
click at [367, 320] on label "Browse" at bounding box center [365, 322] width 56 height 20
click at [337, 320] on input "Browse" at bounding box center [337, 322] width 0 height 20
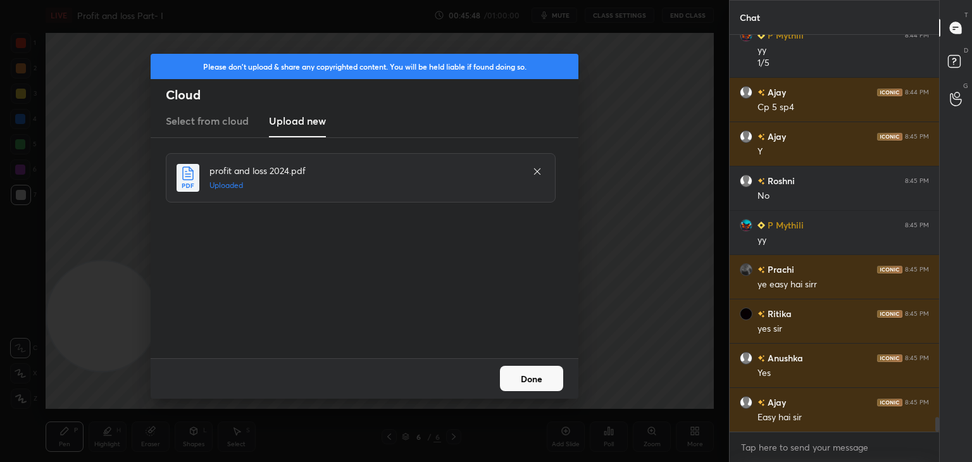
click at [523, 380] on button "Done" at bounding box center [531, 378] width 63 height 25
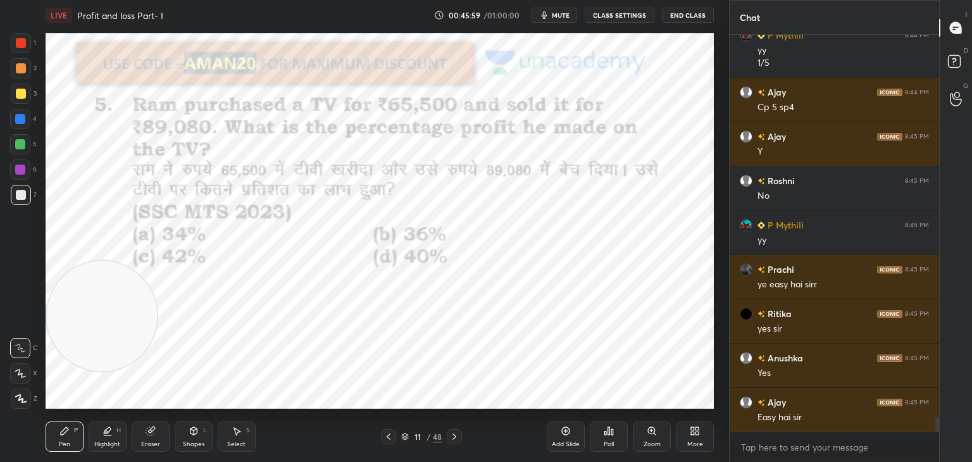
click at [16, 41] on div at bounding box center [21, 43] width 10 height 10
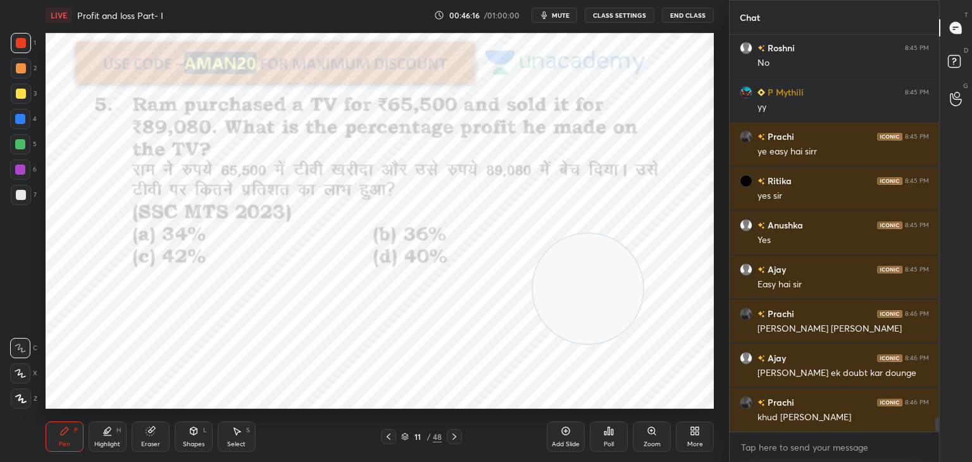
scroll to position [10526, 0]
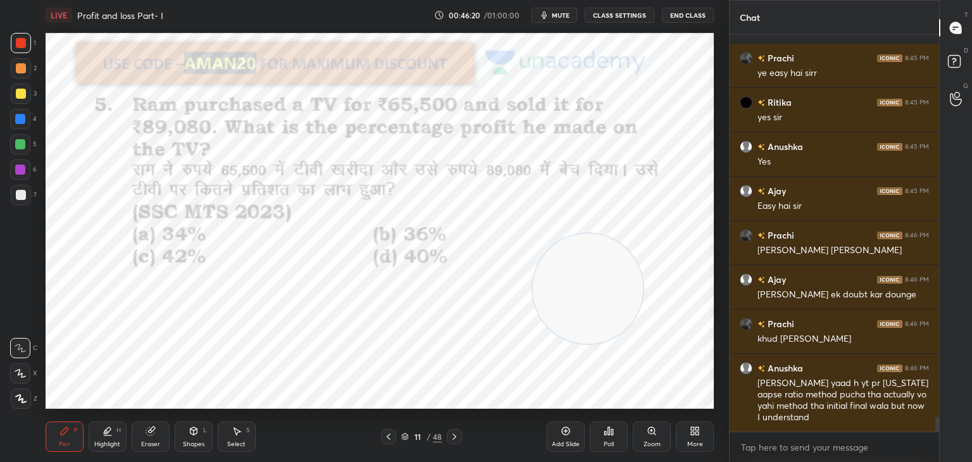
click at [557, 18] on span "mute" at bounding box center [561, 15] width 18 height 9
click at [557, 18] on span "unmute" at bounding box center [559, 15] width 27 height 9
click at [557, 18] on span "mute" at bounding box center [561, 15] width 18 height 9
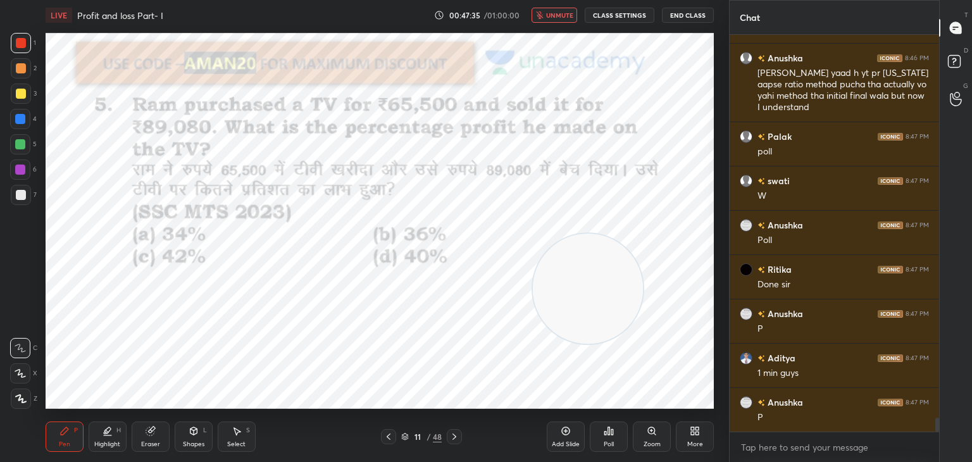
scroll to position [10881, 0]
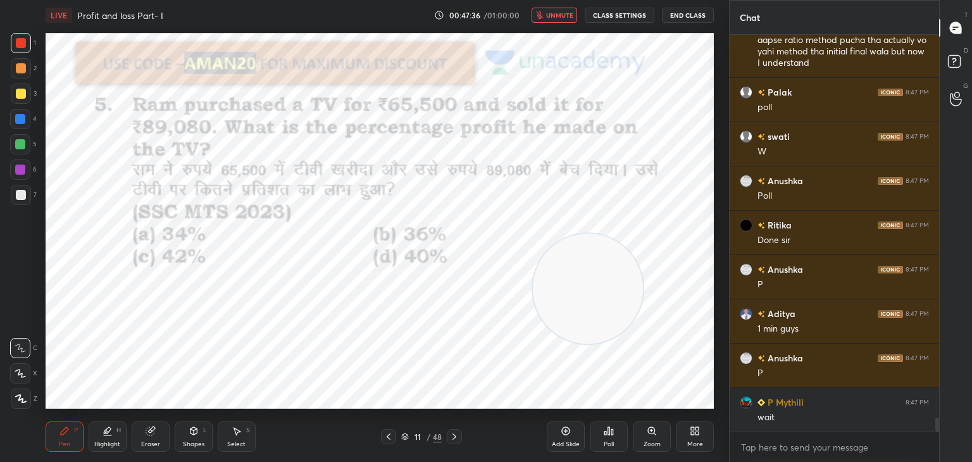
click at [557, 18] on span "unmute" at bounding box center [559, 15] width 27 height 9
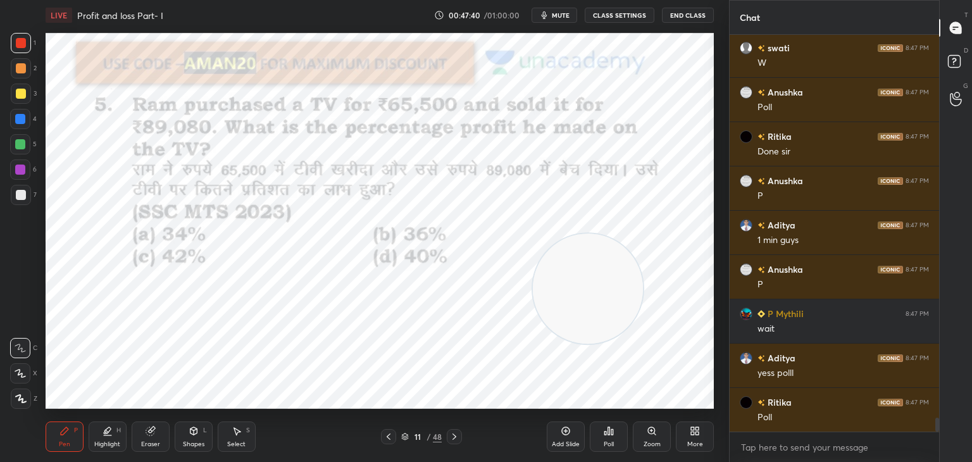
scroll to position [11014, 0]
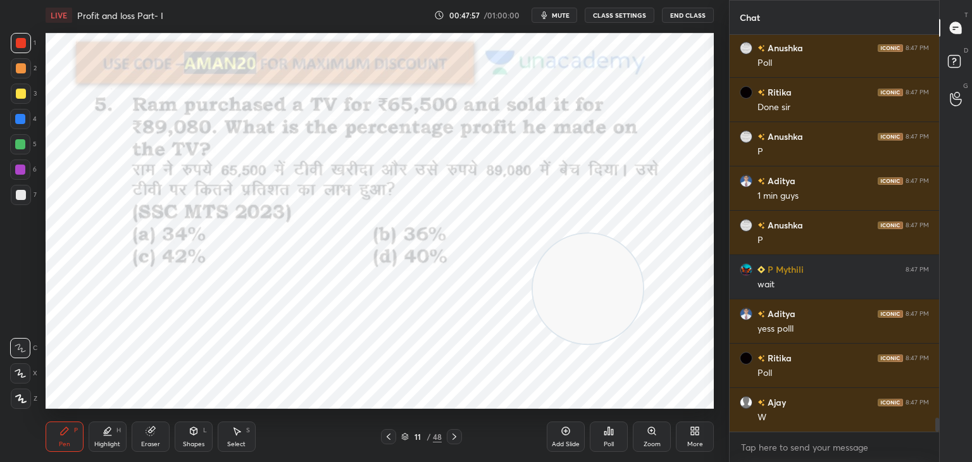
click at [613, 437] on div "Poll" at bounding box center [609, 436] width 38 height 30
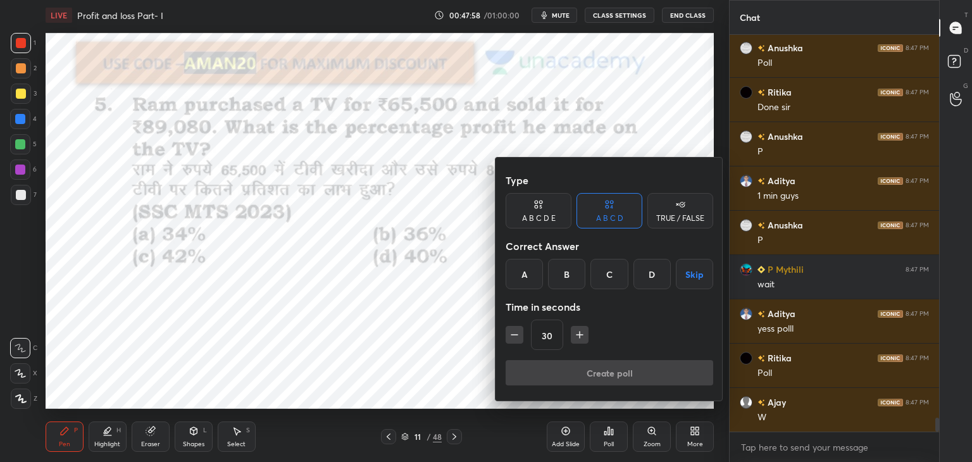
click at [575, 271] on div "B" at bounding box center [566, 274] width 37 height 30
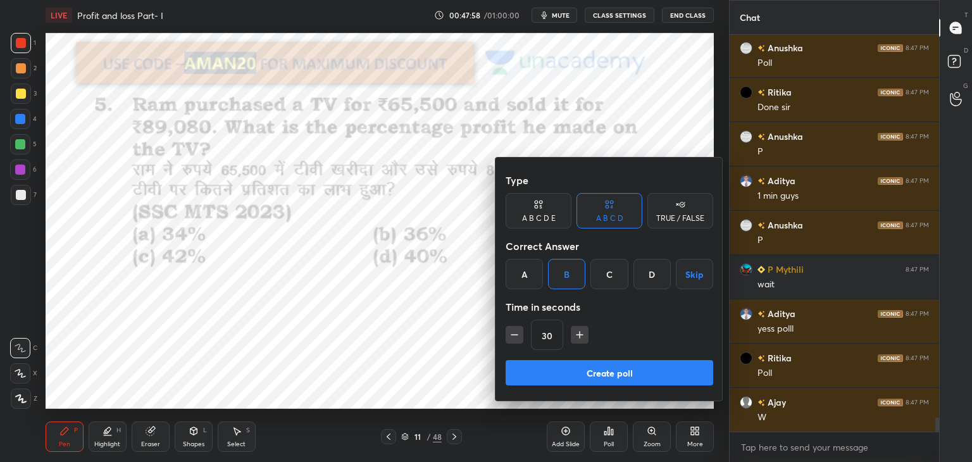
click at [575, 375] on button "Create poll" at bounding box center [610, 372] width 208 height 25
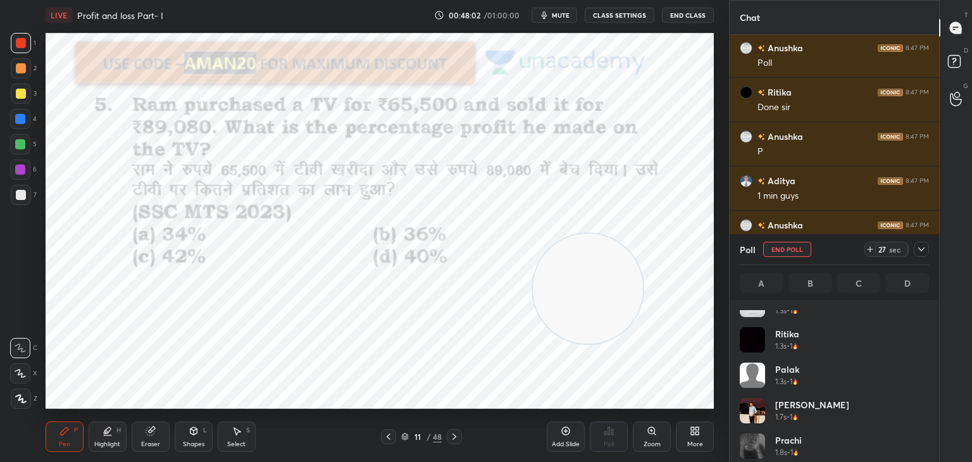
scroll to position [61, 0]
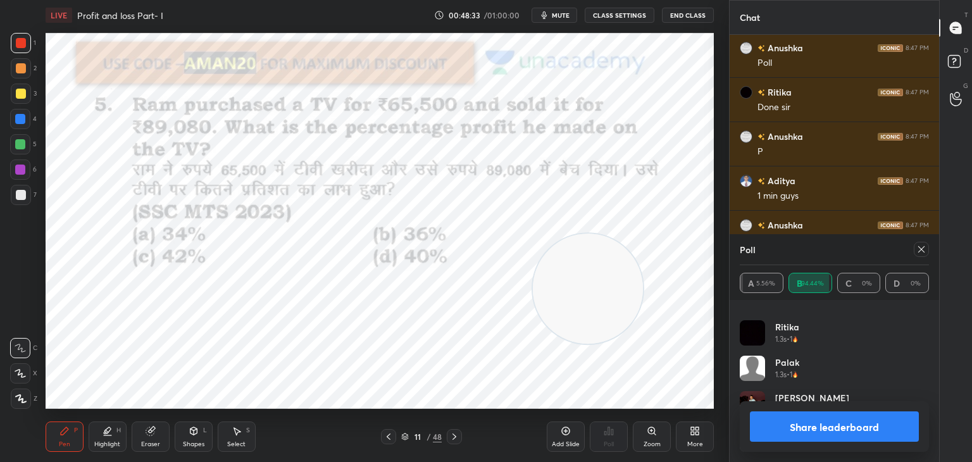
click at [845, 420] on button "Share leaderboard" at bounding box center [834, 426] width 169 height 30
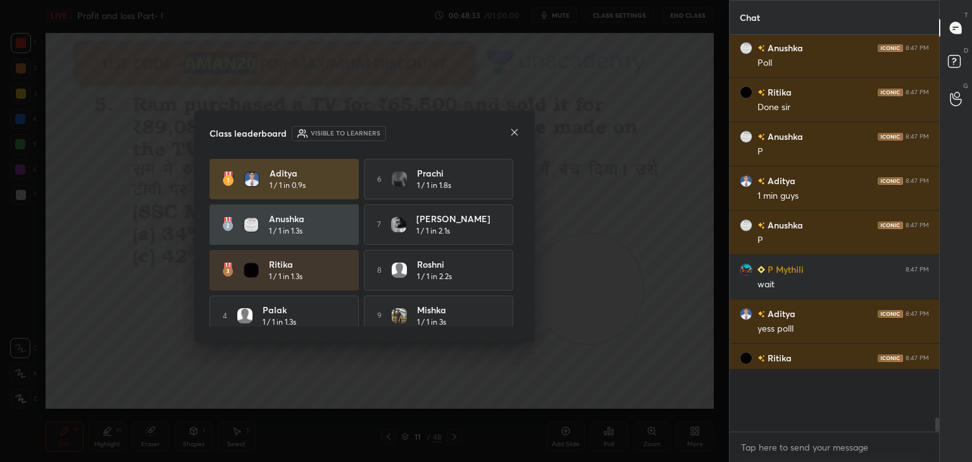
scroll to position [0, 0]
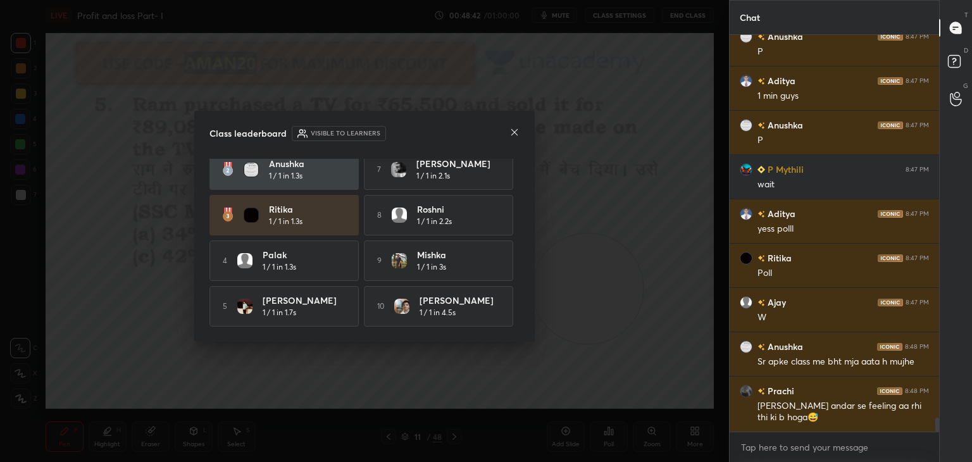
click at [514, 136] on icon at bounding box center [514, 132] width 10 height 10
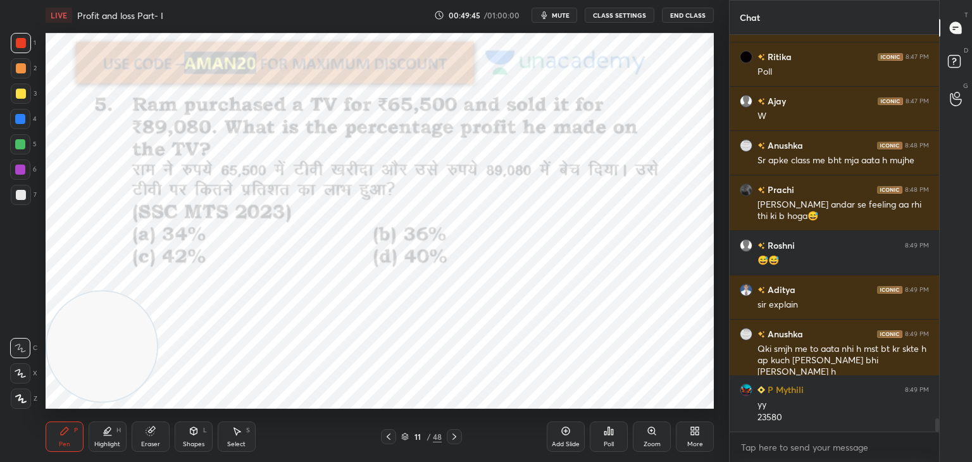
scroll to position [11359, 0]
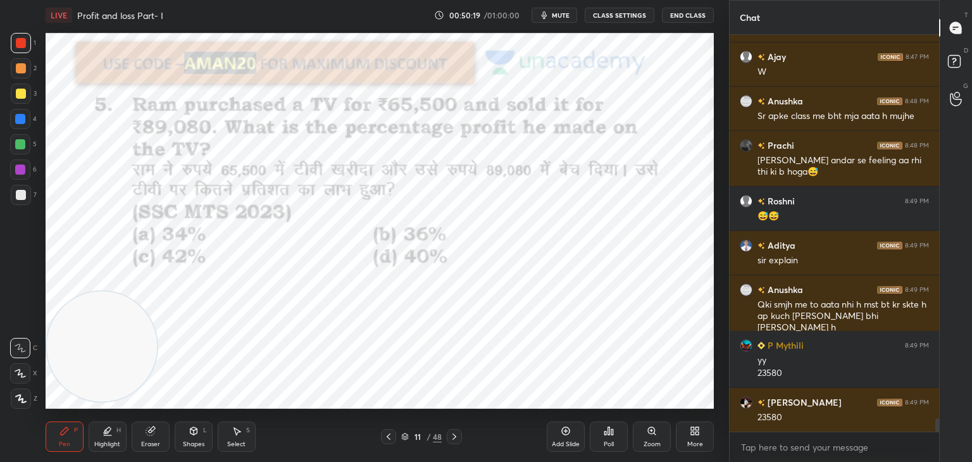
click at [27, 190] on div at bounding box center [21, 195] width 20 height 20
click at [28, 141] on div at bounding box center [20, 144] width 20 height 20
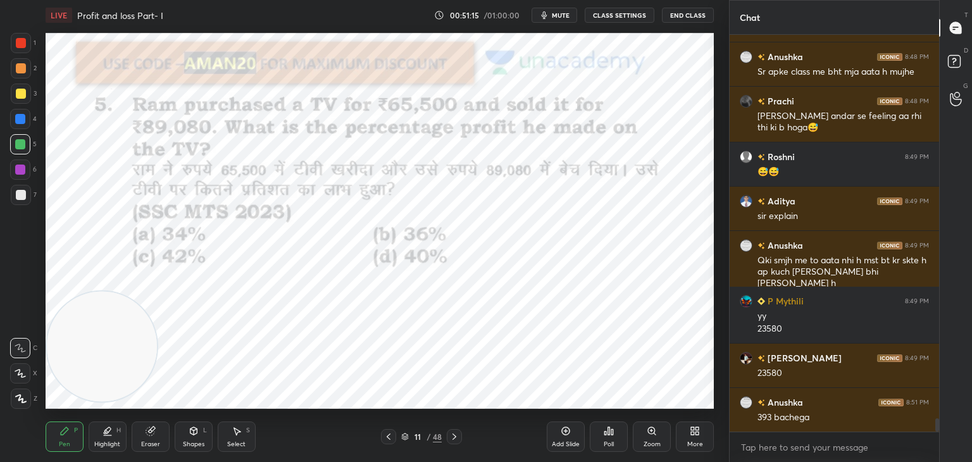
click at [151, 433] on icon at bounding box center [150, 431] width 8 height 8
click at [89, 428] on div "Highlight H" at bounding box center [108, 436] width 38 height 30
click at [84, 432] on div "Pen P Highlight H Eraser Shapes L Select S" at bounding box center [171, 436] width 251 height 30
click at [78, 430] on div "Pen P" at bounding box center [65, 436] width 38 height 30
click at [77, 433] on div "P" at bounding box center [76, 430] width 4 height 6
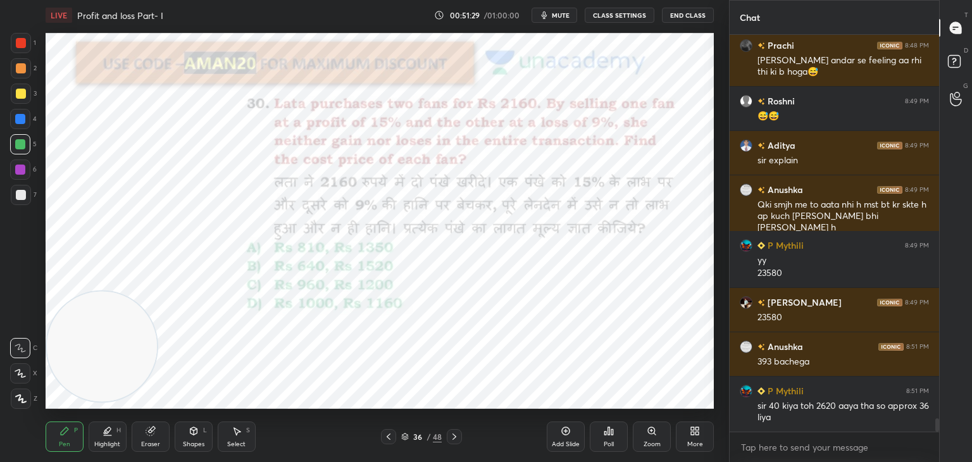
scroll to position [11503, 0]
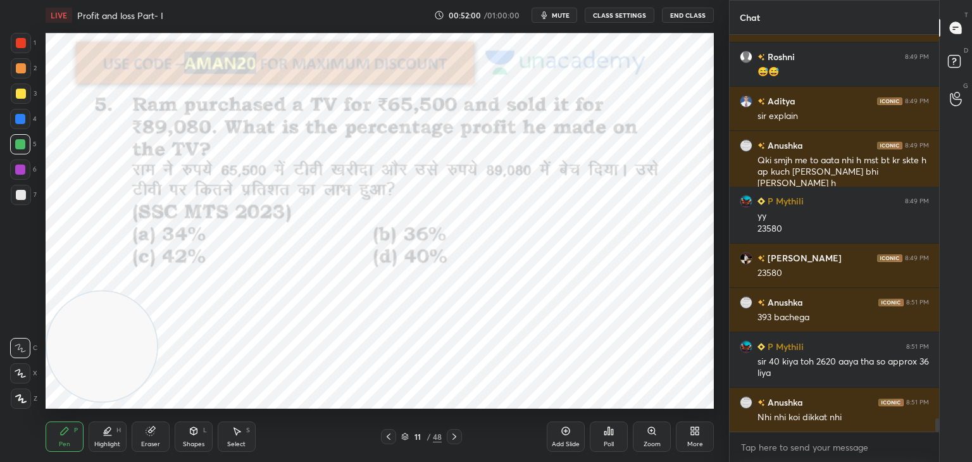
click at [18, 43] on div at bounding box center [21, 43] width 10 height 10
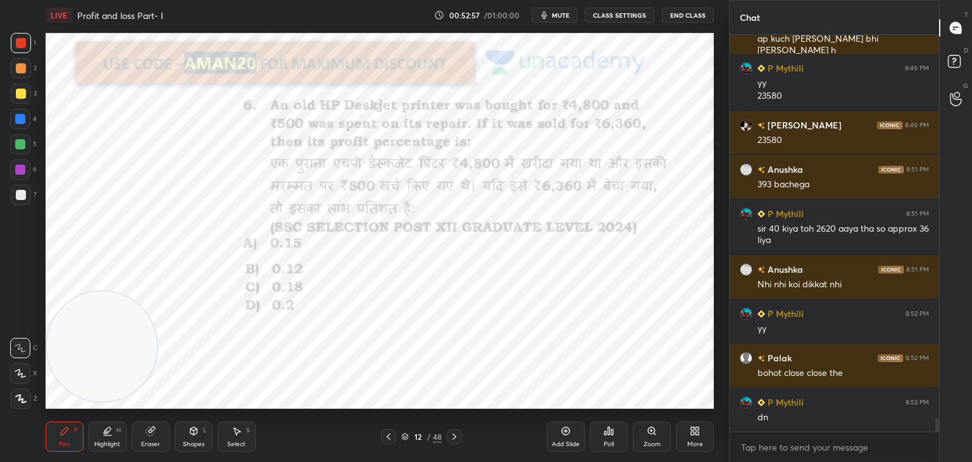
scroll to position [11681, 0]
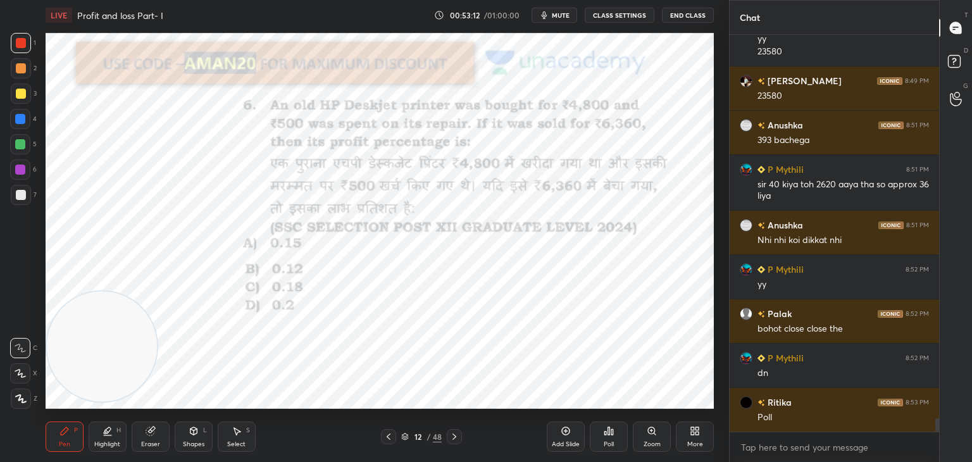
click at [602, 436] on div "Poll" at bounding box center [609, 436] width 38 height 30
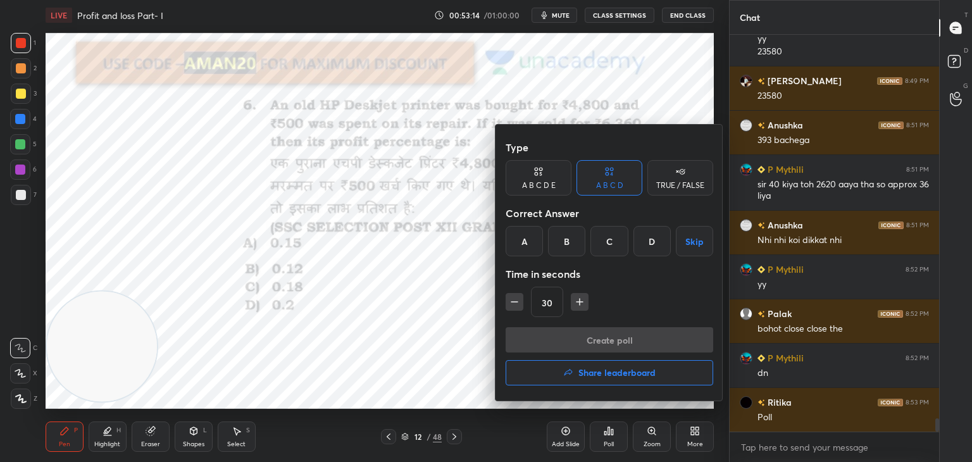
click at [637, 240] on div "D" at bounding box center [651, 241] width 37 height 30
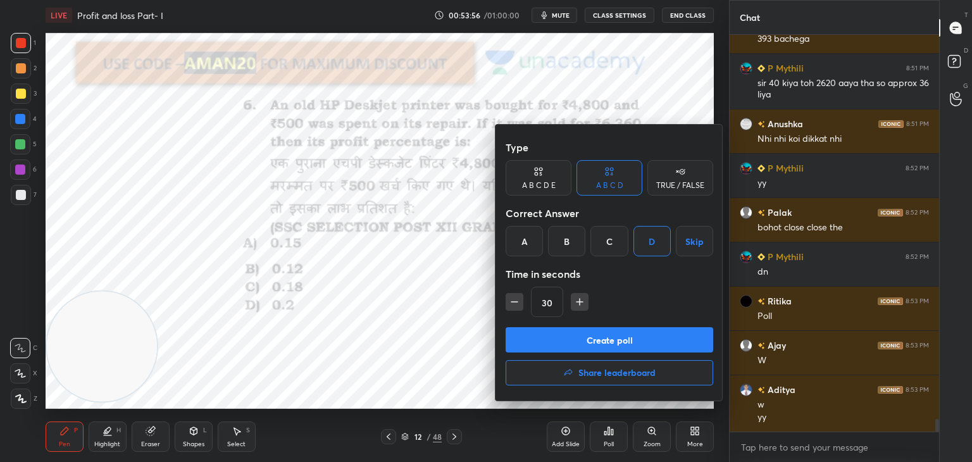
scroll to position [11826, 0]
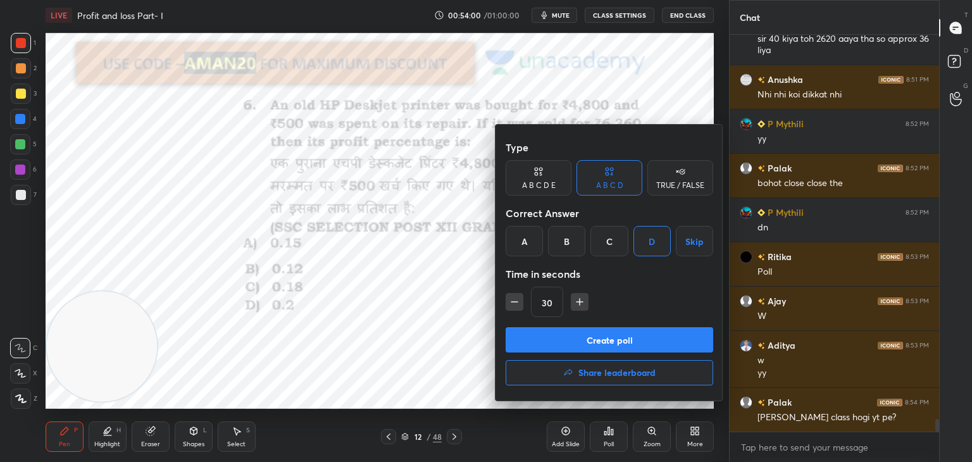
click at [592, 340] on button "Create poll" at bounding box center [610, 339] width 208 height 25
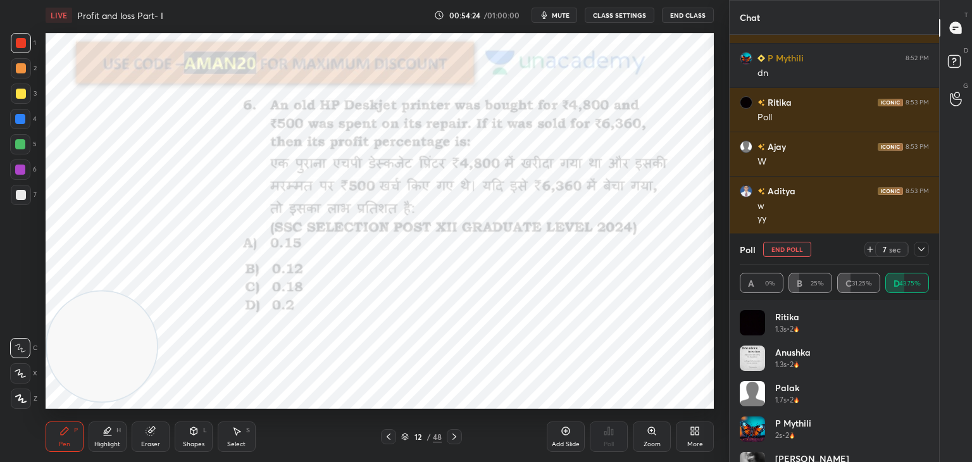
scroll to position [11993, 0]
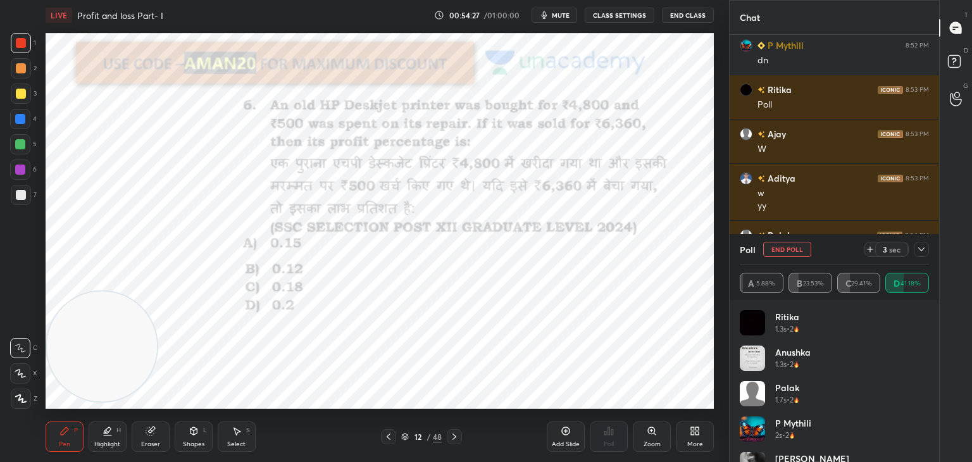
click at [921, 249] on icon at bounding box center [921, 249] width 10 height 10
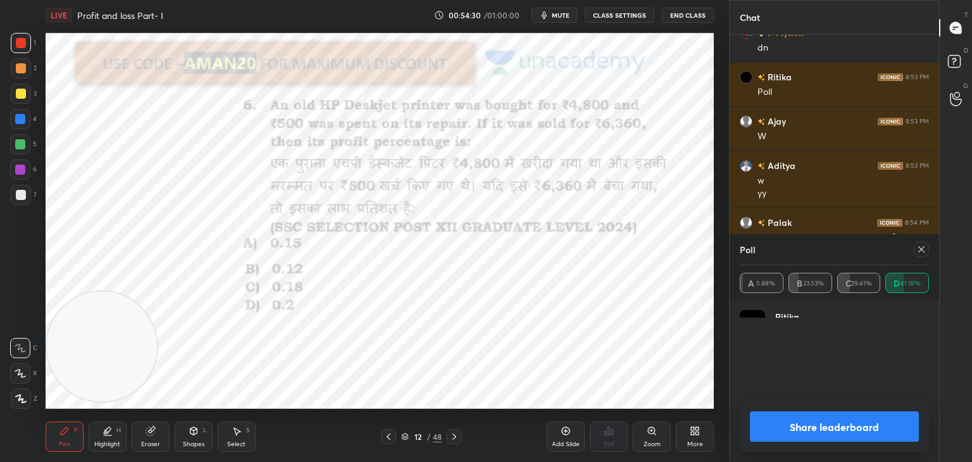
scroll to position [122, 185]
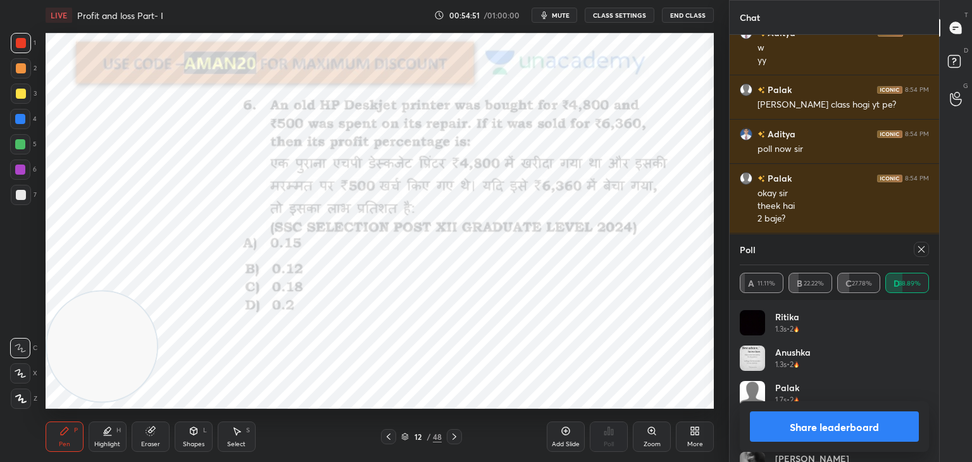
click at [838, 392] on div "Palak 1.7s • 2" at bounding box center [834, 398] width 189 height 35
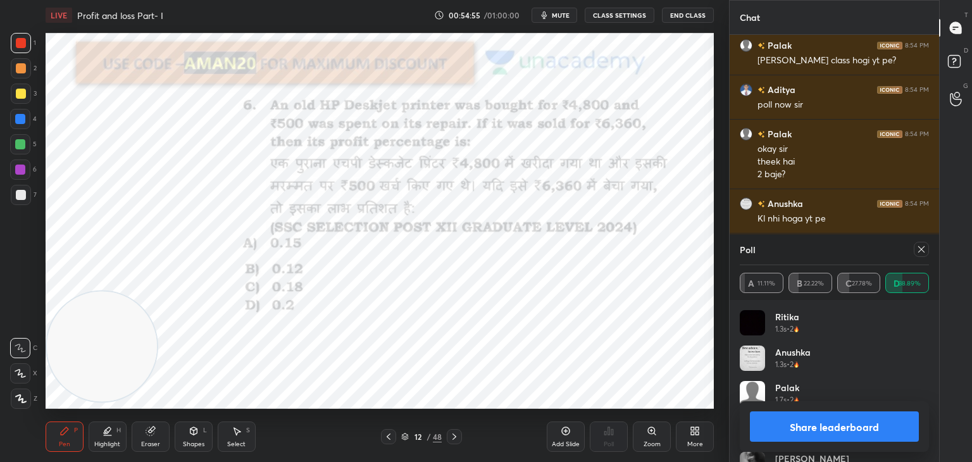
click at [825, 421] on button "Share leaderboard" at bounding box center [834, 426] width 169 height 30
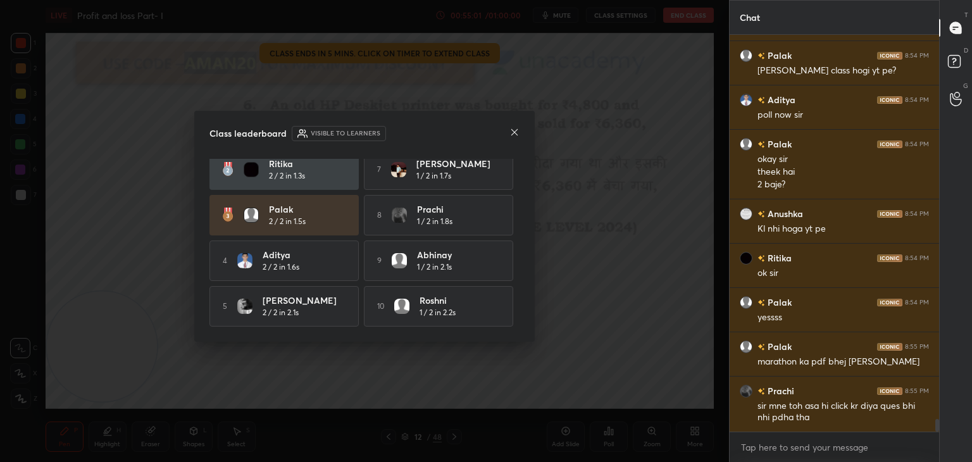
click at [513, 131] on icon at bounding box center [514, 132] width 10 height 10
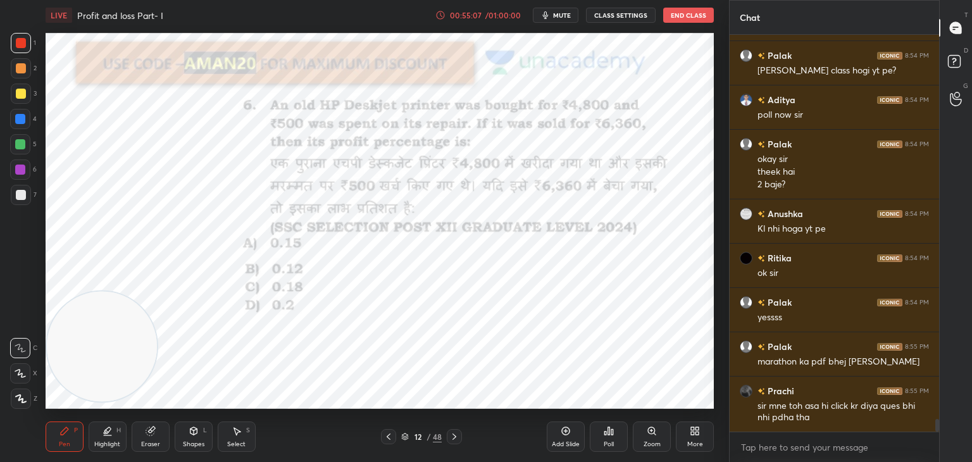
click at [153, 428] on icon at bounding box center [151, 430] width 7 height 6
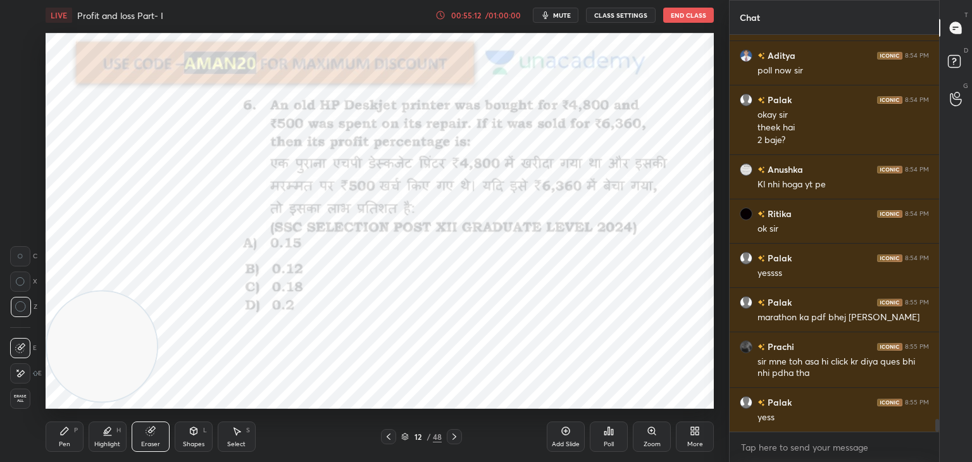
click at [56, 433] on div "Pen P" at bounding box center [65, 436] width 38 height 30
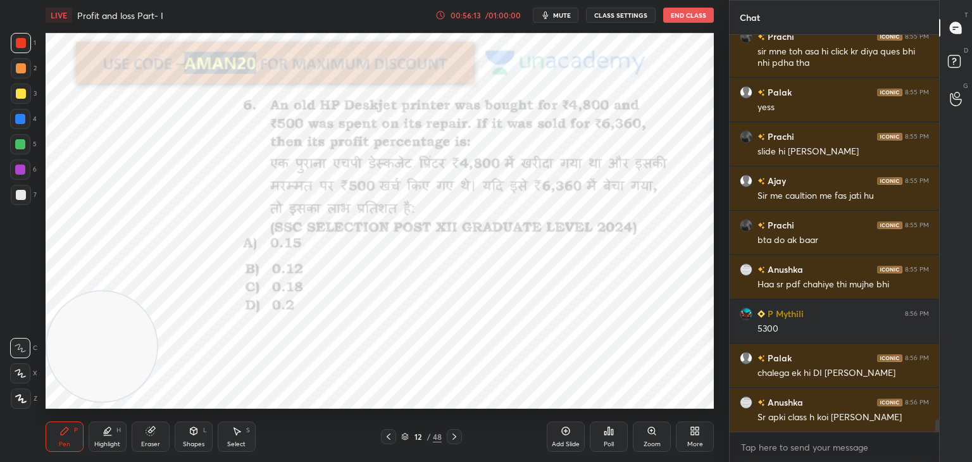
scroll to position [12572, 0]
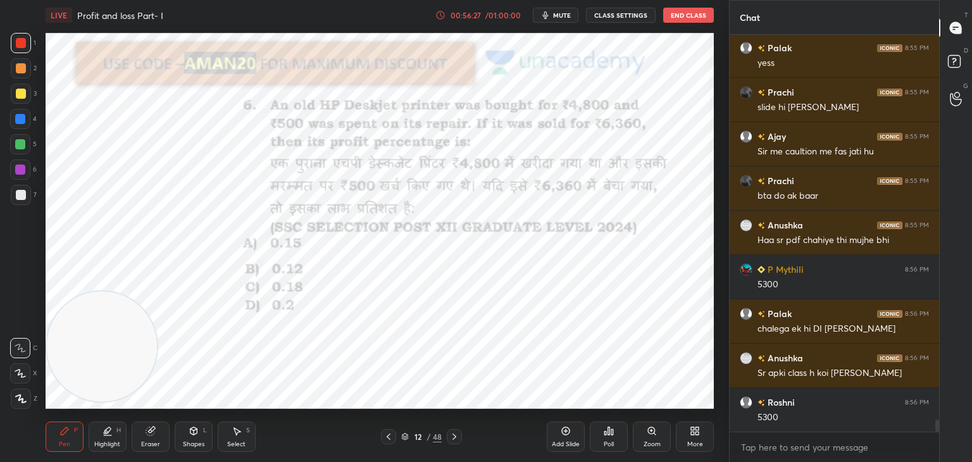
click at [25, 122] on div at bounding box center [20, 119] width 10 height 10
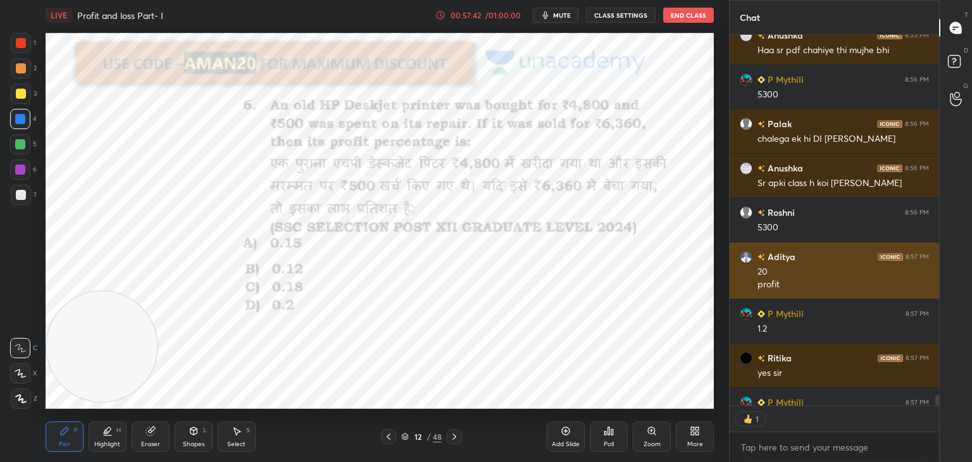
scroll to position [12787, 0]
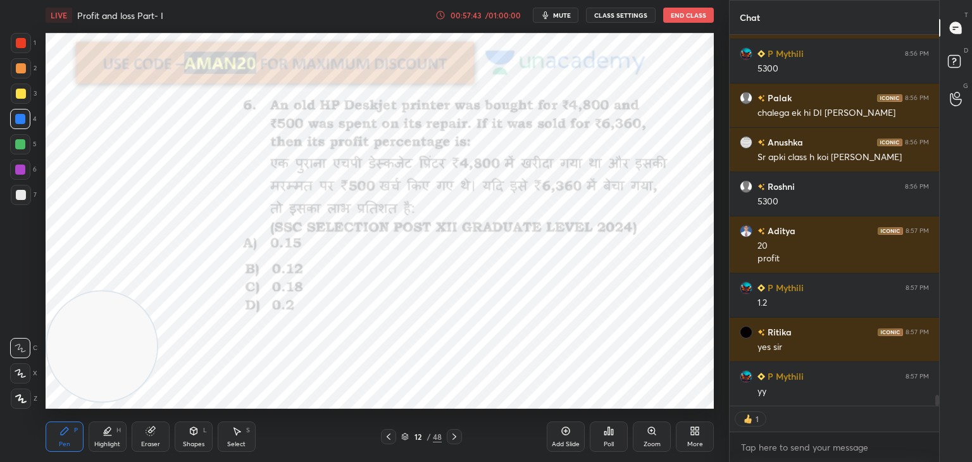
click at [539, 430] on div "12 / 48" at bounding box center [421, 436] width 251 height 15
click at [548, 434] on div "Add Slide" at bounding box center [566, 436] width 38 height 30
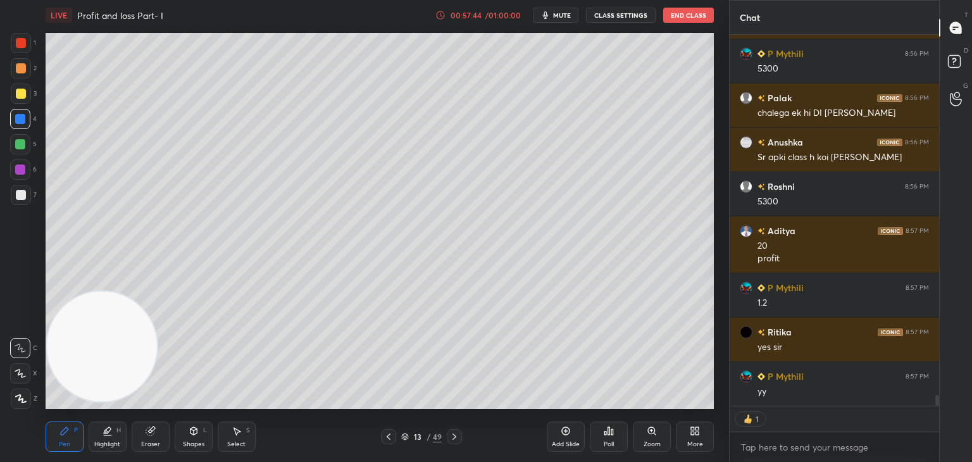
click at [185, 433] on div "Shapes L" at bounding box center [194, 436] width 38 height 30
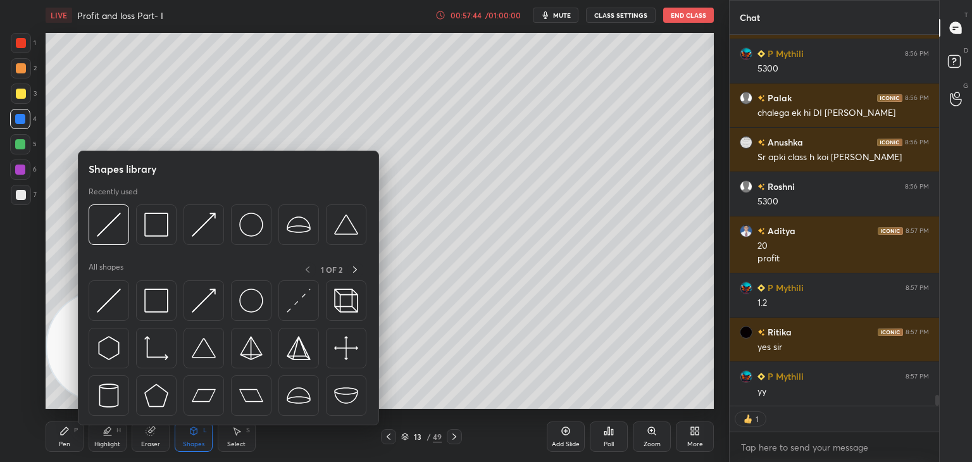
click at [109, 299] on img at bounding box center [109, 301] width 24 height 24
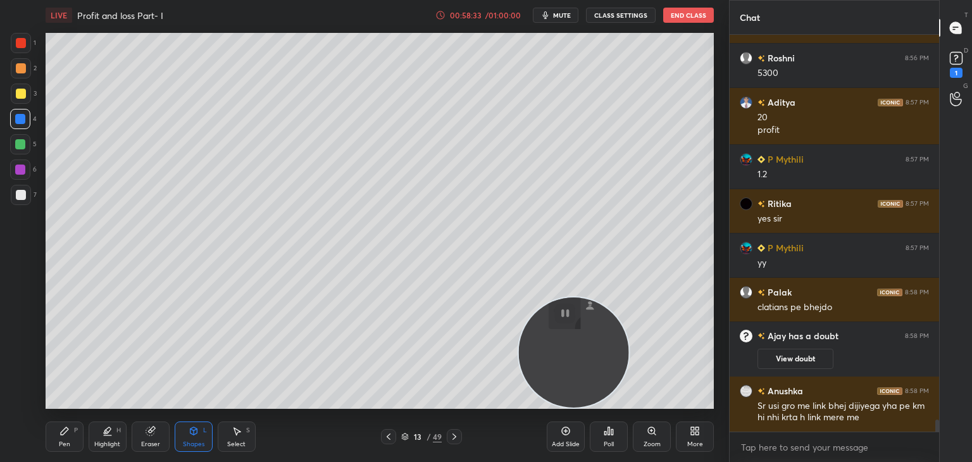
scroll to position [10995, 0]
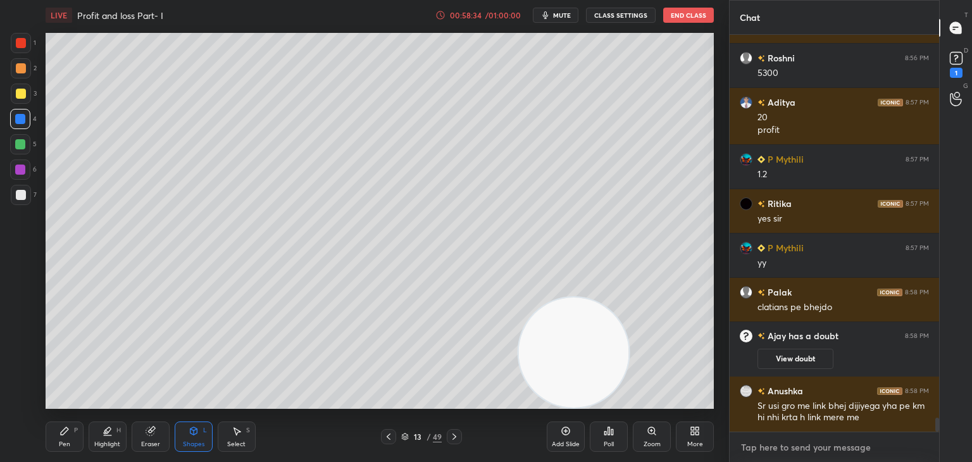
type textarea "x"
click at [770, 447] on textarea at bounding box center [834, 447] width 189 height 20
paste textarea "[URL][DOMAIN_NAME]"
type textarea "[URL][DOMAIN_NAME]"
type textarea "x"
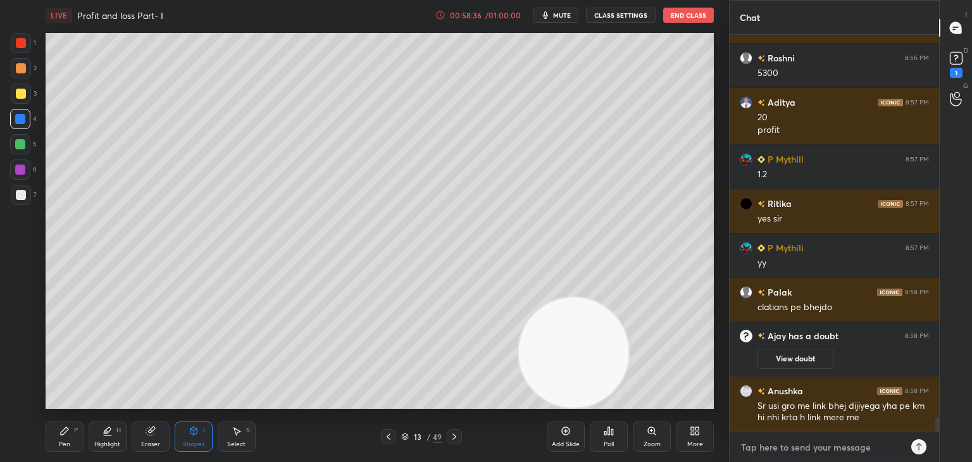
scroll to position [11065, 0]
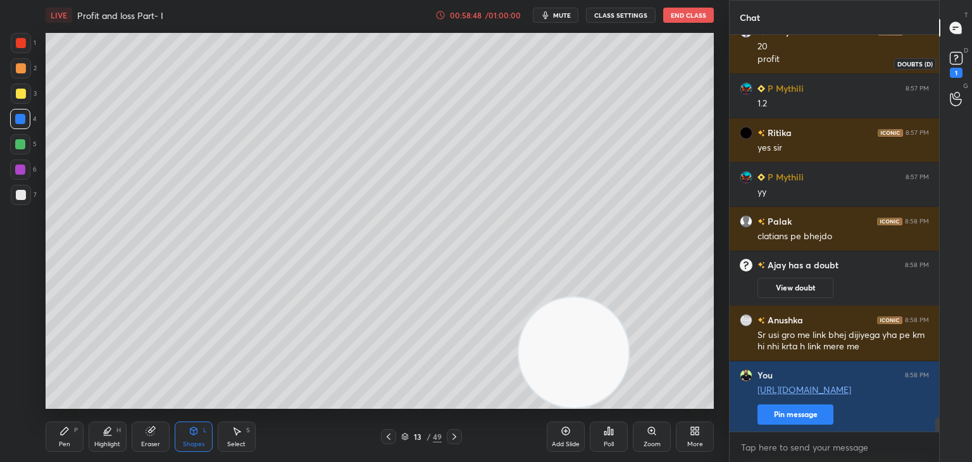
click at [948, 69] on div "1" at bounding box center [956, 63] width 19 height 29
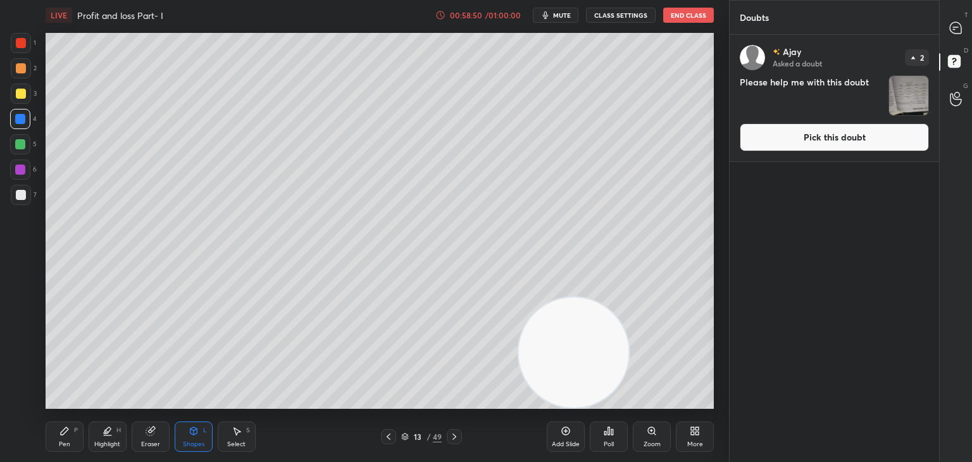
click at [821, 147] on button "Pick this doubt" at bounding box center [834, 137] width 189 height 28
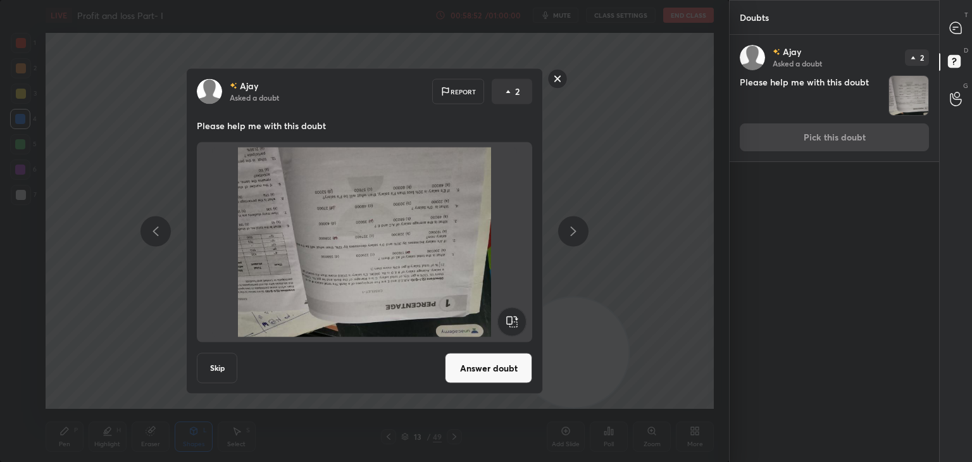
click at [555, 85] on rect at bounding box center [558, 79] width 20 height 20
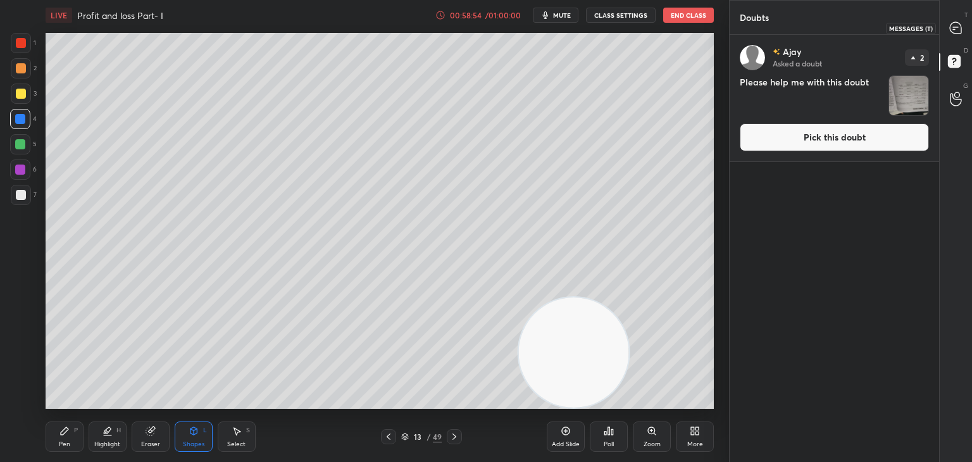
click at [963, 25] on div at bounding box center [956, 27] width 25 height 23
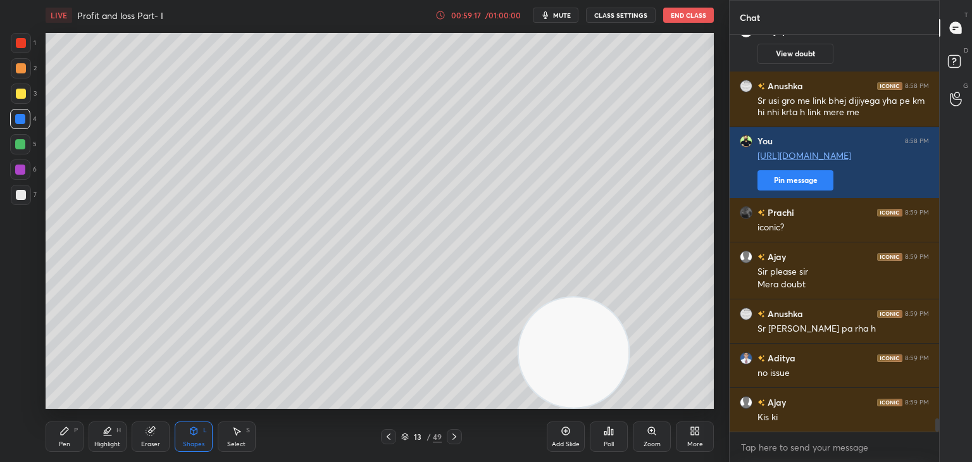
scroll to position [11602, 0]
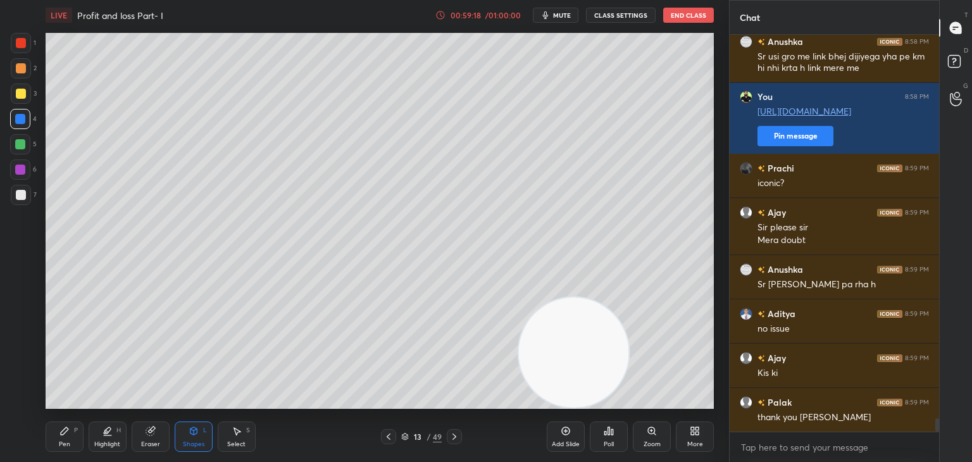
click at [66, 432] on icon at bounding box center [65, 431] width 8 height 8
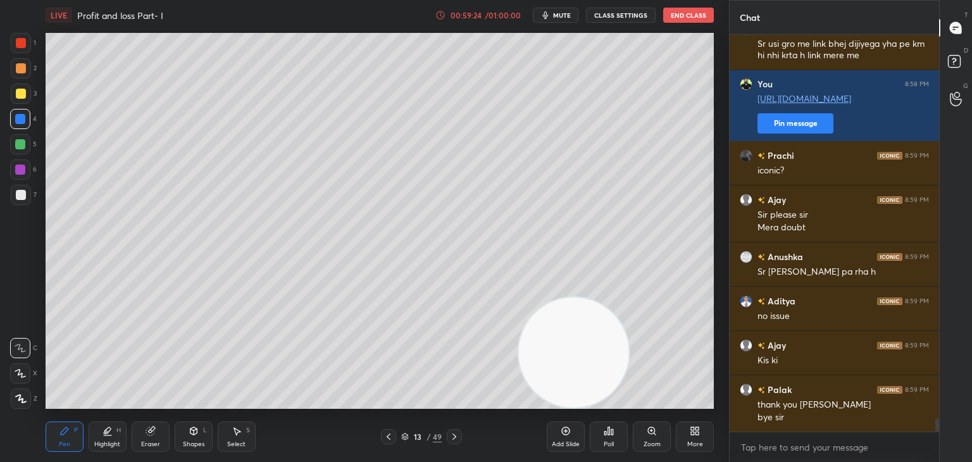
scroll to position [11659, 0]
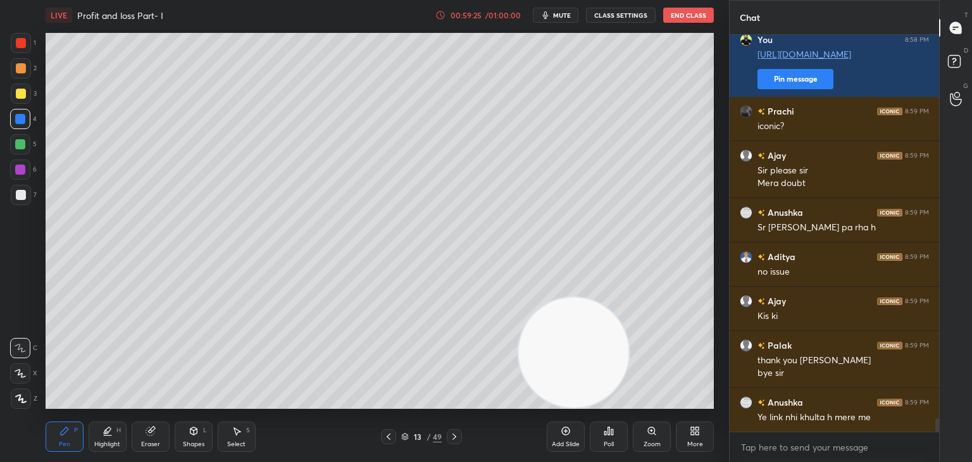
click at [149, 428] on icon at bounding box center [150, 431] width 8 height 8
click at [20, 399] on span "Erase all" at bounding box center [20, 398] width 19 height 9
click at [56, 439] on div "Pen P" at bounding box center [65, 436] width 38 height 30
click at [22, 97] on div at bounding box center [21, 94] width 10 height 10
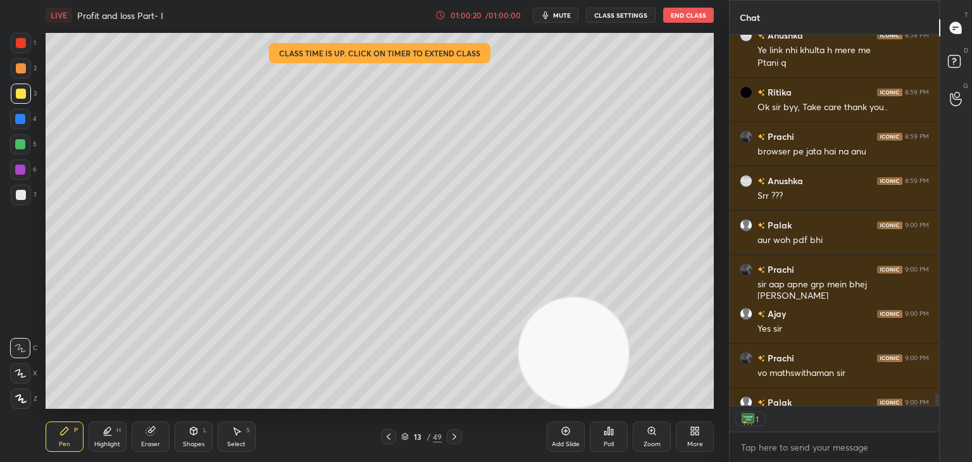
scroll to position [12107, 0]
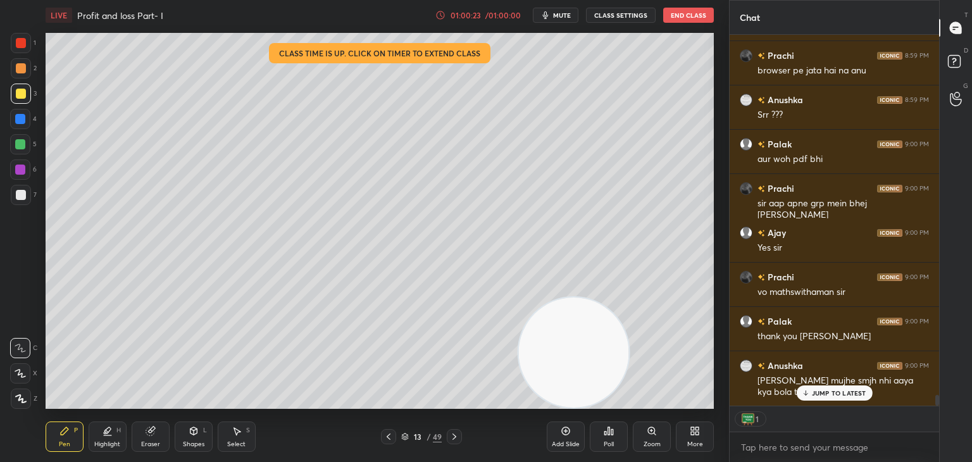
click at [825, 392] on p "JUMP TO LATEST" at bounding box center [839, 393] width 54 height 8
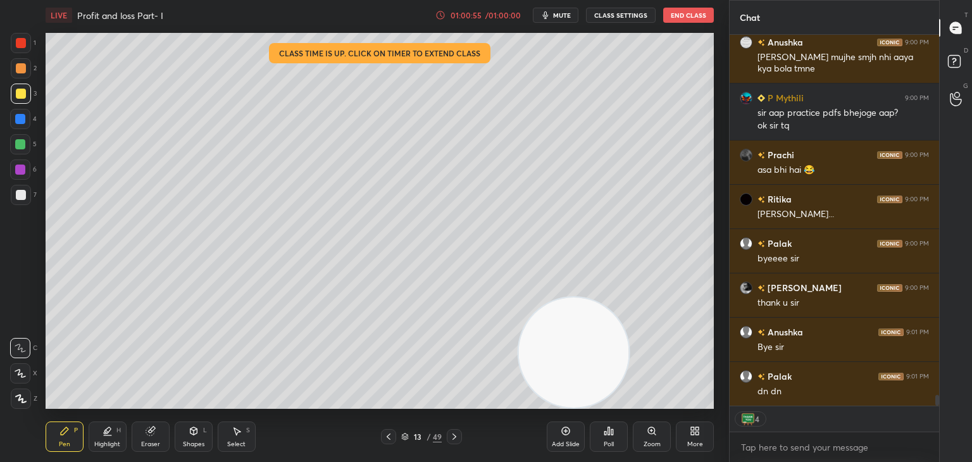
scroll to position [12474, 0]
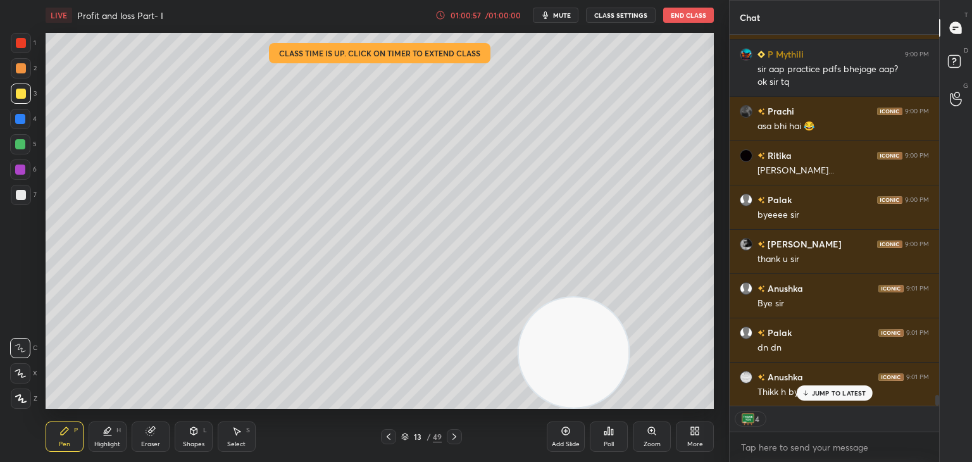
click at [850, 389] on p "JUMP TO LATEST" at bounding box center [839, 393] width 54 height 8
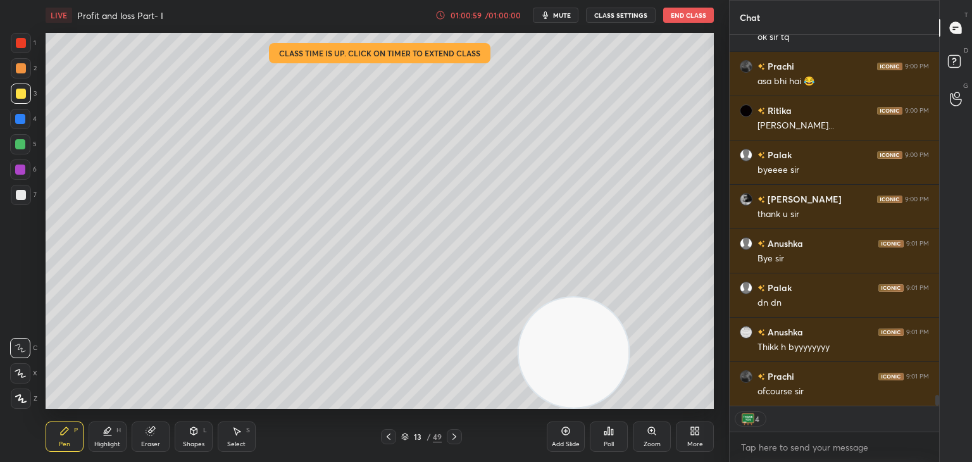
click at [702, 11] on button "End Class" at bounding box center [688, 15] width 51 height 15
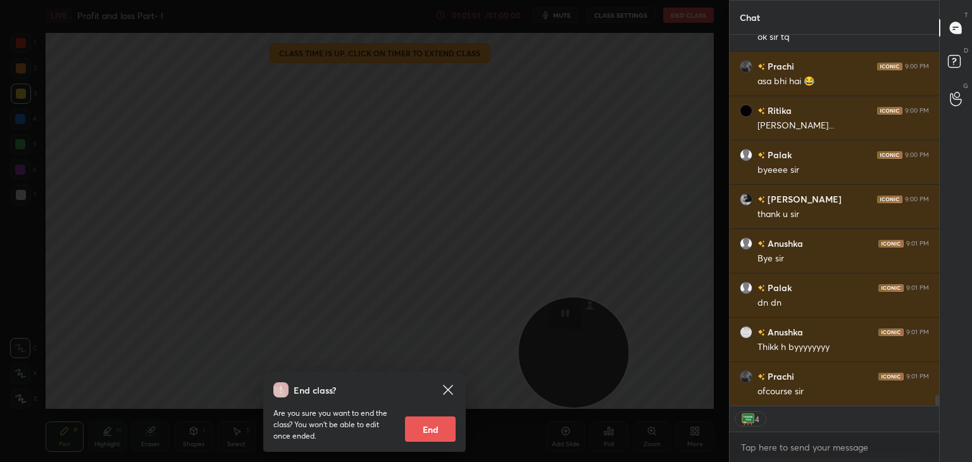
click at [437, 425] on button "End" at bounding box center [430, 428] width 51 height 25
type textarea "x"
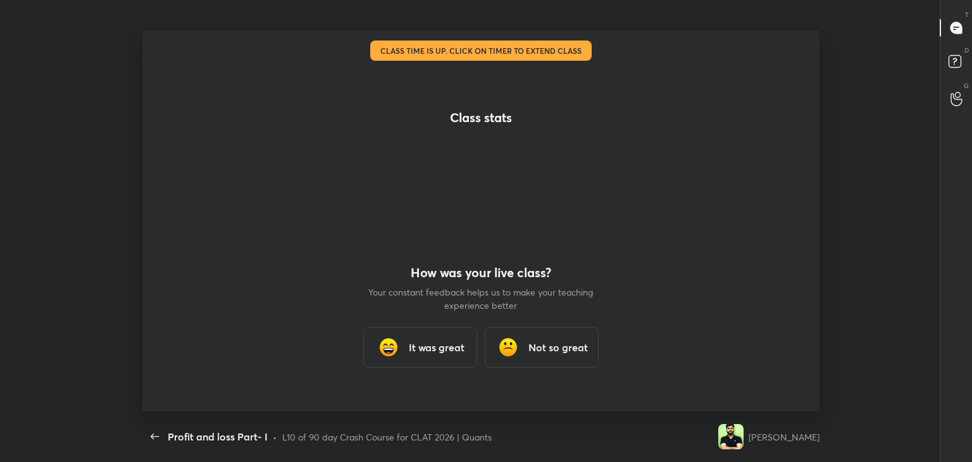
scroll to position [381, 823]
